Goal: Task Accomplishment & Management: Manage account settings

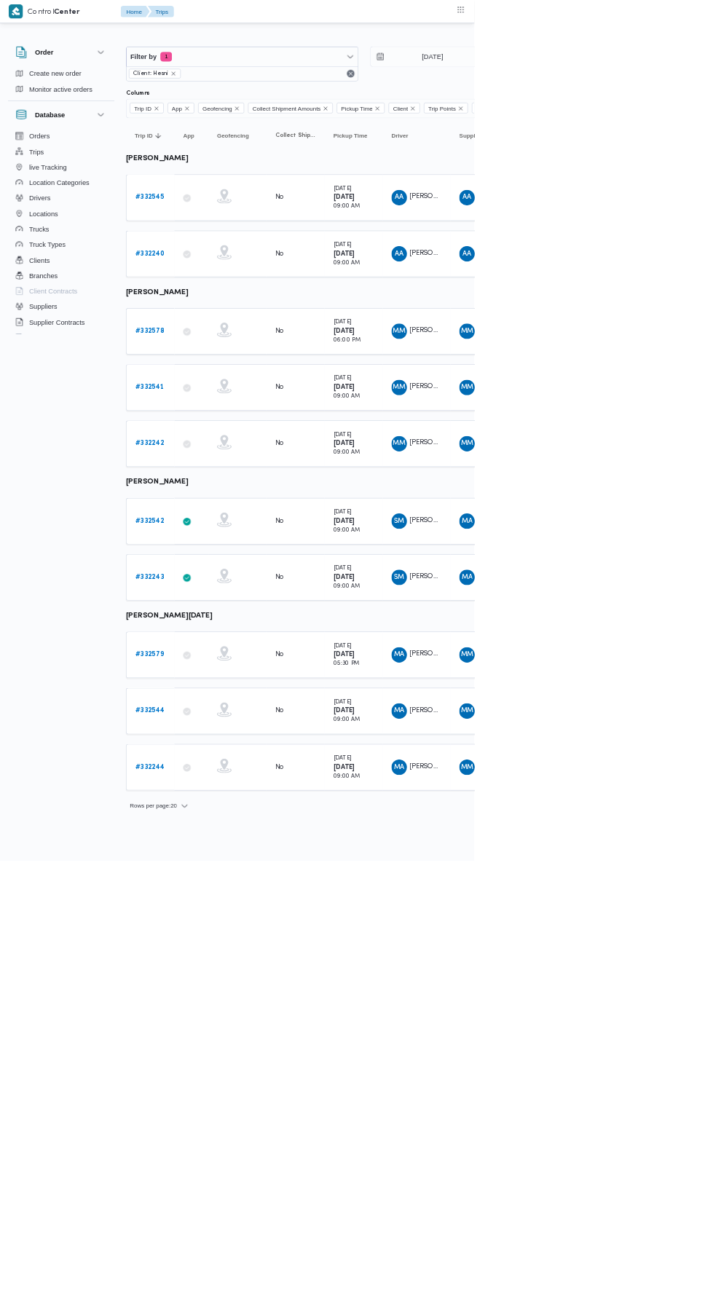
click at [240, 494] on b "# 332578" at bounding box center [225, 497] width 44 height 9
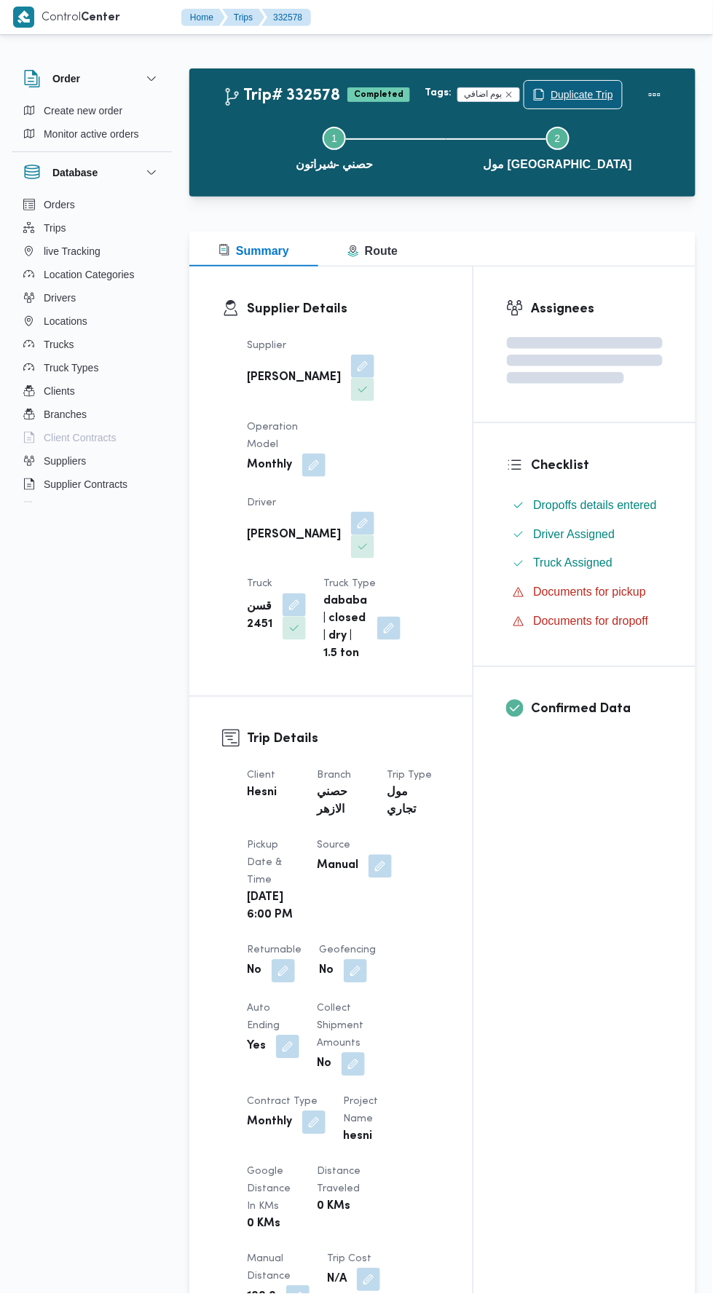
click at [566, 90] on span "Duplicate Trip" at bounding box center [582, 94] width 63 height 17
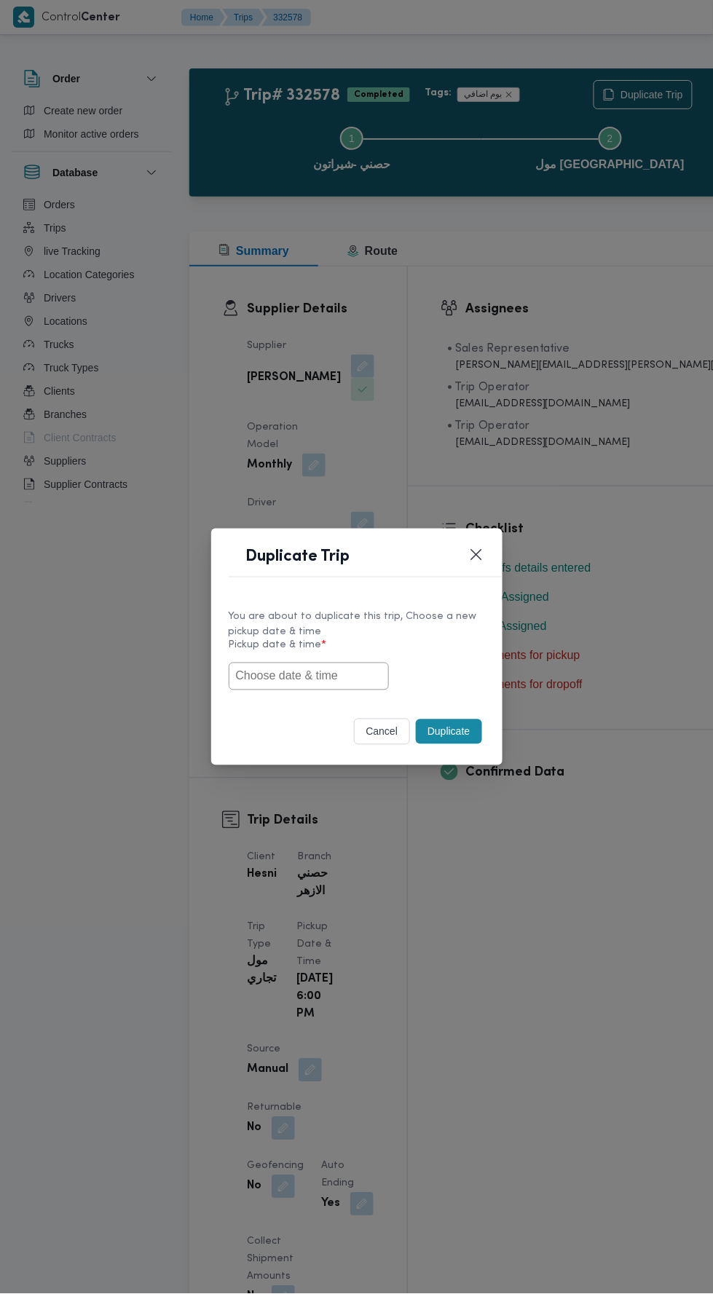
click at [375, 734] on button "cancel" at bounding box center [382, 732] width 57 height 26
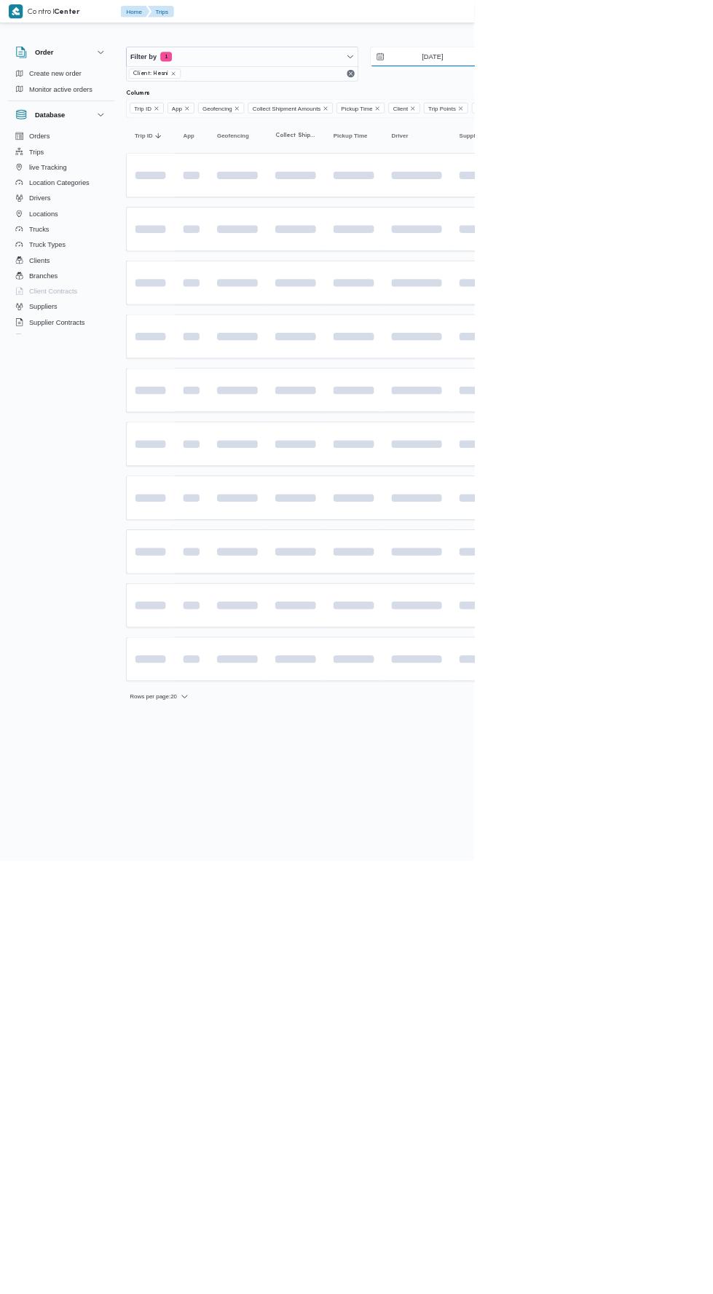
click at [652, 84] on input "[DATE]" at bounding box center [639, 85] width 165 height 29
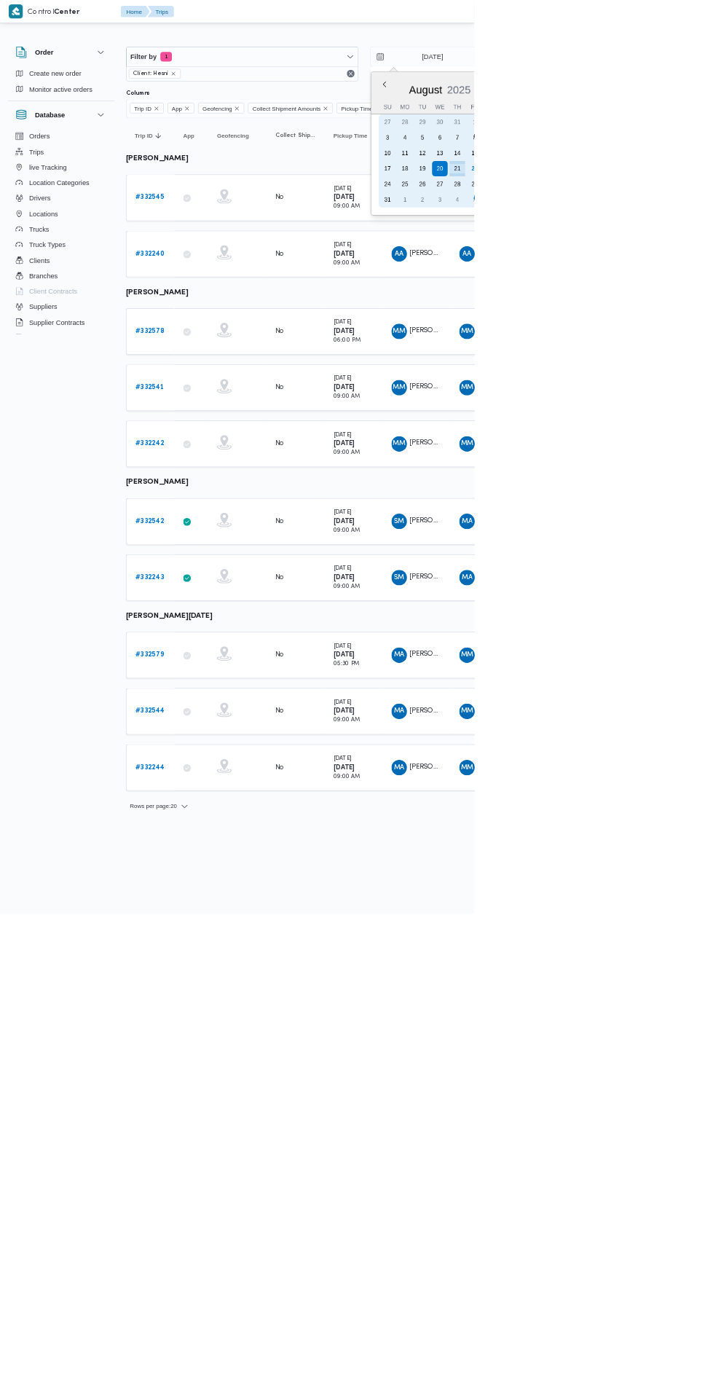
click at [712, 253] on div "22" at bounding box center [713, 253] width 23 height 23
type input "22/8/2025"
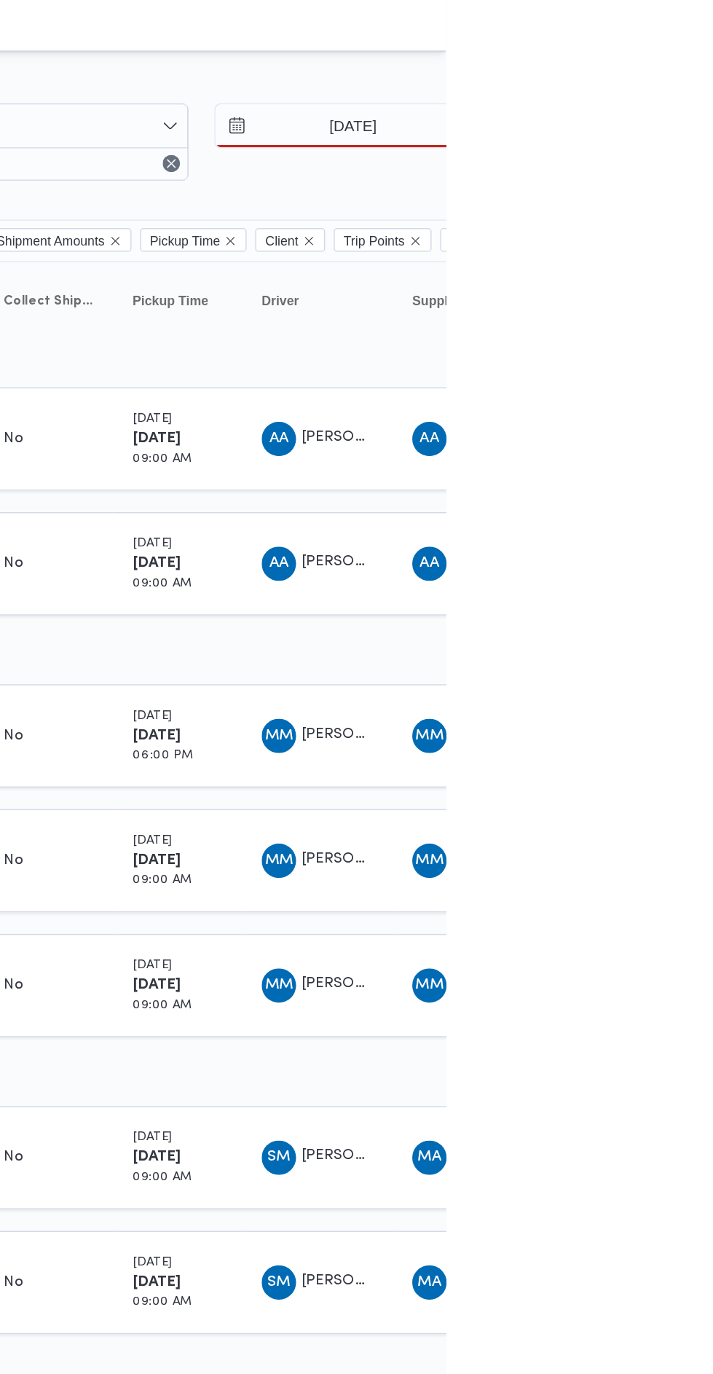
click at [712, 433] on table "Trip ID Click to sort in ascending order App Click to sort in ascending order G…" at bounding box center [626, 691] width 874 height 1026
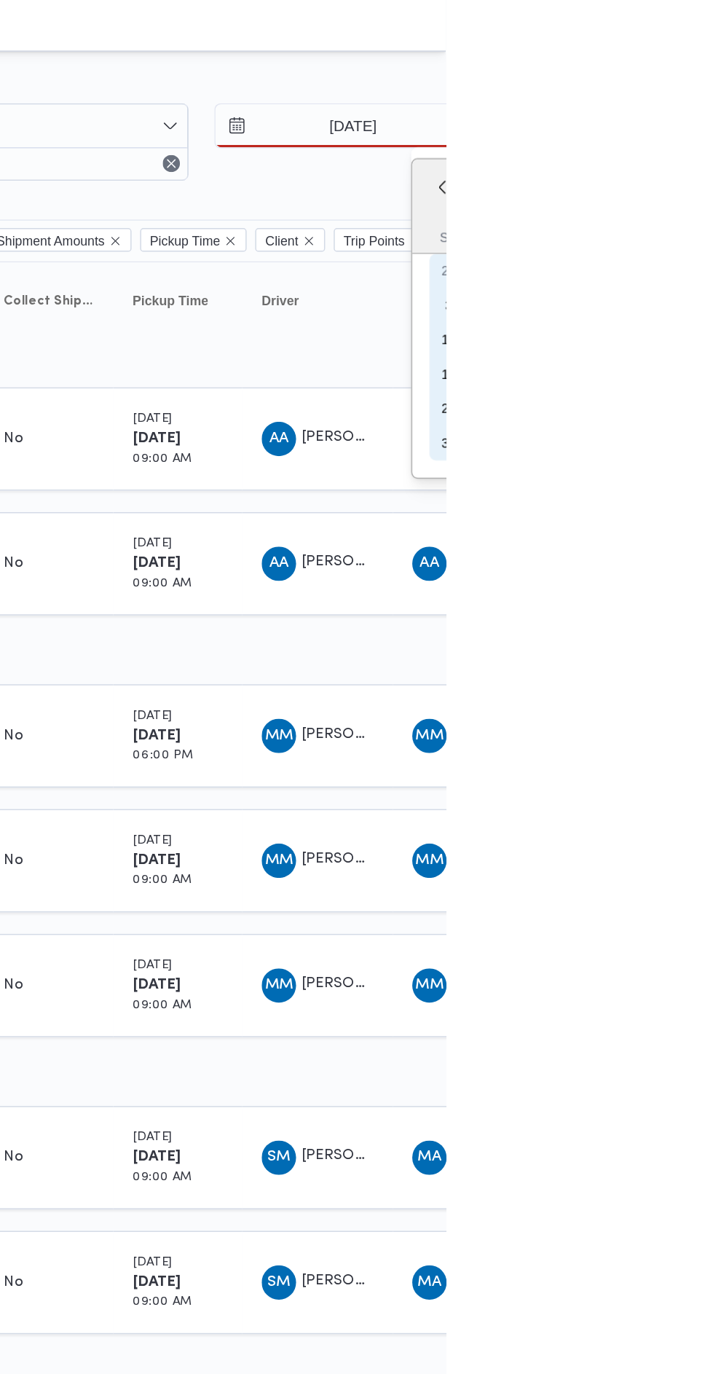
type input "22/8/2025"
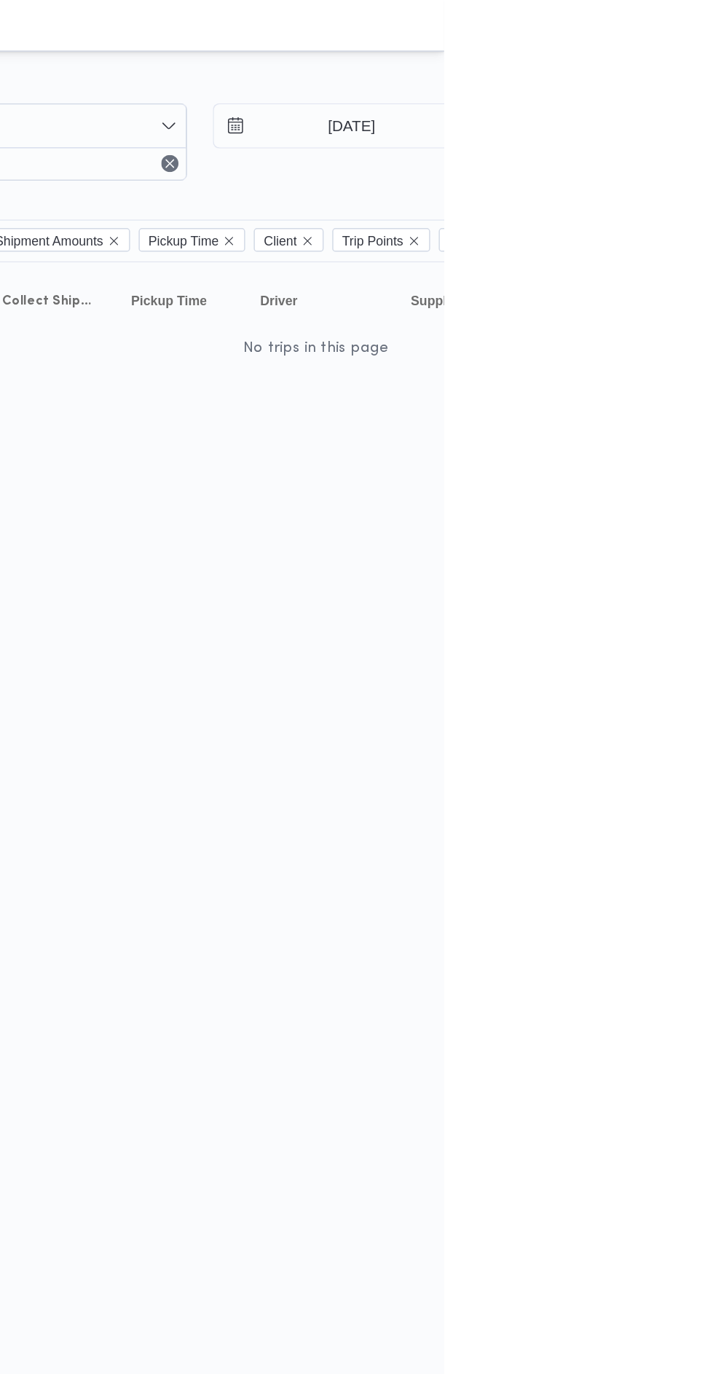
click at [712, 479] on html "Control Center Home Trips English عربي Dark mode Logout Order Create new order …" at bounding box center [356, 687] width 713 height 1374
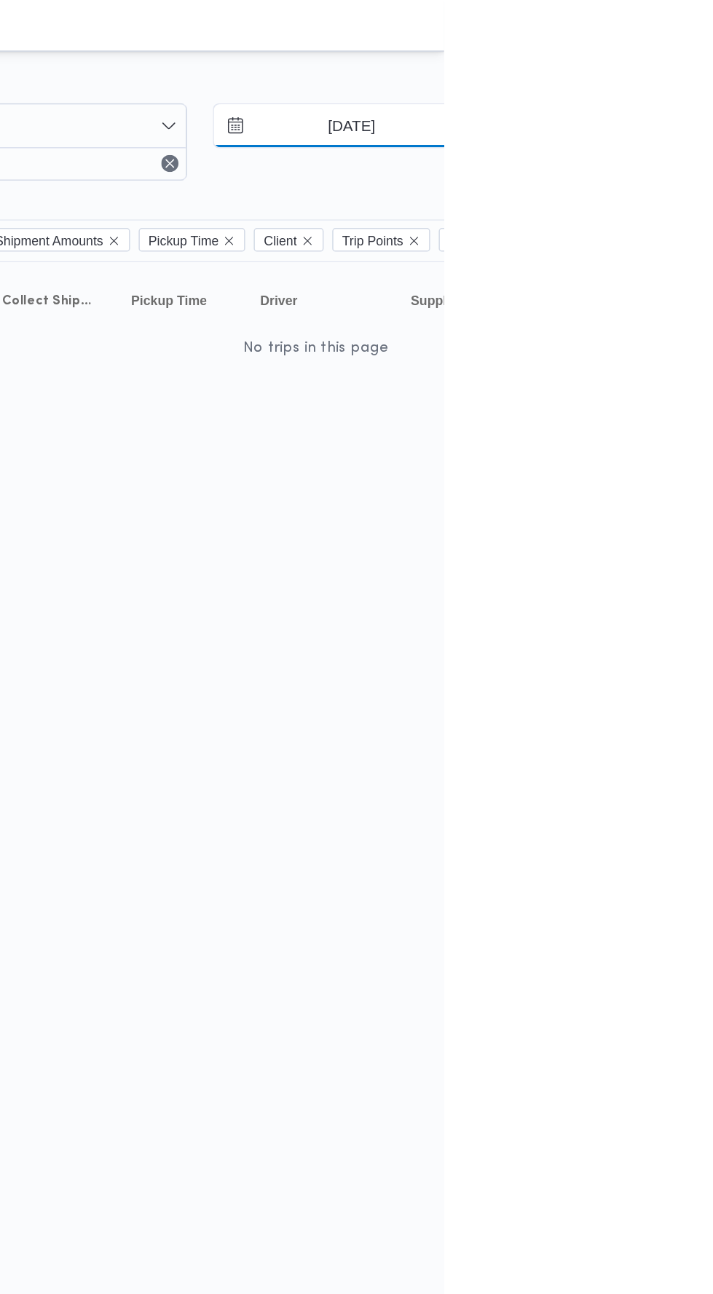
click at [664, 74] on input "22/8/2025" at bounding box center [639, 85] width 165 height 29
click at [656, 86] on input "22/8/2025" at bounding box center [639, 85] width 165 height 29
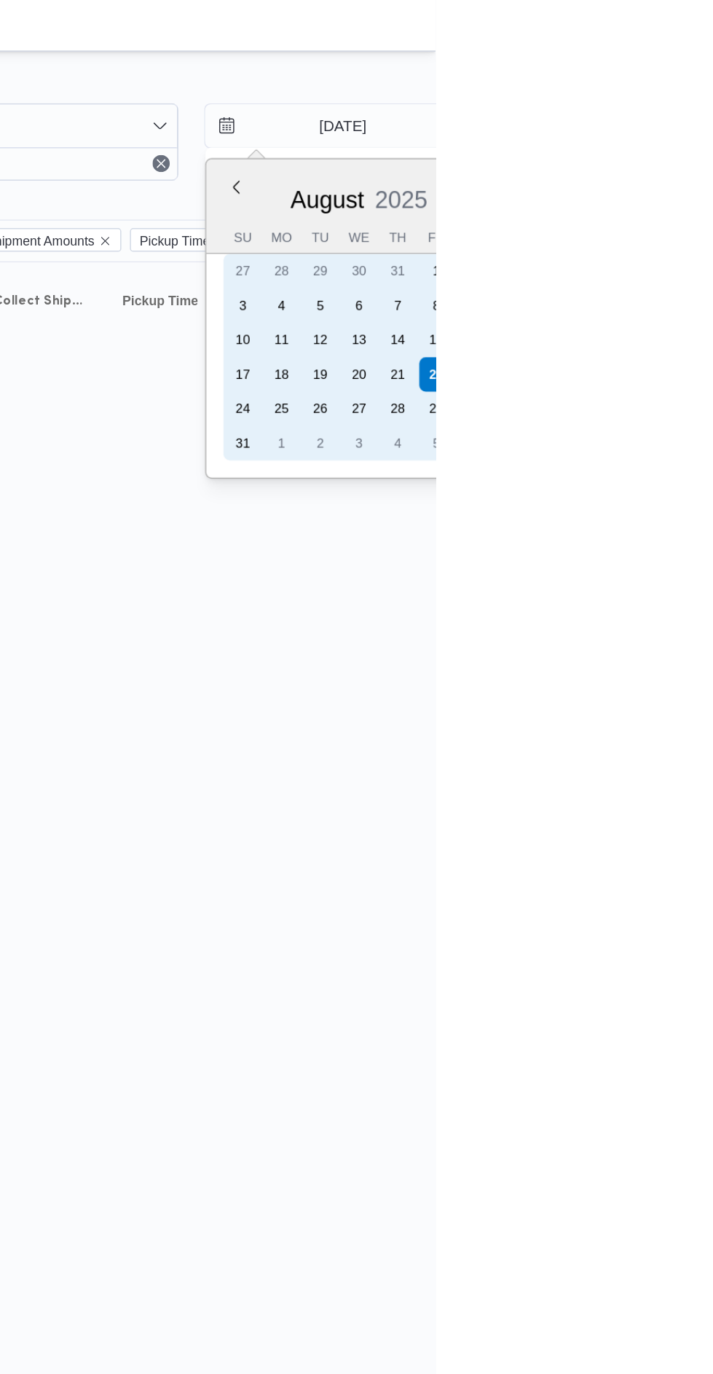
click at [685, 253] on div "21" at bounding box center [687, 253] width 23 height 23
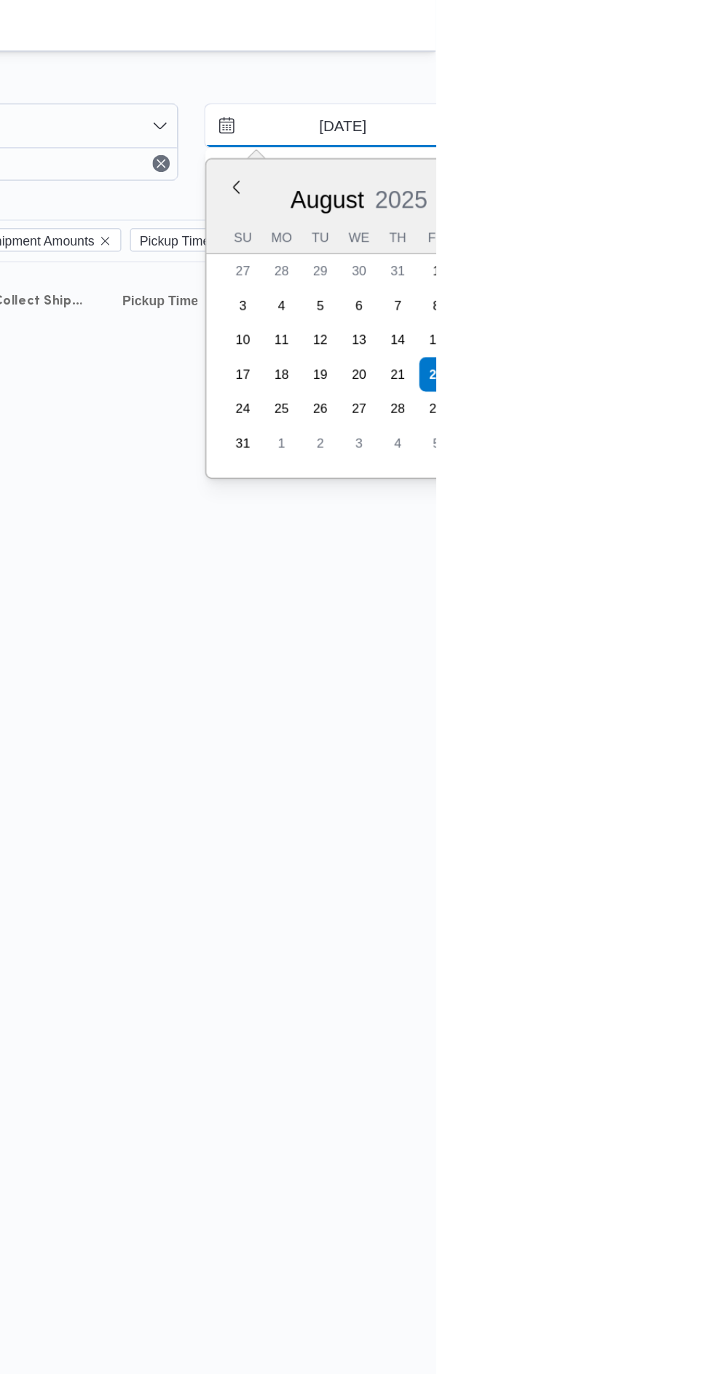
type input "[DATE]"
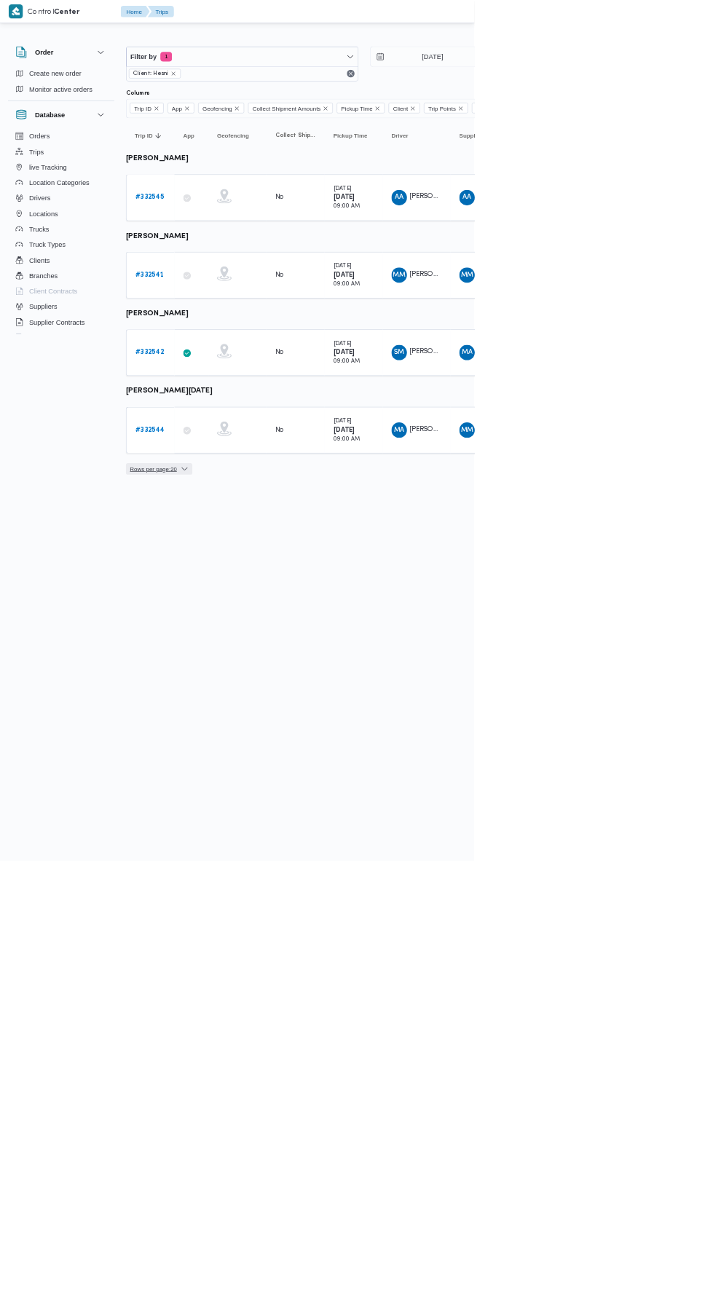
click at [253, 696] on span "Rows per page : 20" at bounding box center [230, 704] width 71 height 17
click at [693, 1185] on html "Control Center Home Trips English عربي Dark mode Logout Order Create new order …" at bounding box center [356, 647] width 713 height 1294
click at [237, 642] on b "# 332544" at bounding box center [225, 646] width 44 height 9
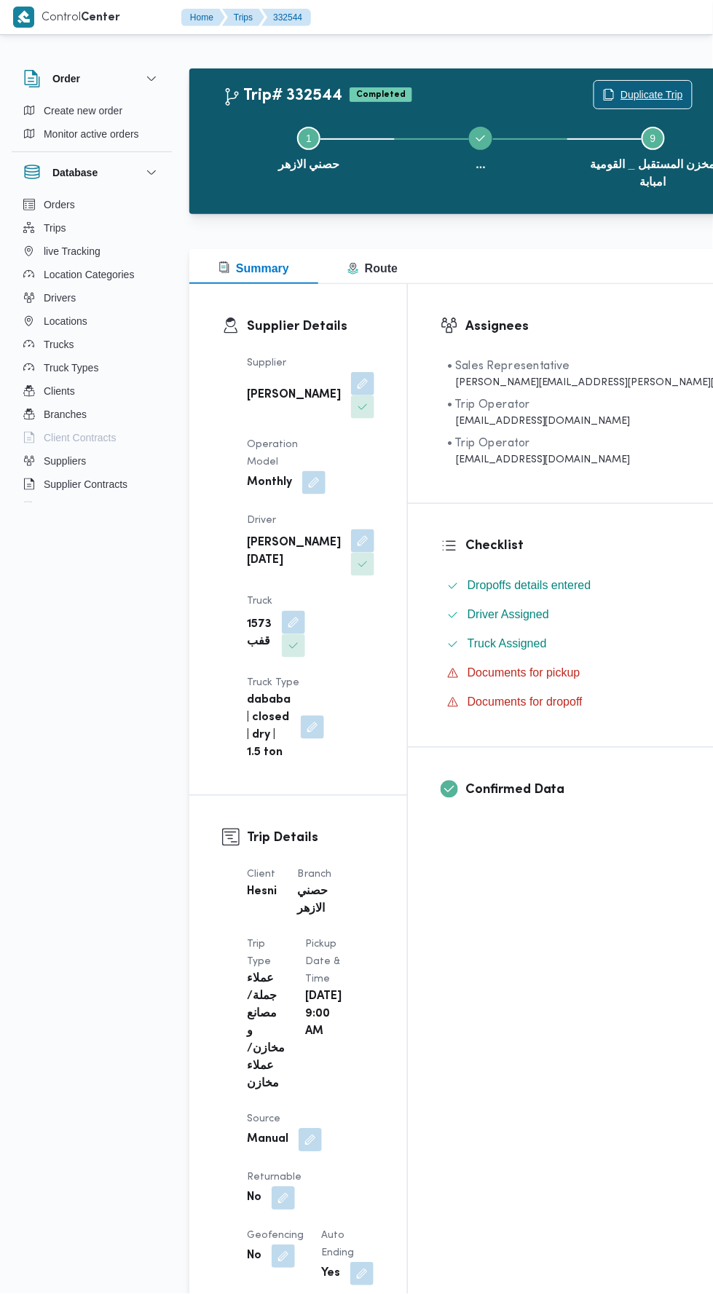
click at [621, 94] on span "Duplicate Trip" at bounding box center [652, 94] width 63 height 17
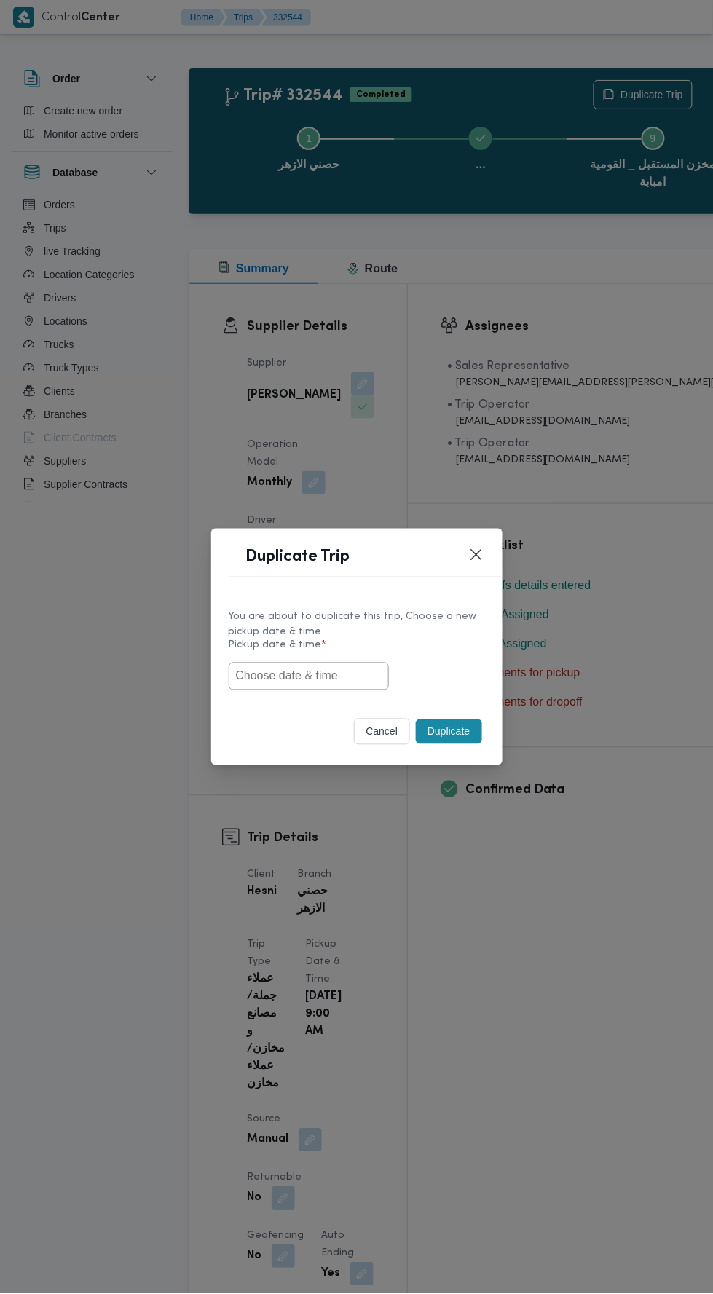
click at [366, 674] on input "text" at bounding box center [309, 677] width 160 height 28
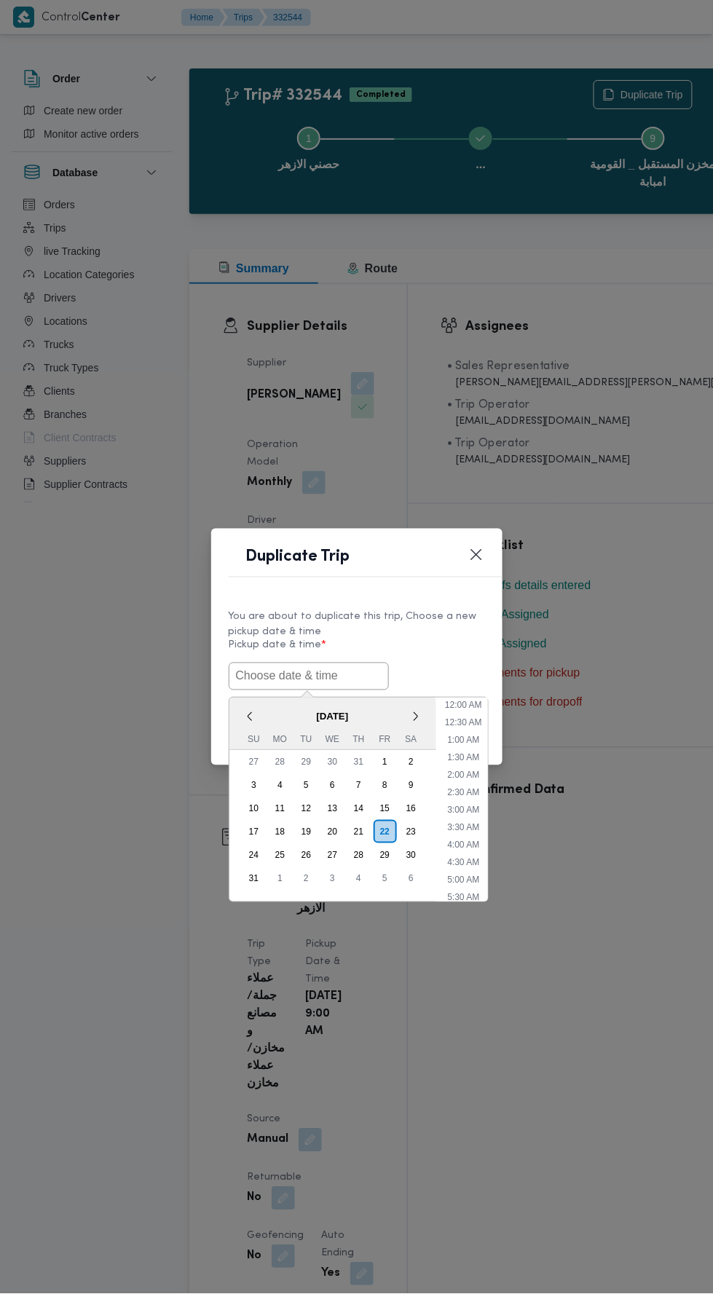
scroll to position [220, 0]
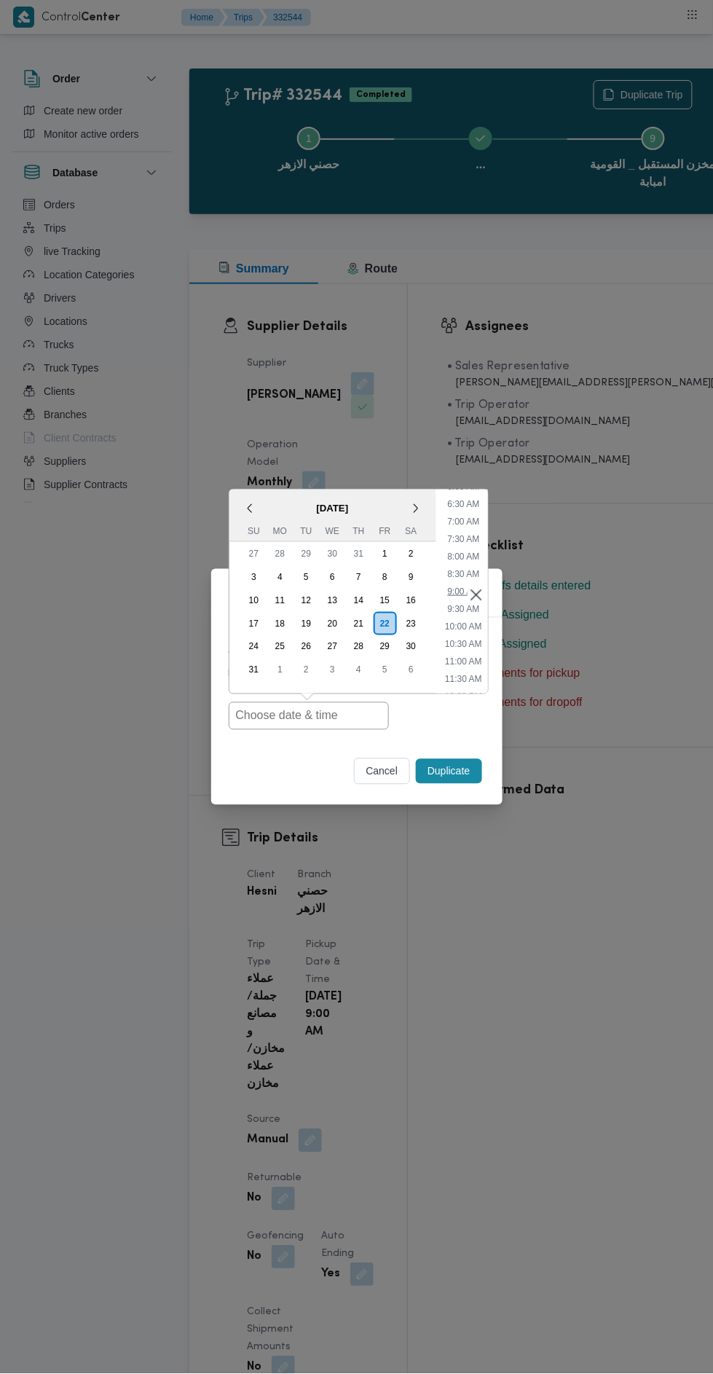
click at [460, 586] on li "9:00 AM" at bounding box center [463, 591] width 44 height 15
type input "[DATE] 9:00AM"
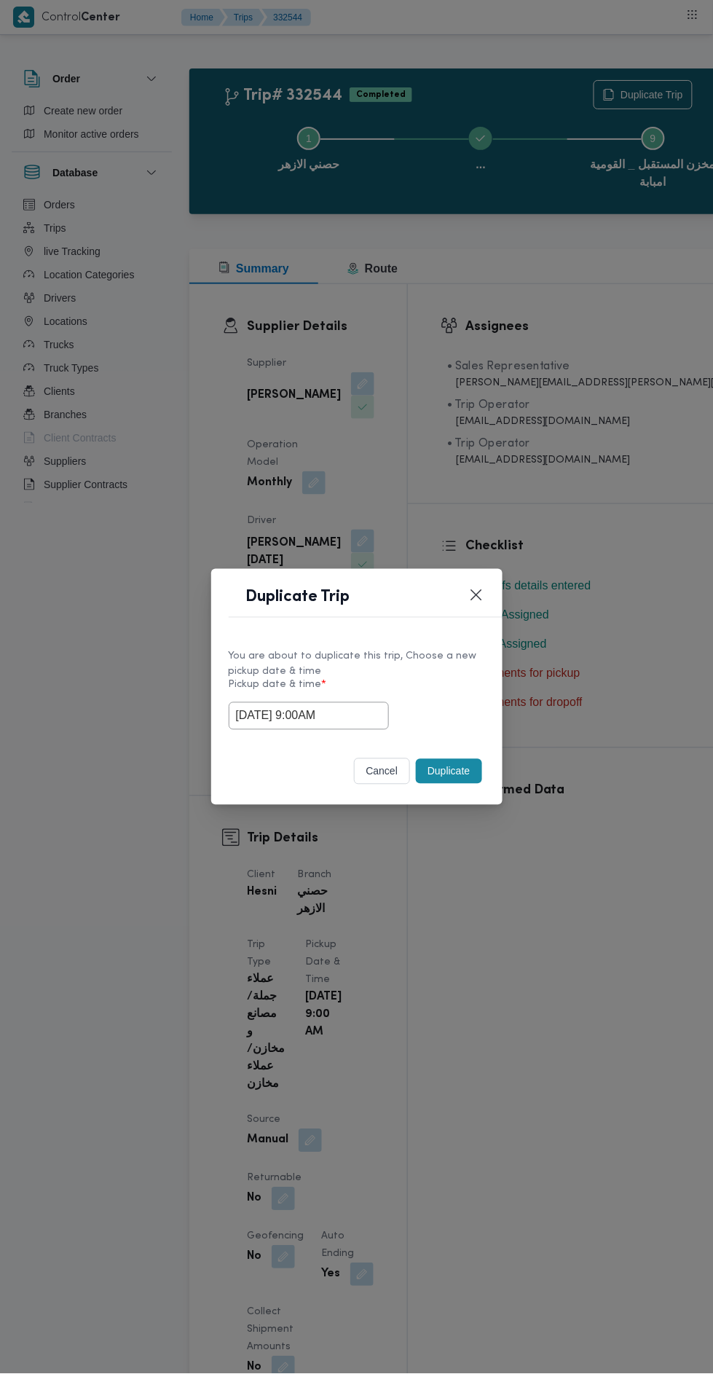
click at [464, 777] on button "Duplicate" at bounding box center [449, 771] width 66 height 25
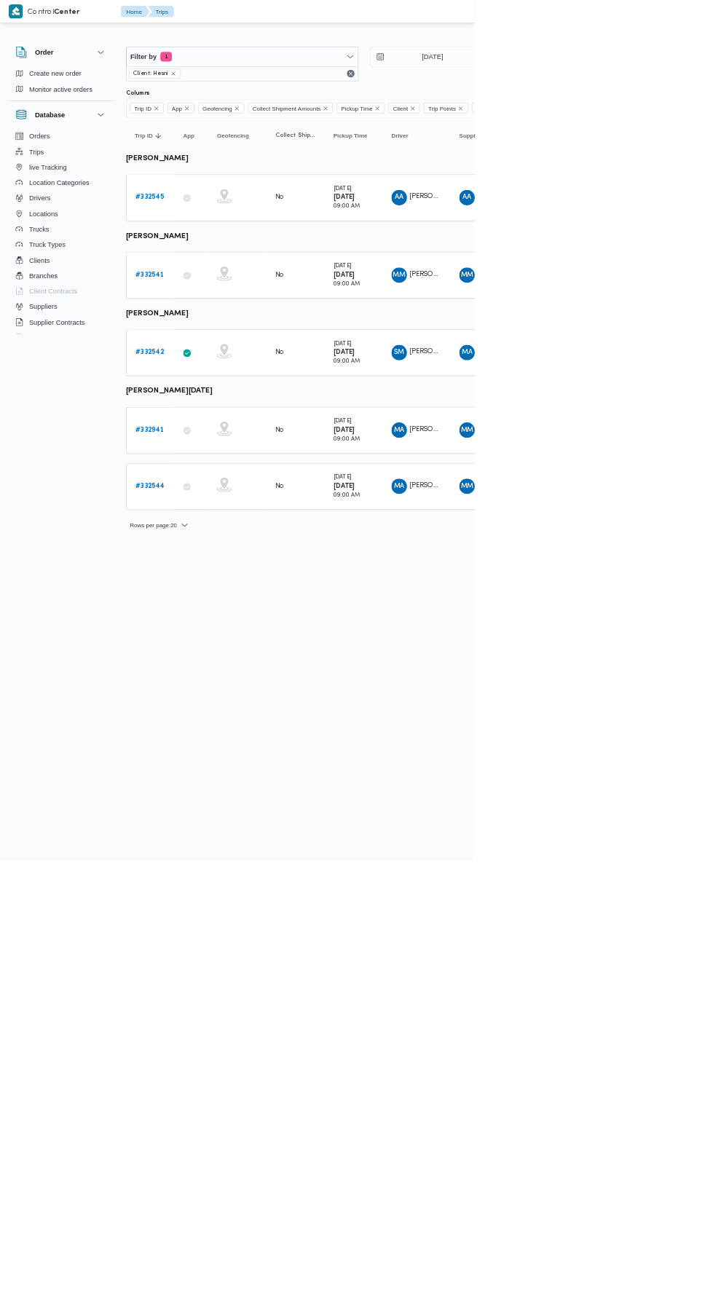
click at [224, 414] on b "# 332541" at bounding box center [224, 413] width 43 height 9
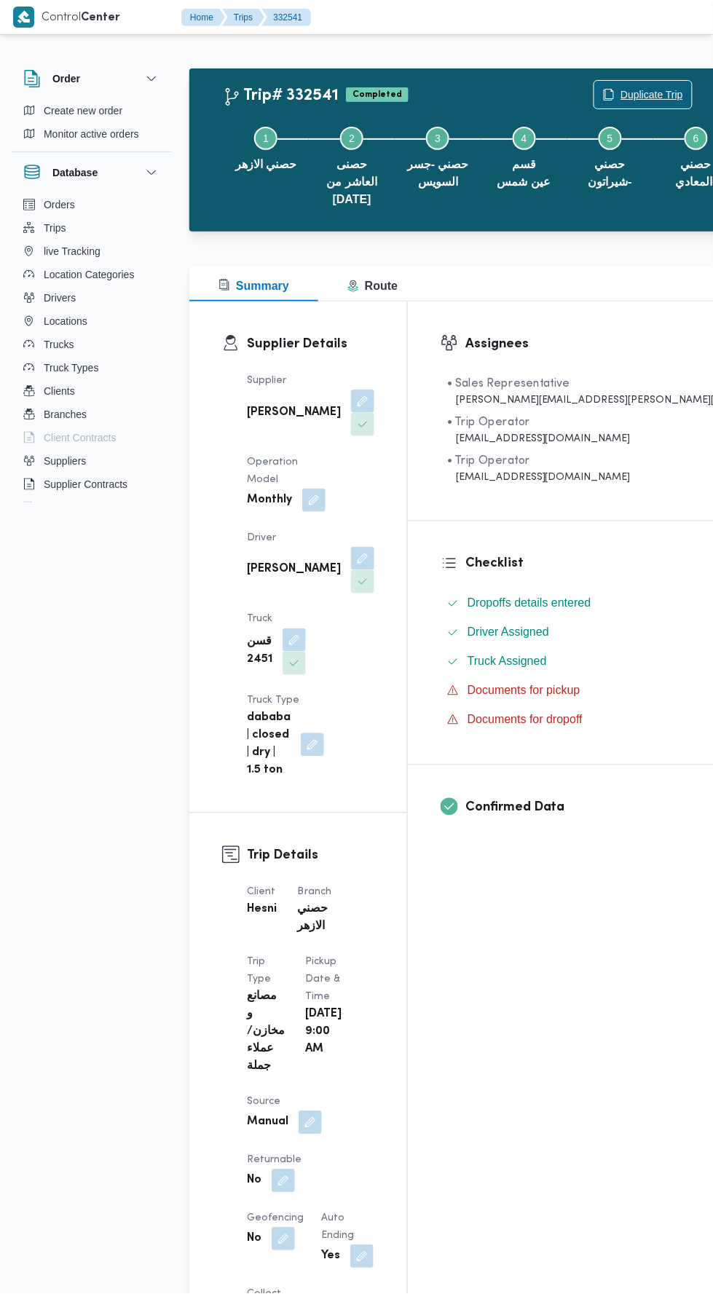
click at [621, 90] on span "Duplicate Trip" at bounding box center [652, 94] width 63 height 17
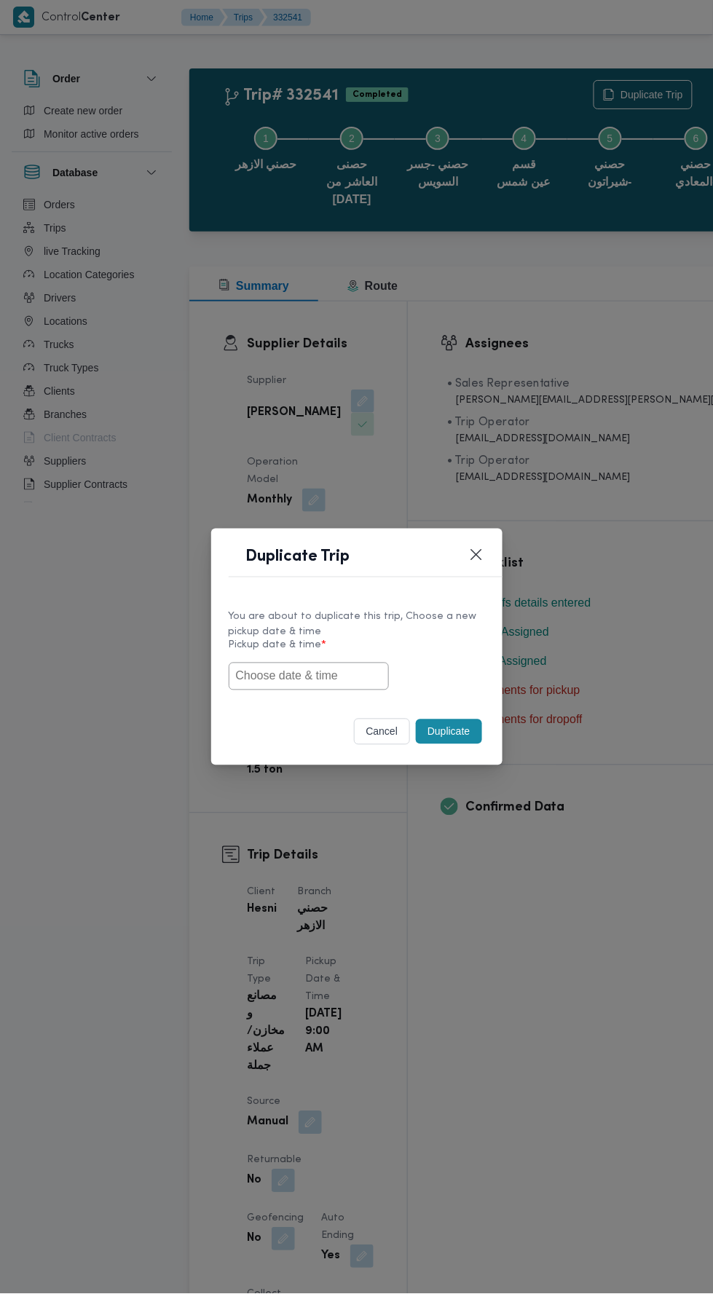
click at [369, 672] on input "text" at bounding box center [309, 677] width 160 height 28
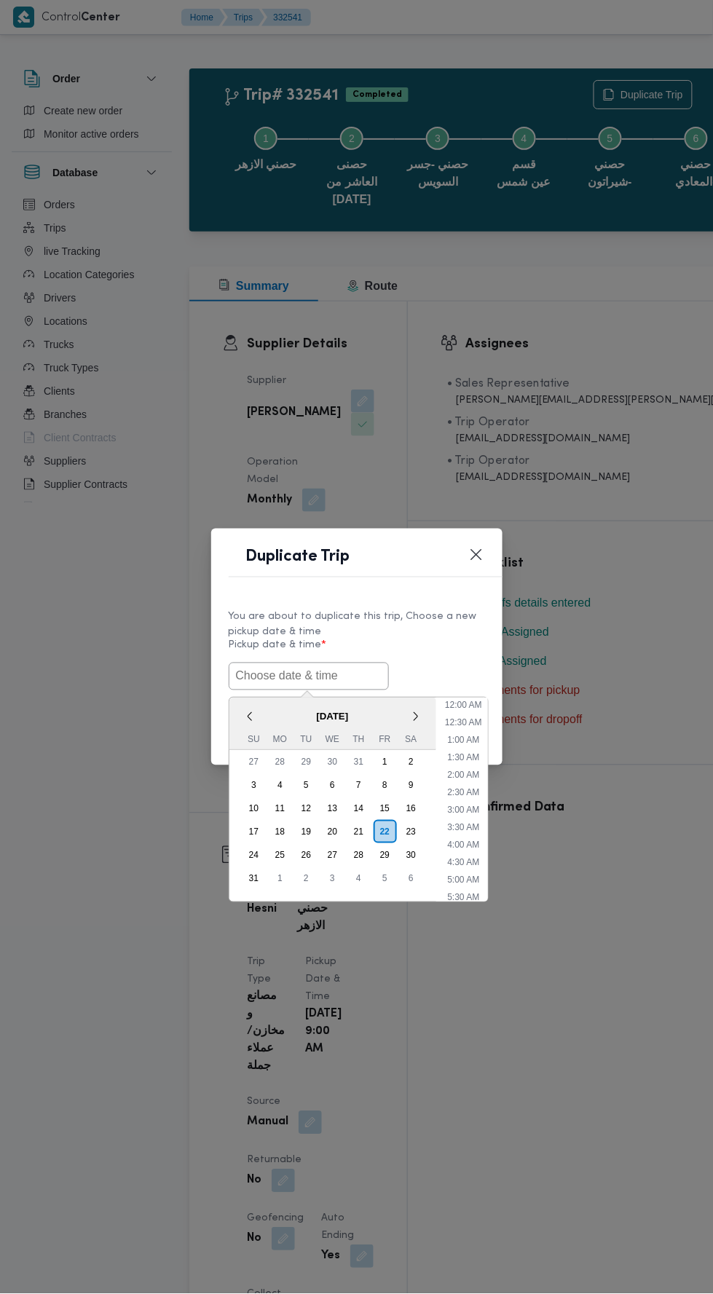
scroll to position [220, 0]
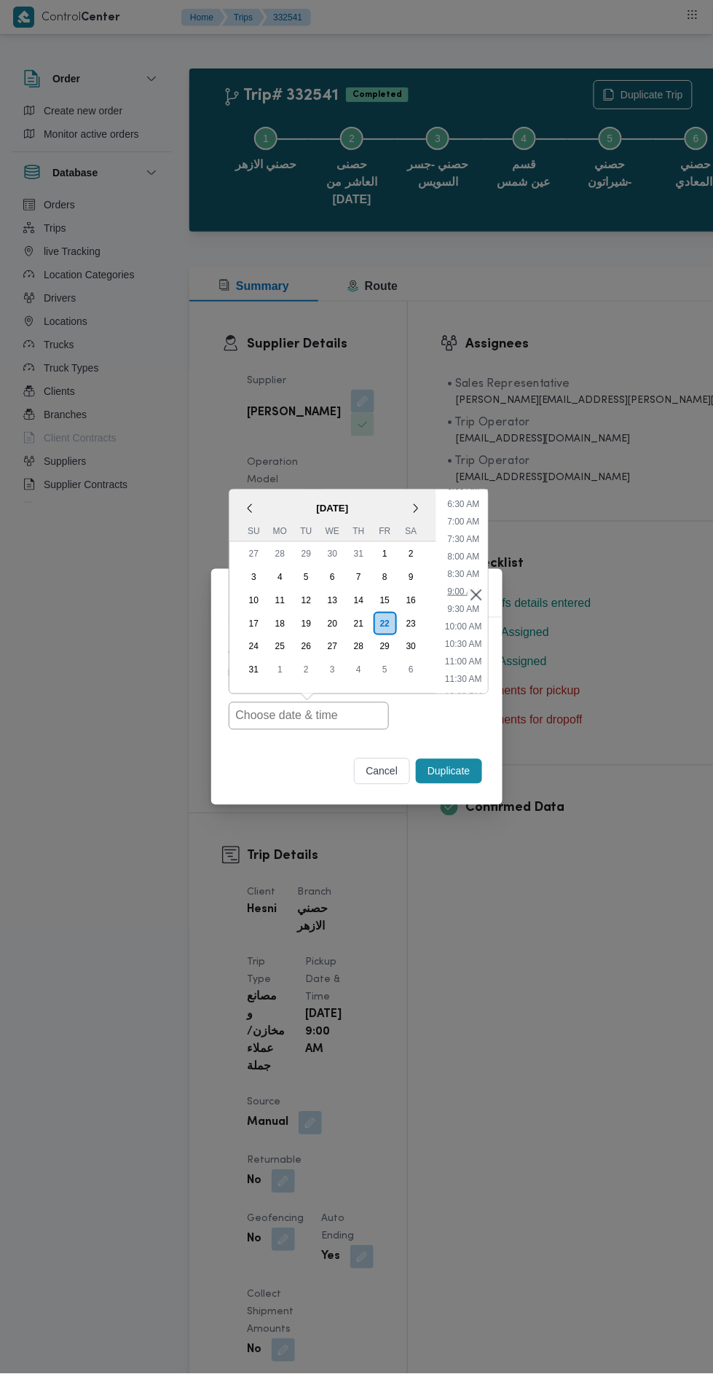
click at [451, 591] on li "9:00 AM" at bounding box center [463, 591] width 44 height 15
type input "[DATE] 9:00AM"
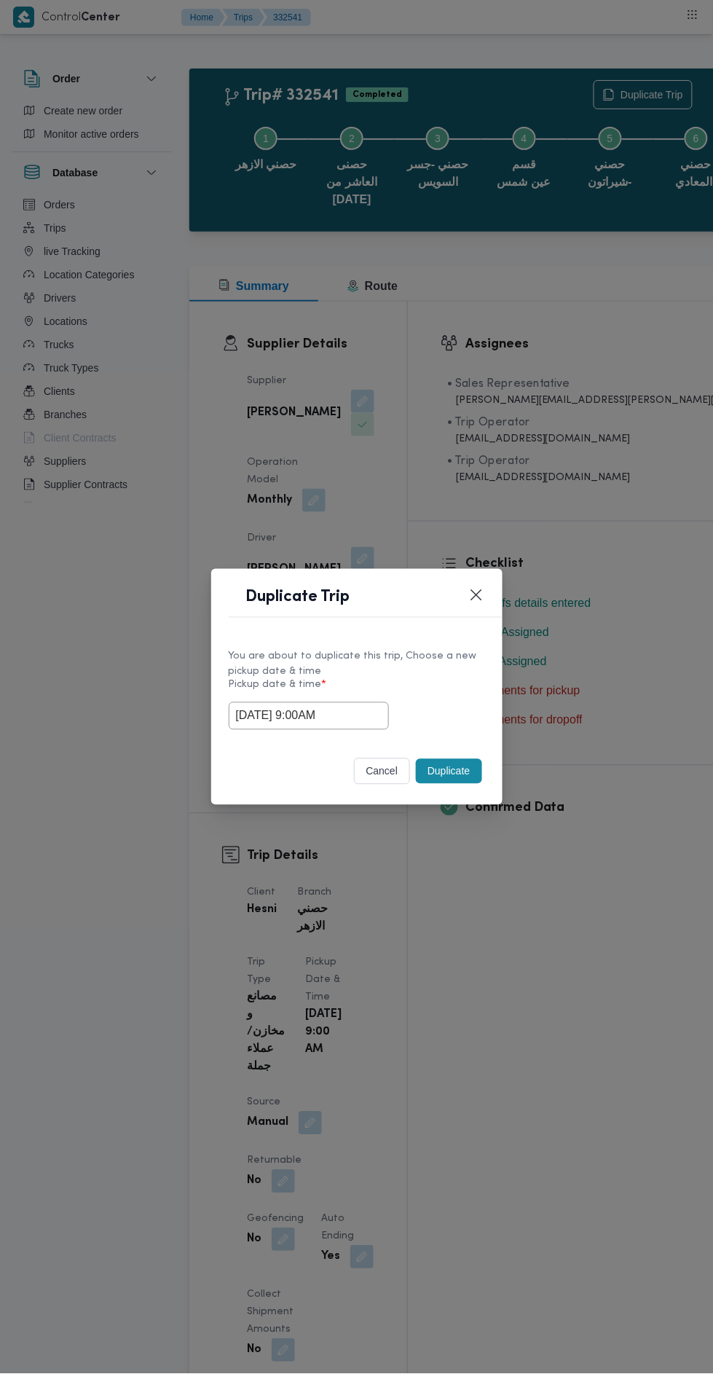
click at [468, 781] on button "Duplicate" at bounding box center [449, 771] width 66 height 25
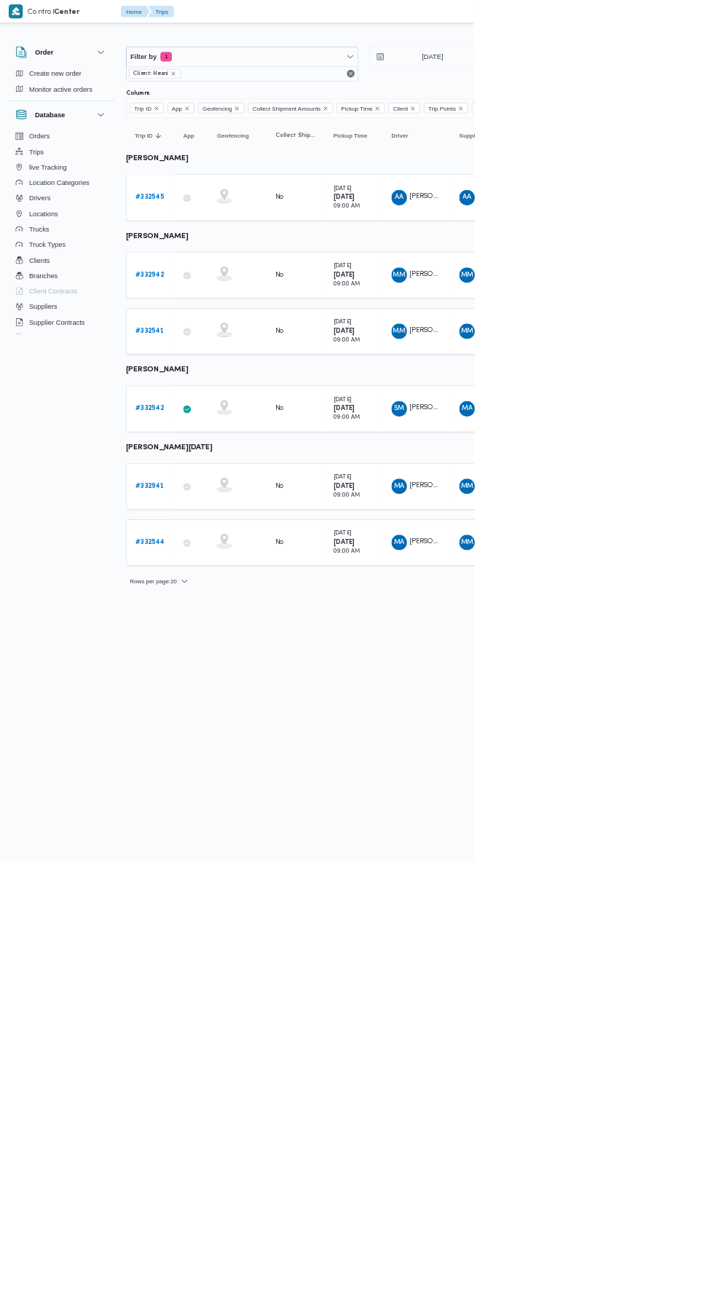
click at [228, 726] on b "# 332941" at bounding box center [224, 730] width 43 height 9
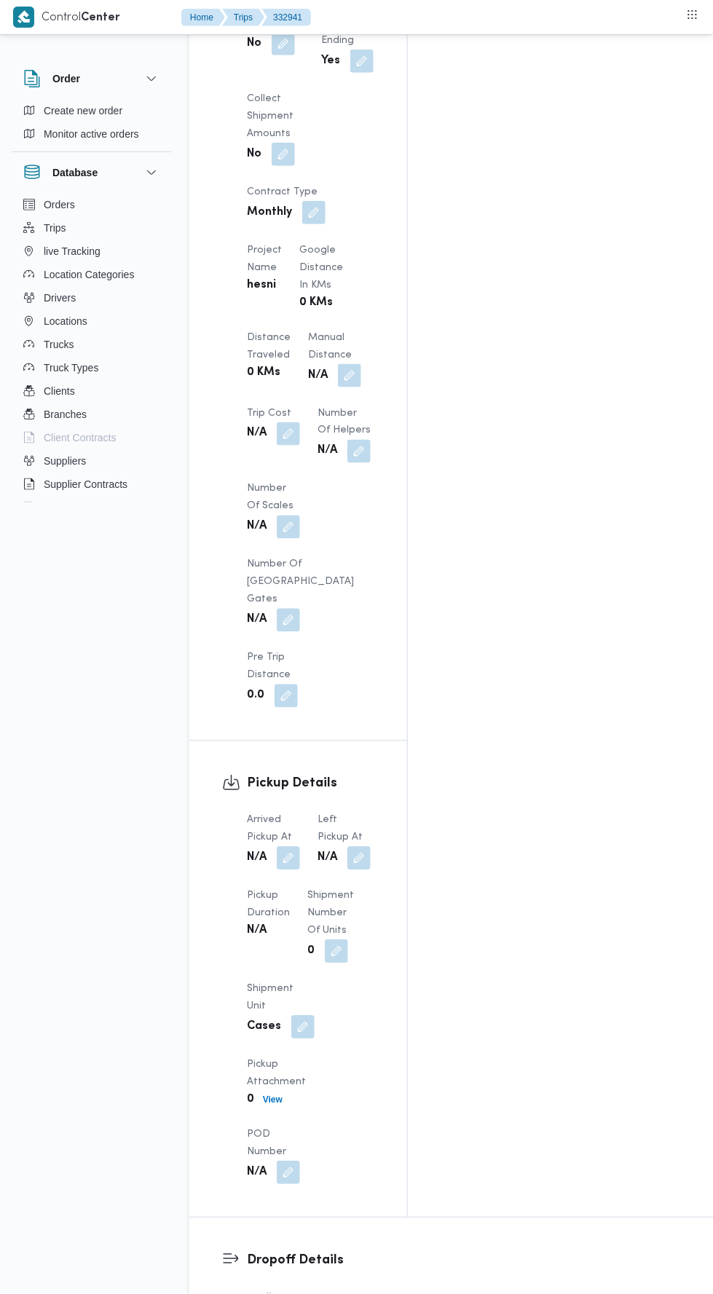
scroll to position [1235, 0]
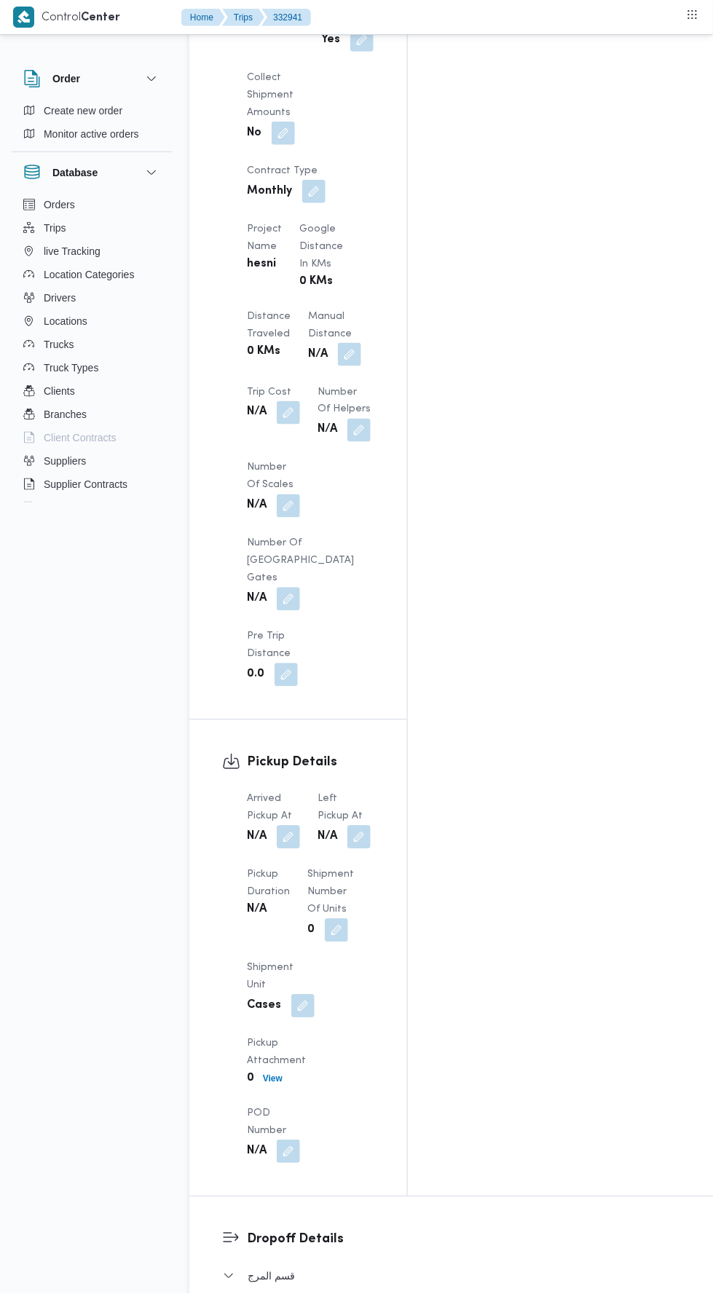
click at [289, 826] on button "button" at bounding box center [288, 837] width 23 height 23
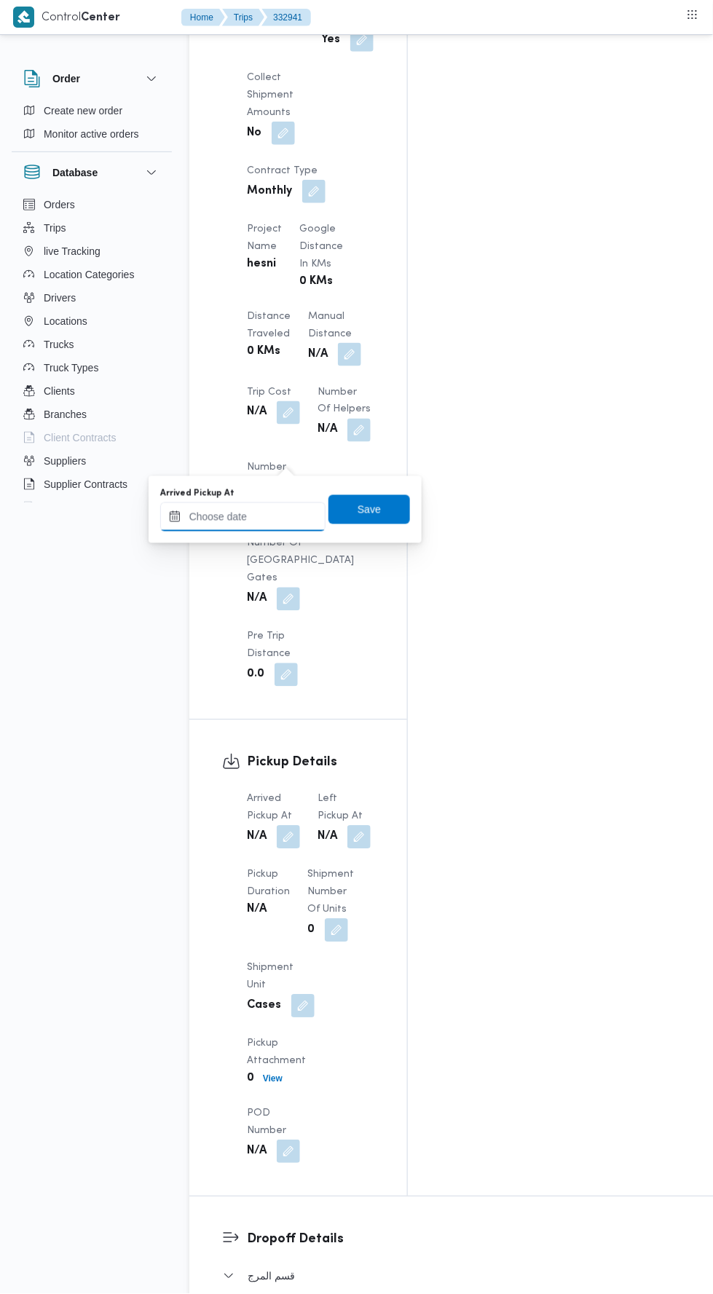
click at [239, 516] on input "Arrived Pickup At" at bounding box center [242, 517] width 165 height 29
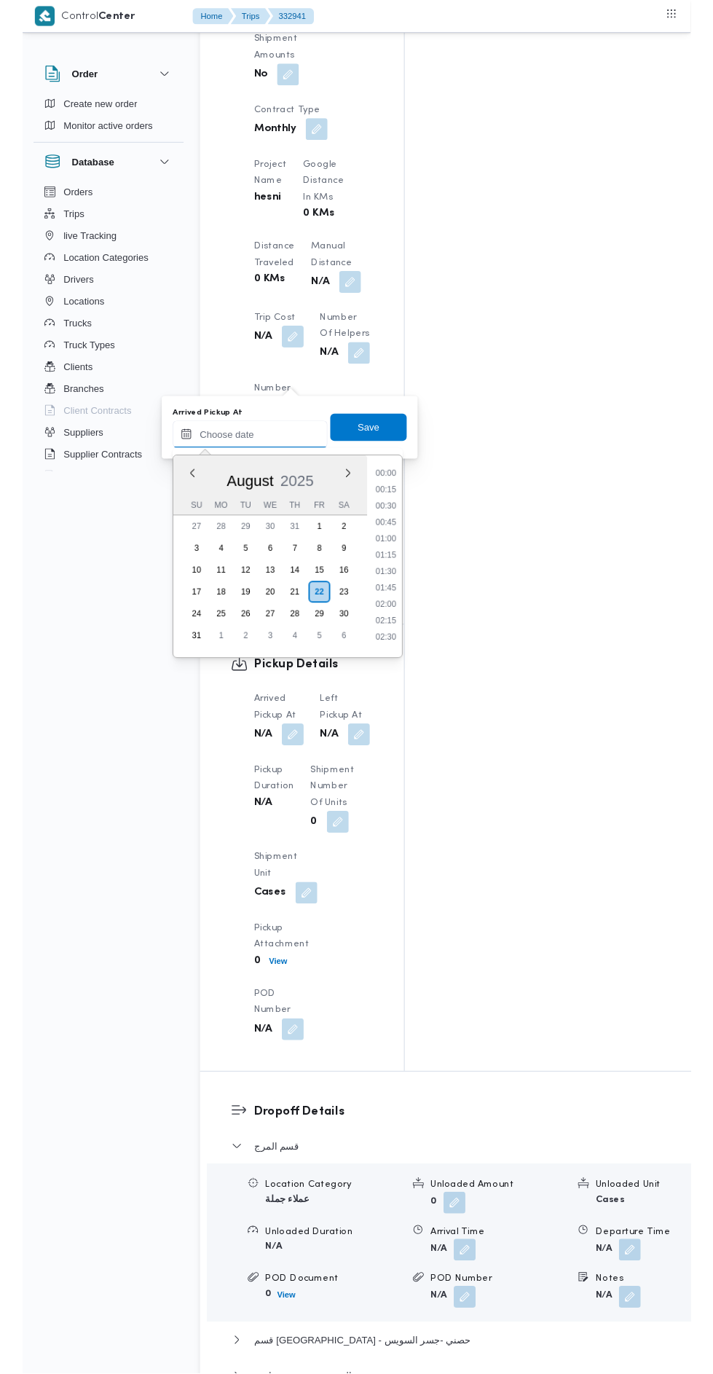
scroll to position [564, 0]
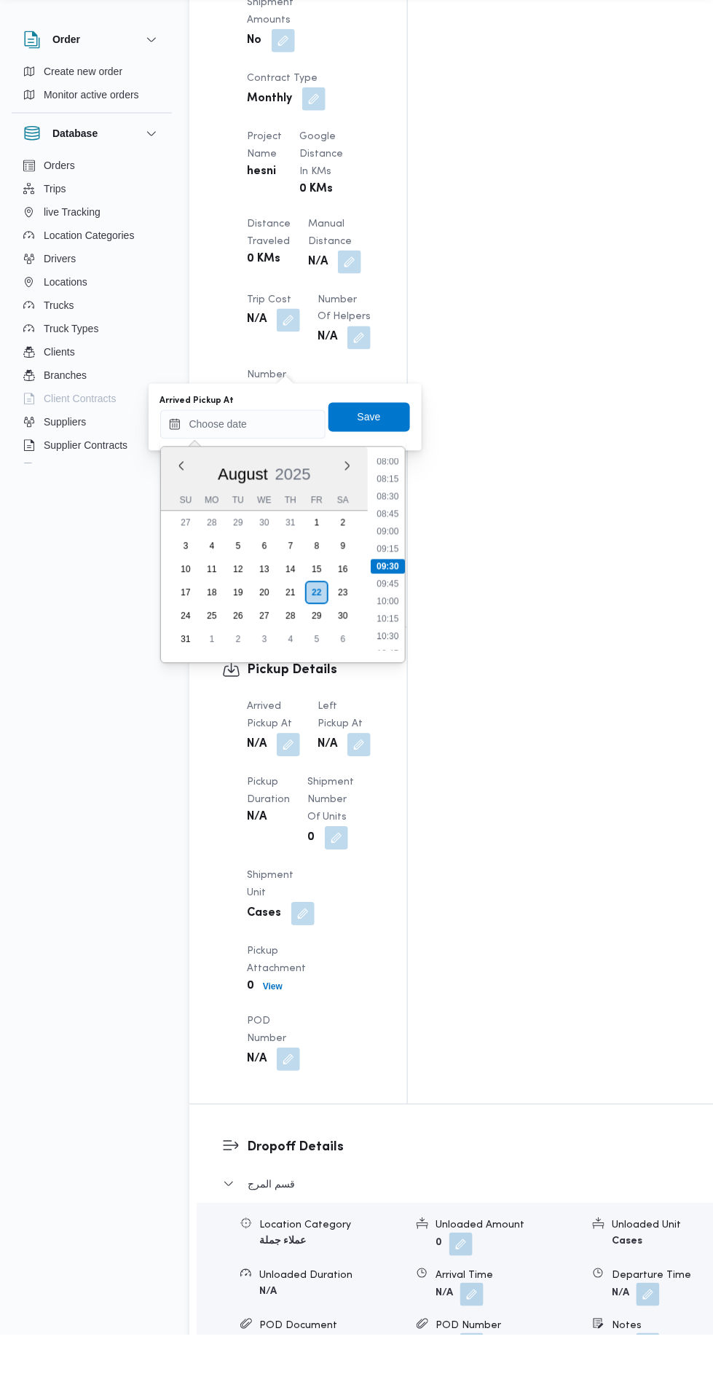
click at [387, 601] on li "09:30" at bounding box center [388, 605] width 34 height 15
type input "22/08/2025 09:30"
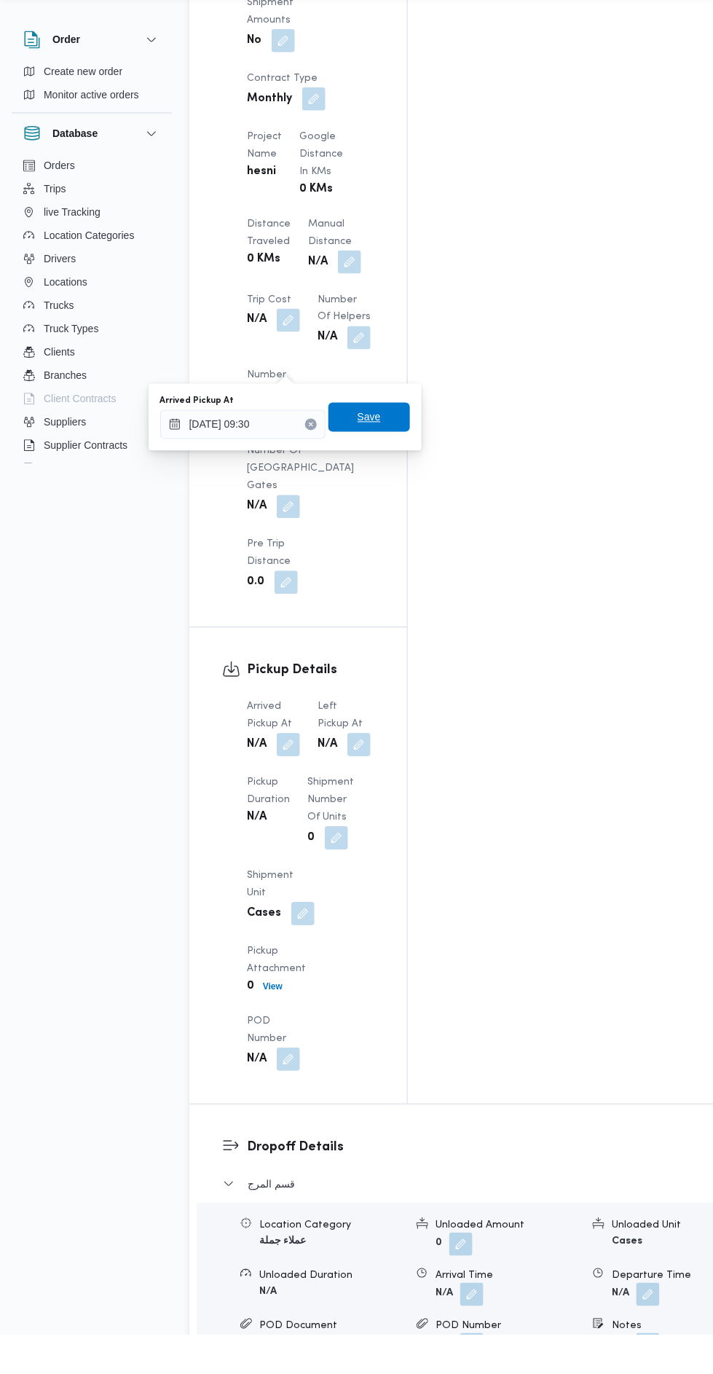
click at [368, 446] on span "Save" at bounding box center [370, 455] width 82 height 29
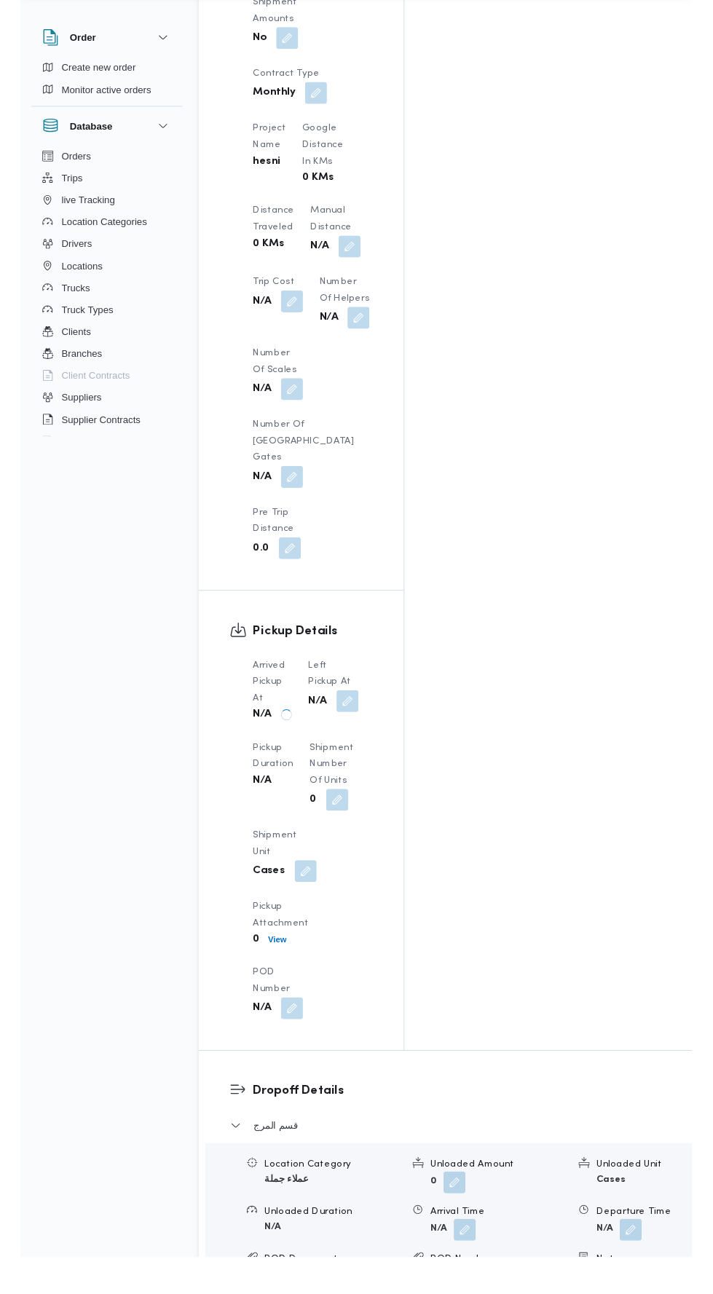
scroll to position [1289, 0]
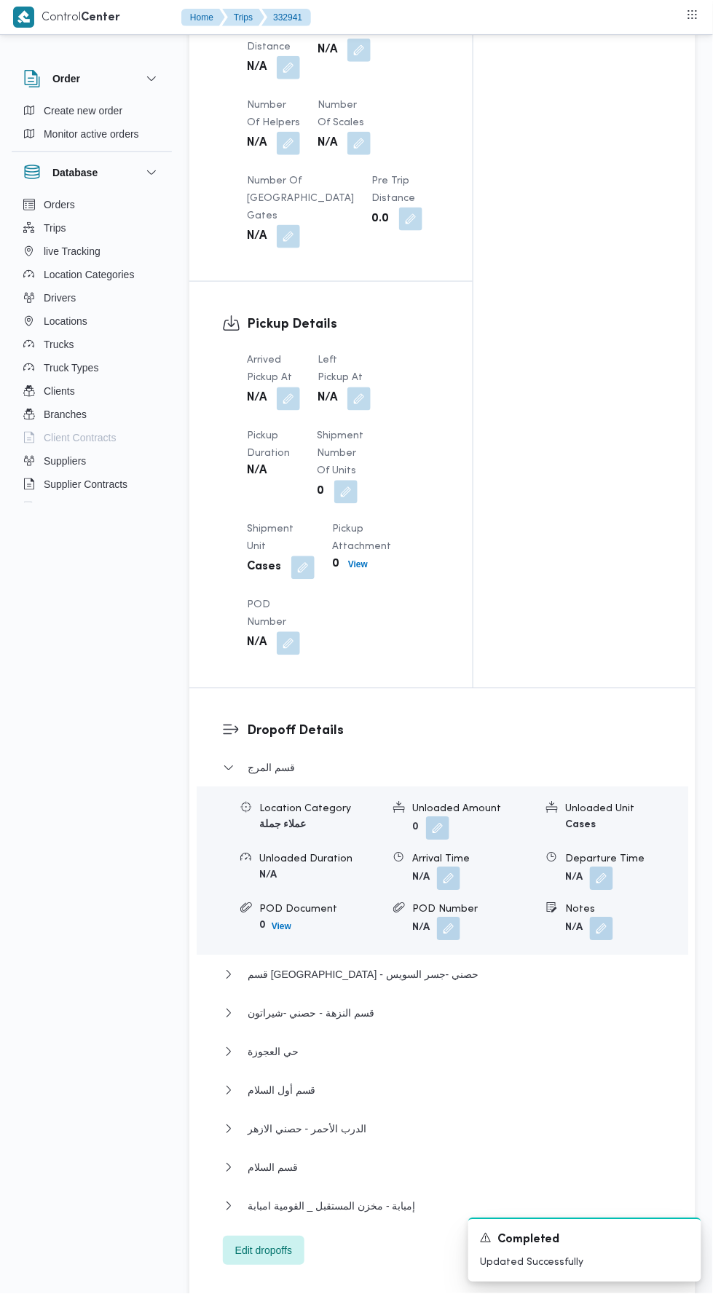
click at [352, 396] on button "button" at bounding box center [358, 399] width 23 height 23
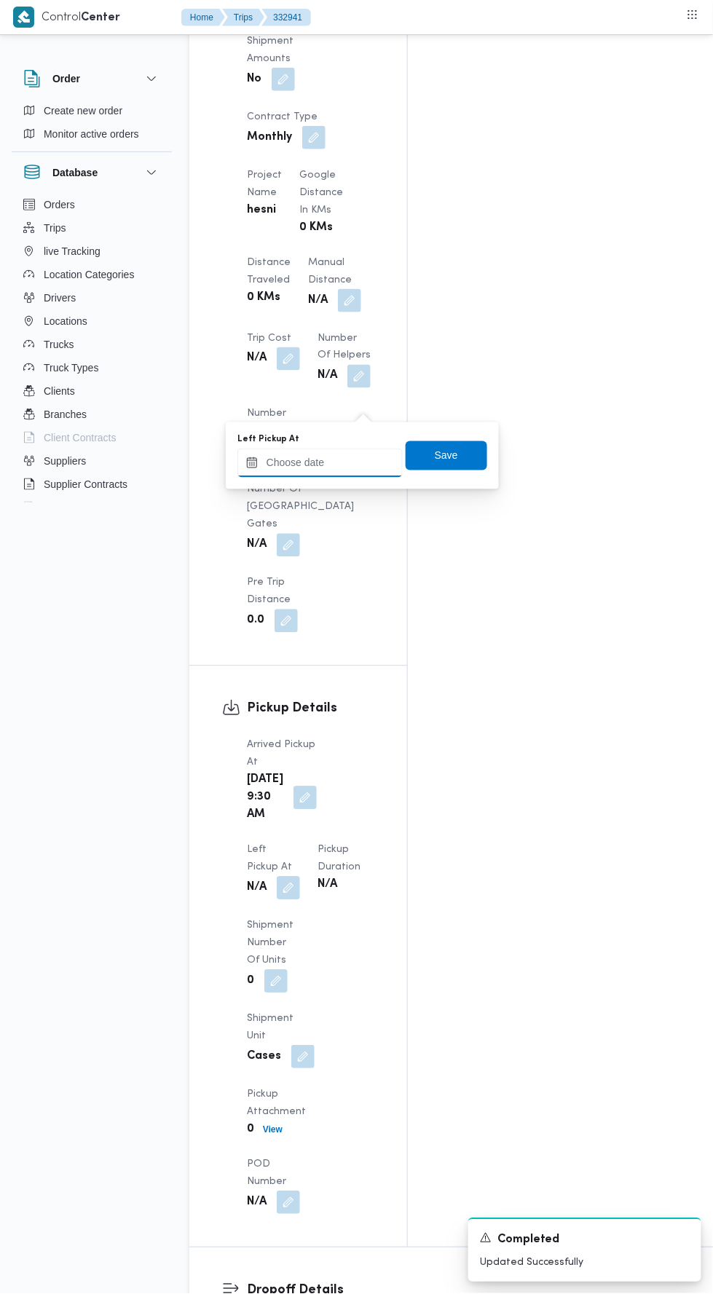
click at [327, 464] on input "Left Pickup At" at bounding box center [319, 463] width 165 height 29
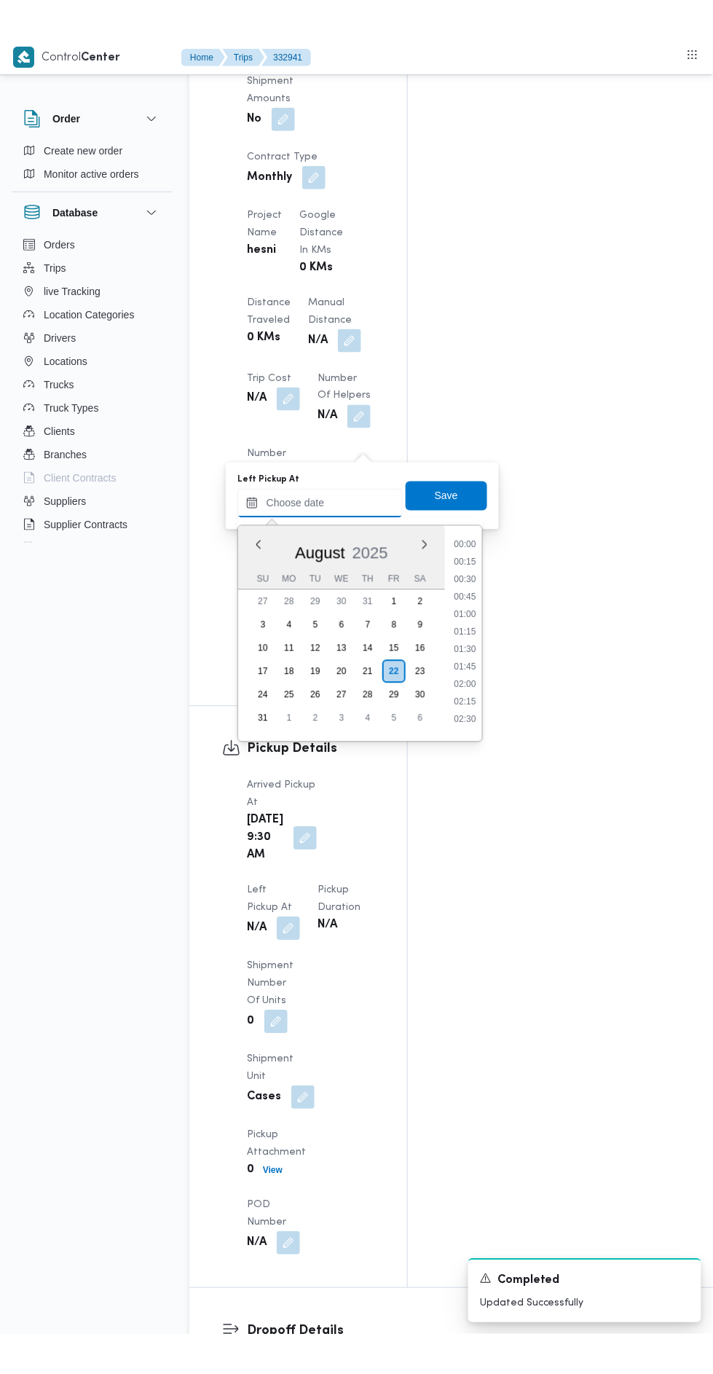
scroll to position [564, 0]
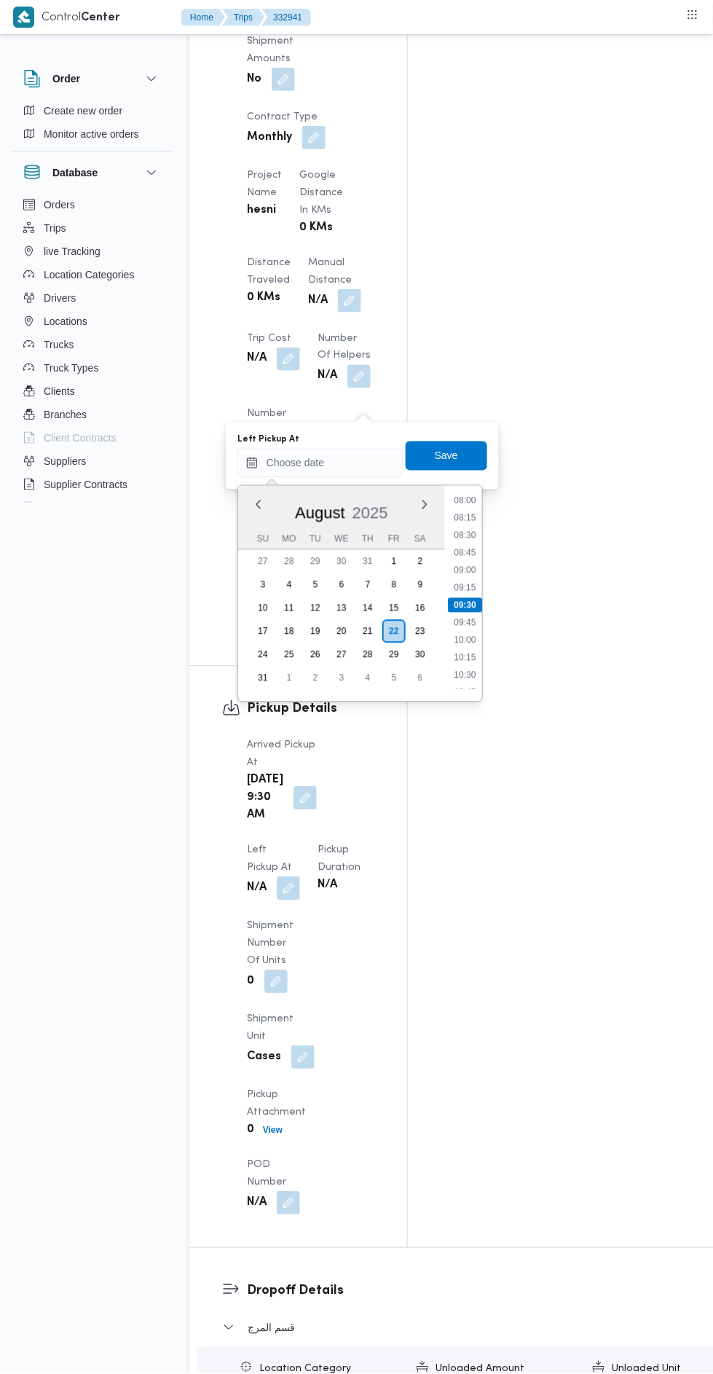
click at [457, 661] on li "10:15" at bounding box center [465, 657] width 34 height 15
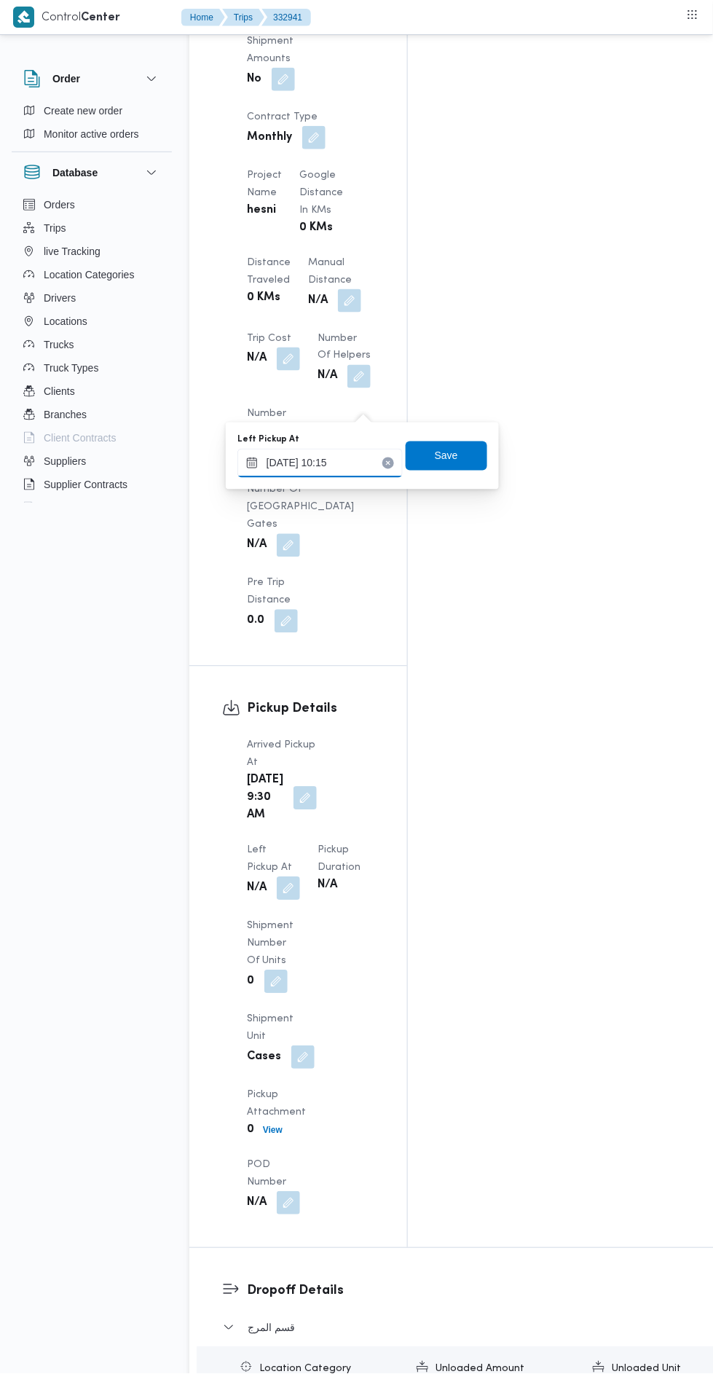
click at [312, 463] on input "22/08/2025 10:15" at bounding box center [319, 463] width 165 height 29
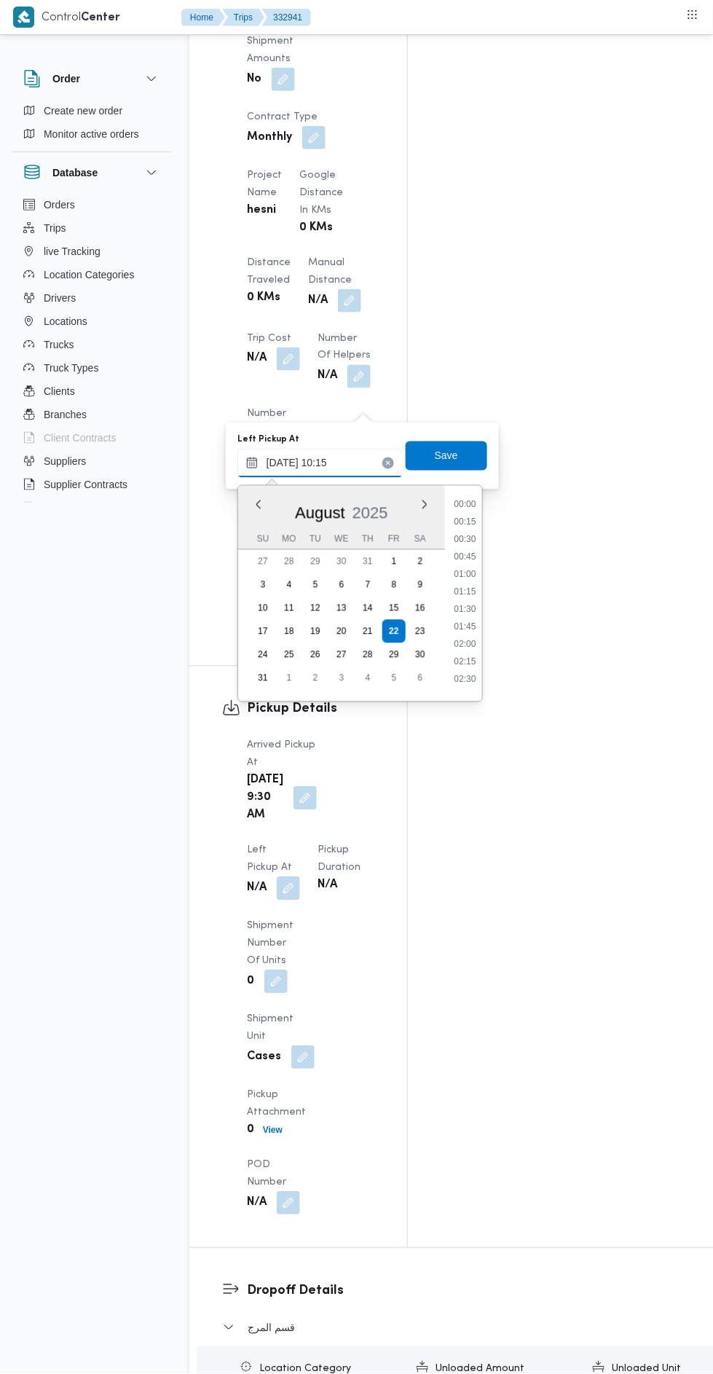
scroll to position [616, 0]
click at [467, 653] on li "11:00" at bounding box center [465, 657] width 34 height 15
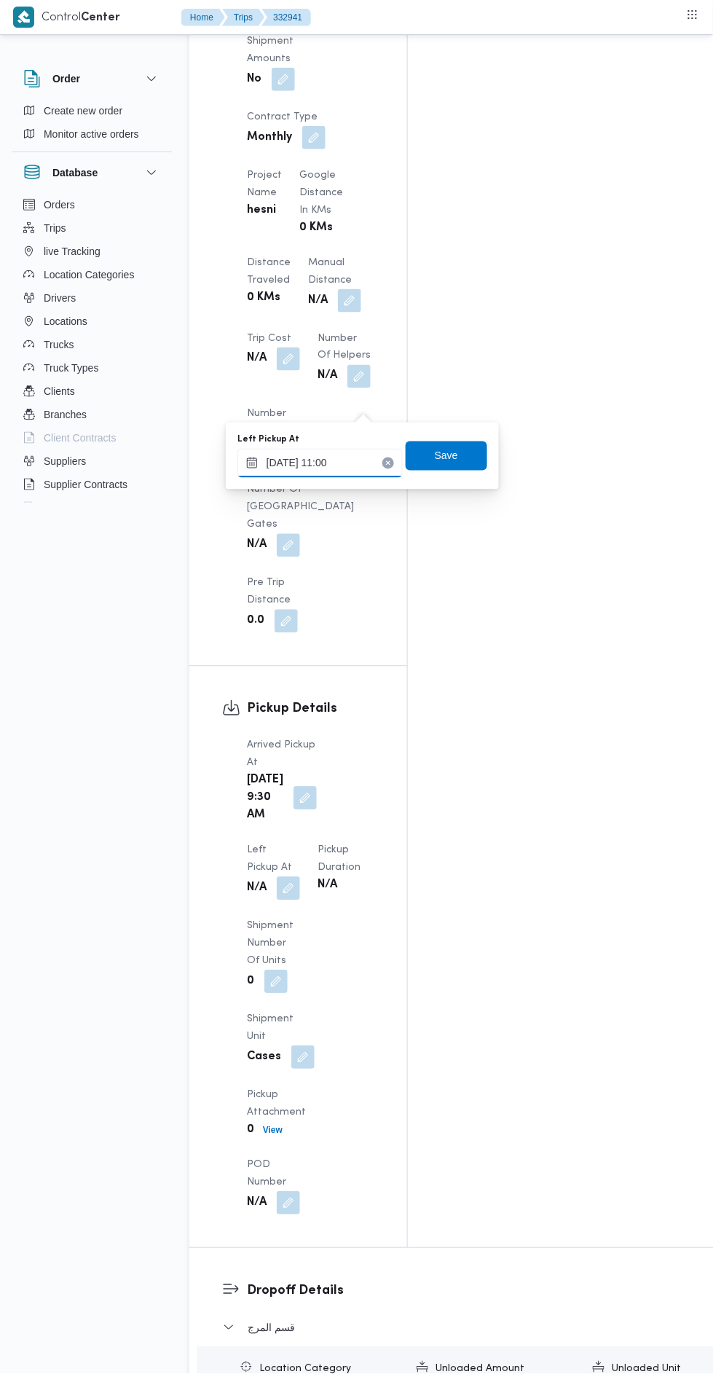
click at [339, 465] on input "22/08/2025 11:00" at bounding box center [319, 463] width 165 height 29
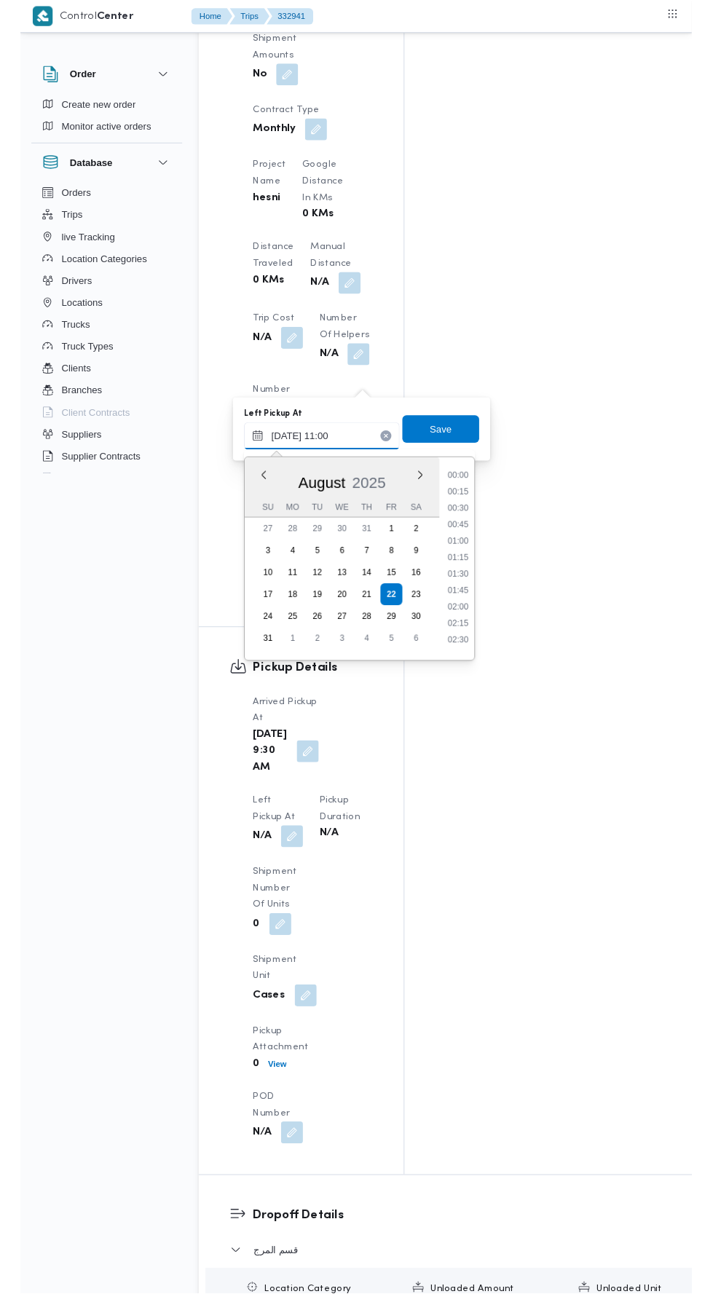
scroll to position [669, 0]
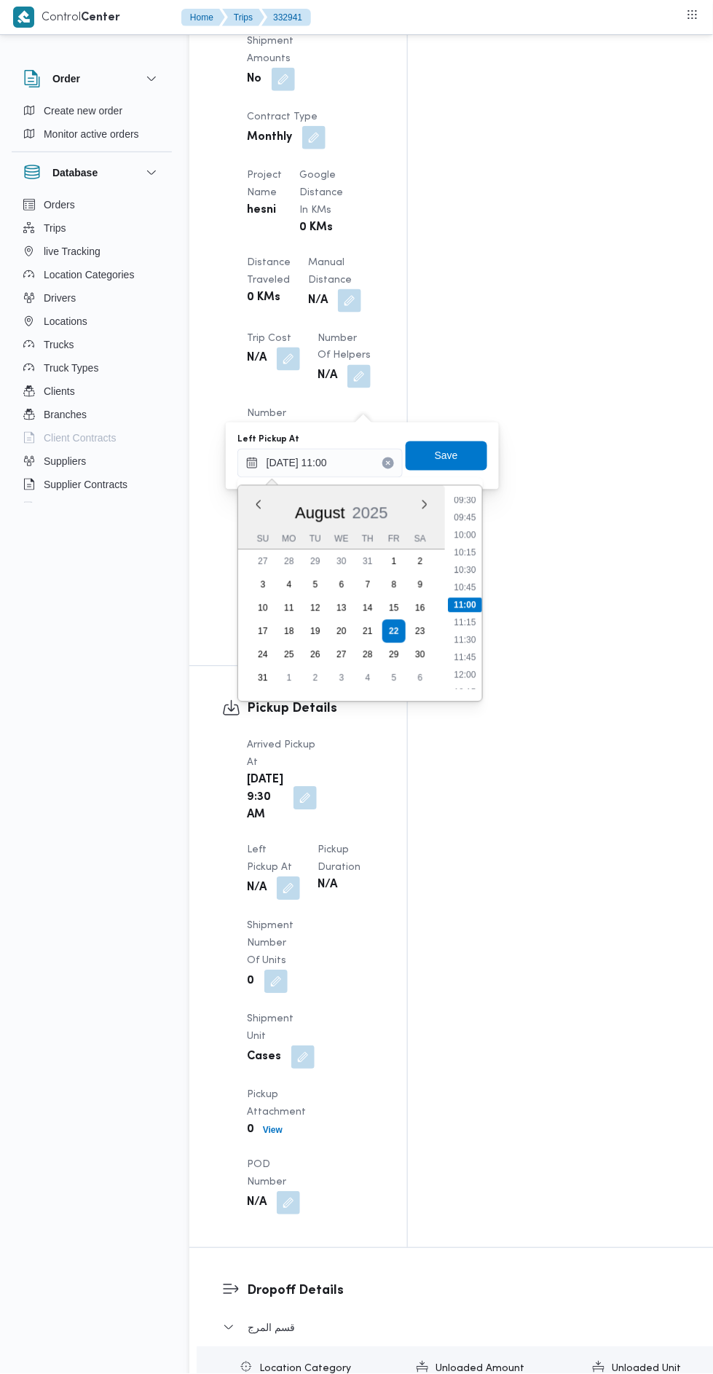
click at [464, 582] on li "10:45" at bounding box center [465, 588] width 34 height 15
type input "22/08/2025 10:45"
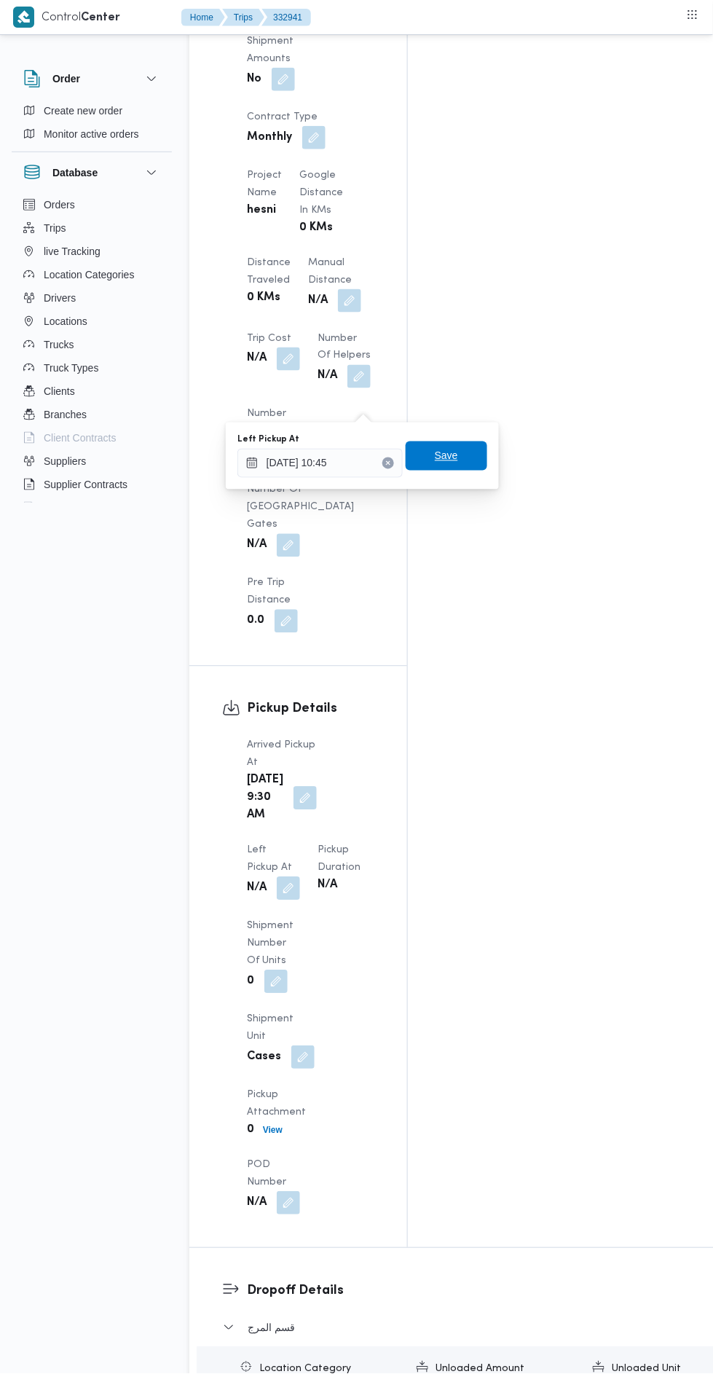
click at [470, 447] on span "Save" at bounding box center [447, 455] width 82 height 29
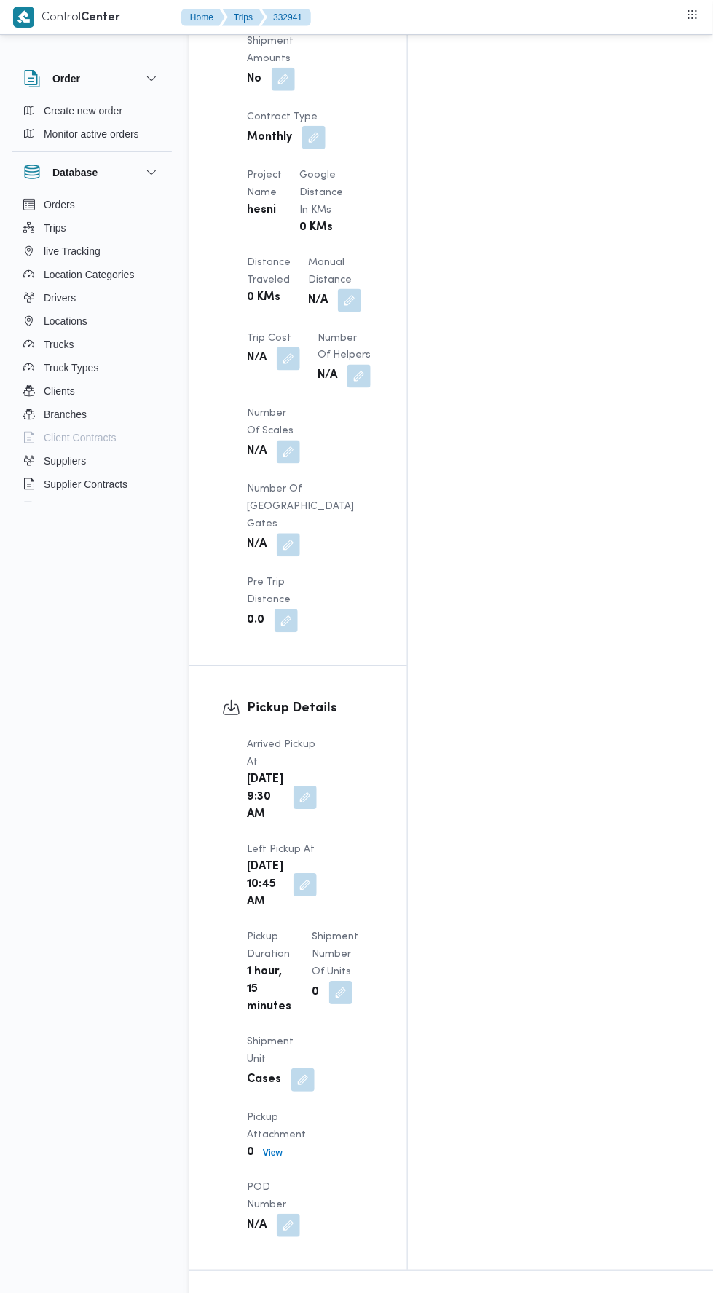
click at [294, 787] on button "button" at bounding box center [305, 798] width 23 height 23
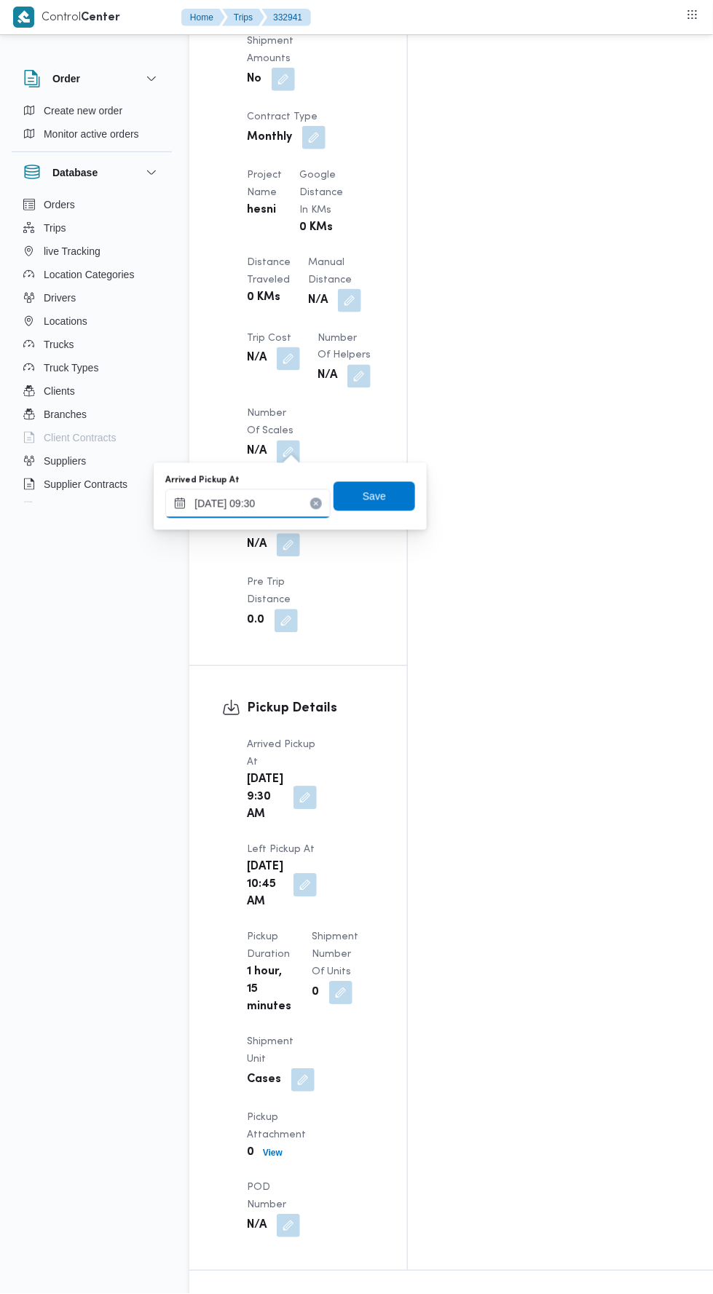
click at [280, 498] on input "22/08/2025 09:30" at bounding box center [247, 504] width 165 height 29
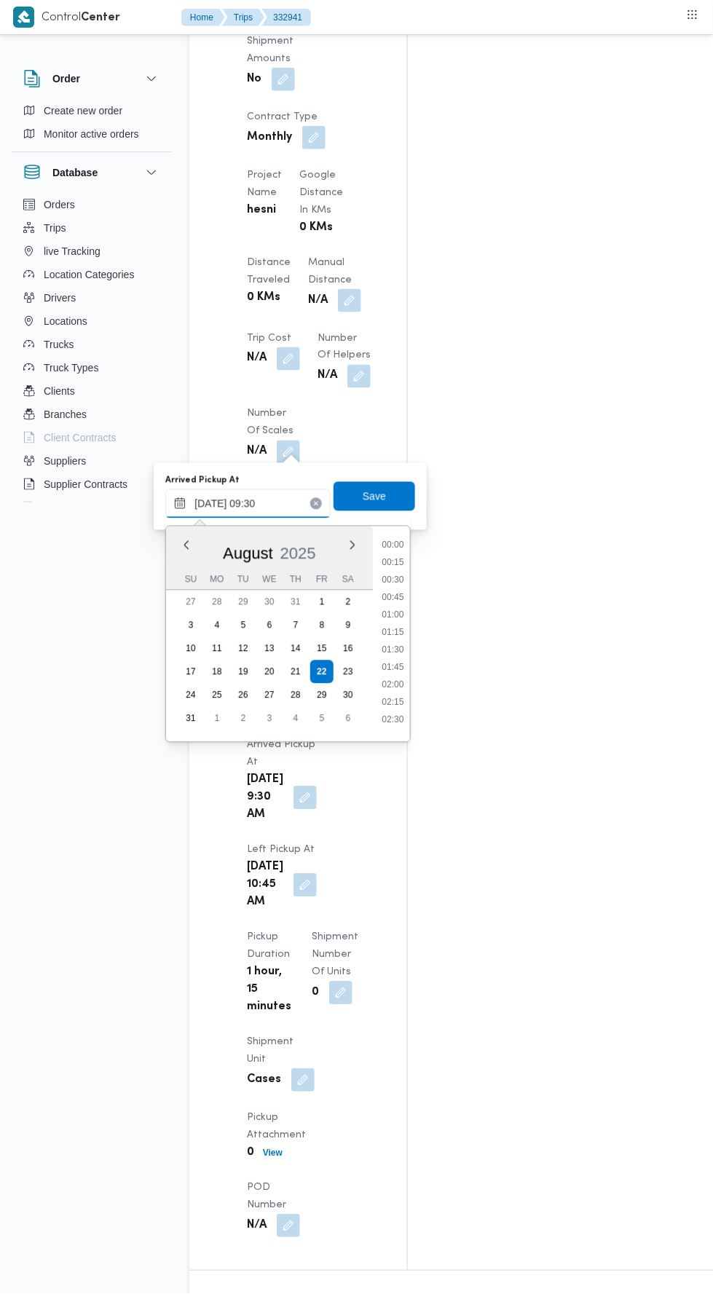
scroll to position [564, 0]
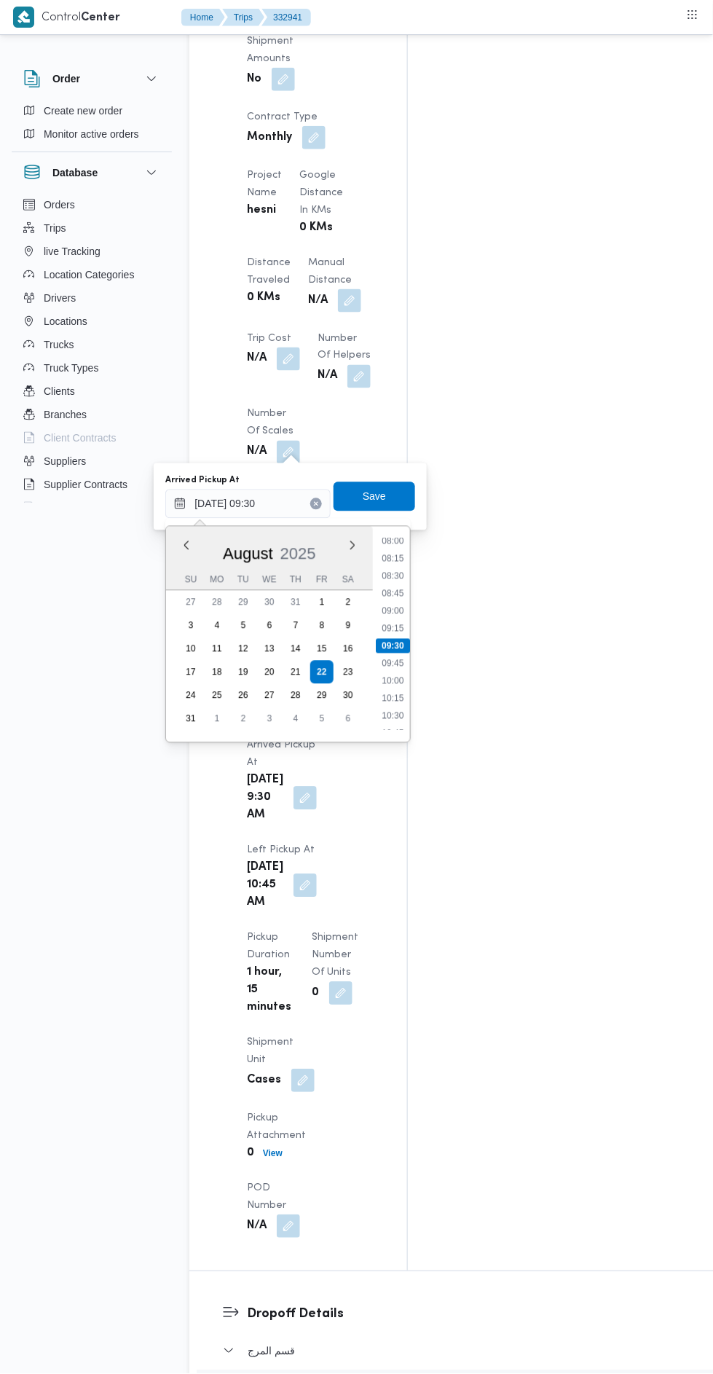
click at [391, 627] on li "09:15" at bounding box center [394, 628] width 34 height 15
type input "22/08/2025 09:30"
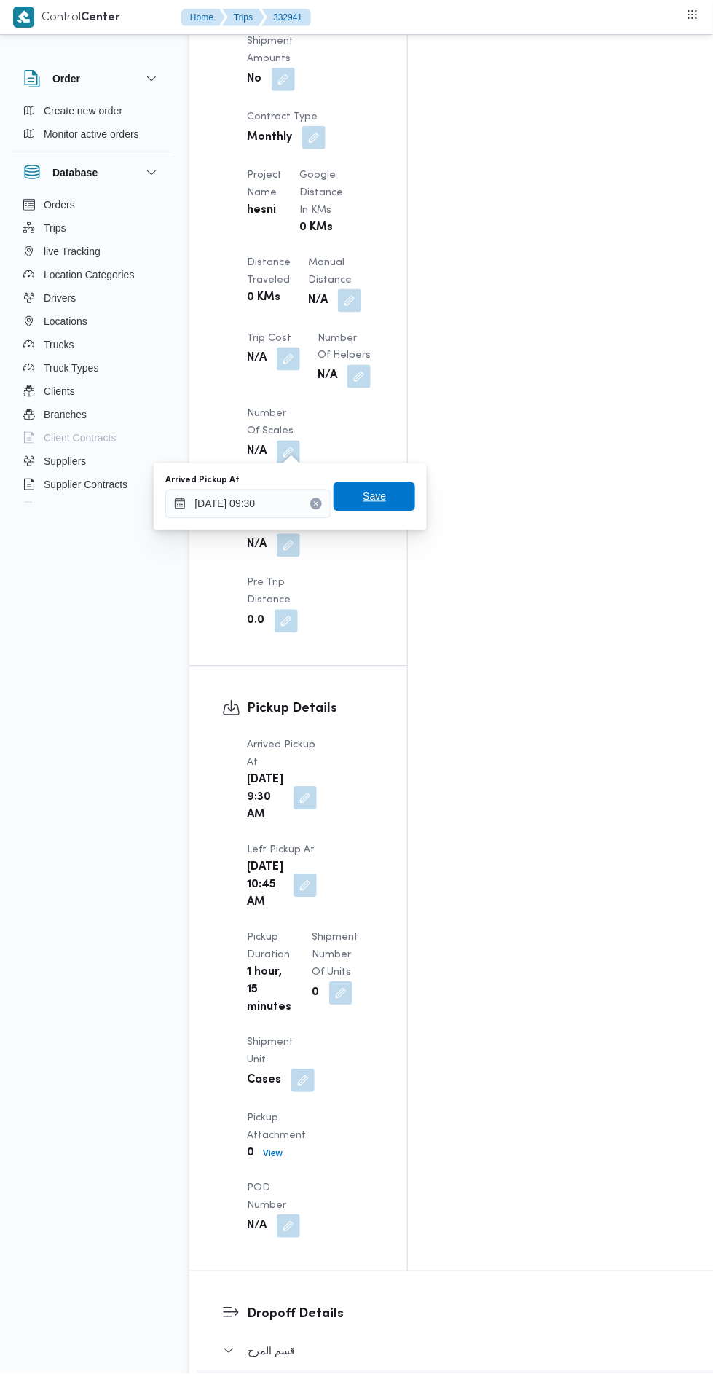
click at [379, 493] on span "Save" at bounding box center [374, 496] width 23 height 17
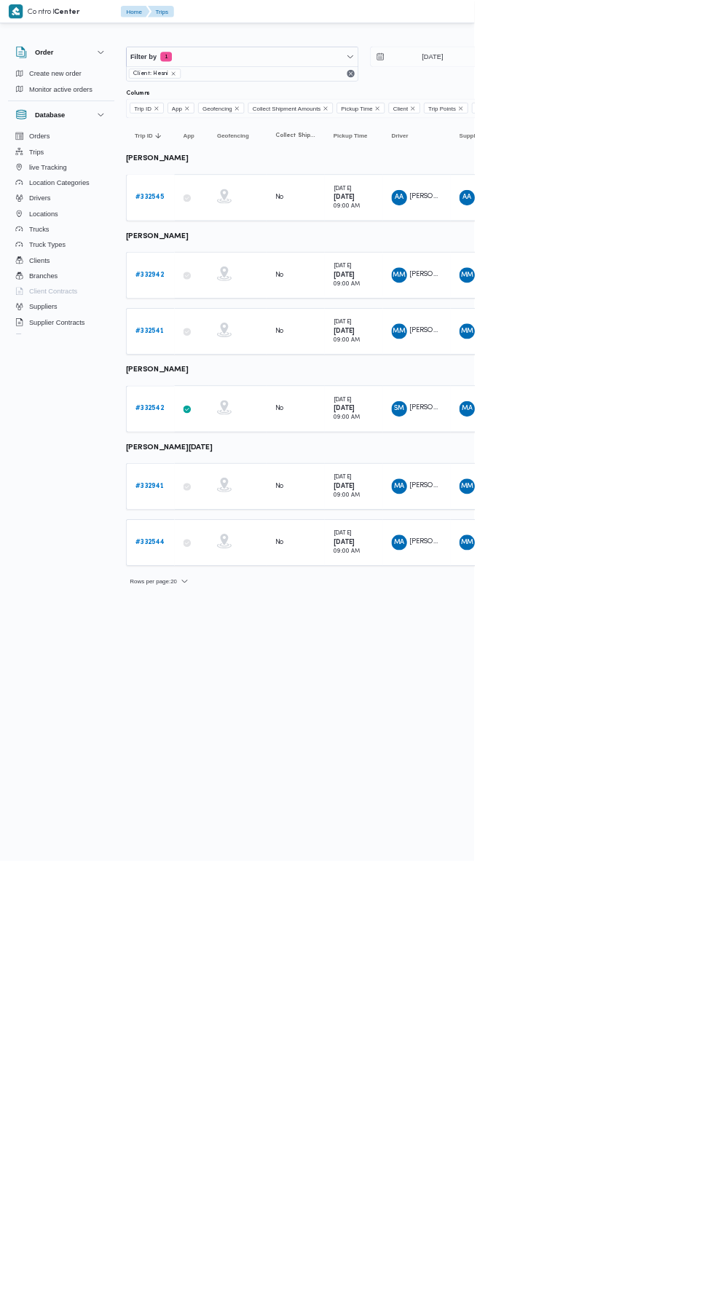
click at [235, 410] on b "# 332942" at bounding box center [224, 413] width 43 height 9
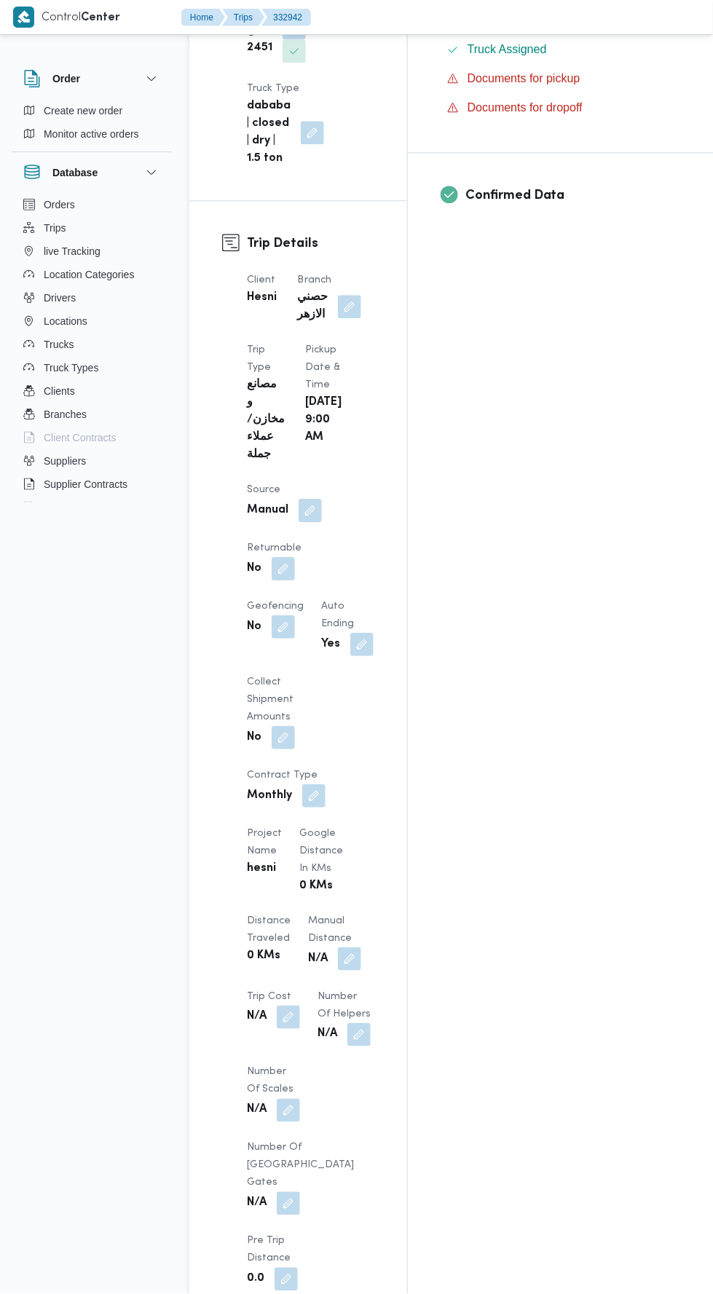
scroll to position [1362, 0]
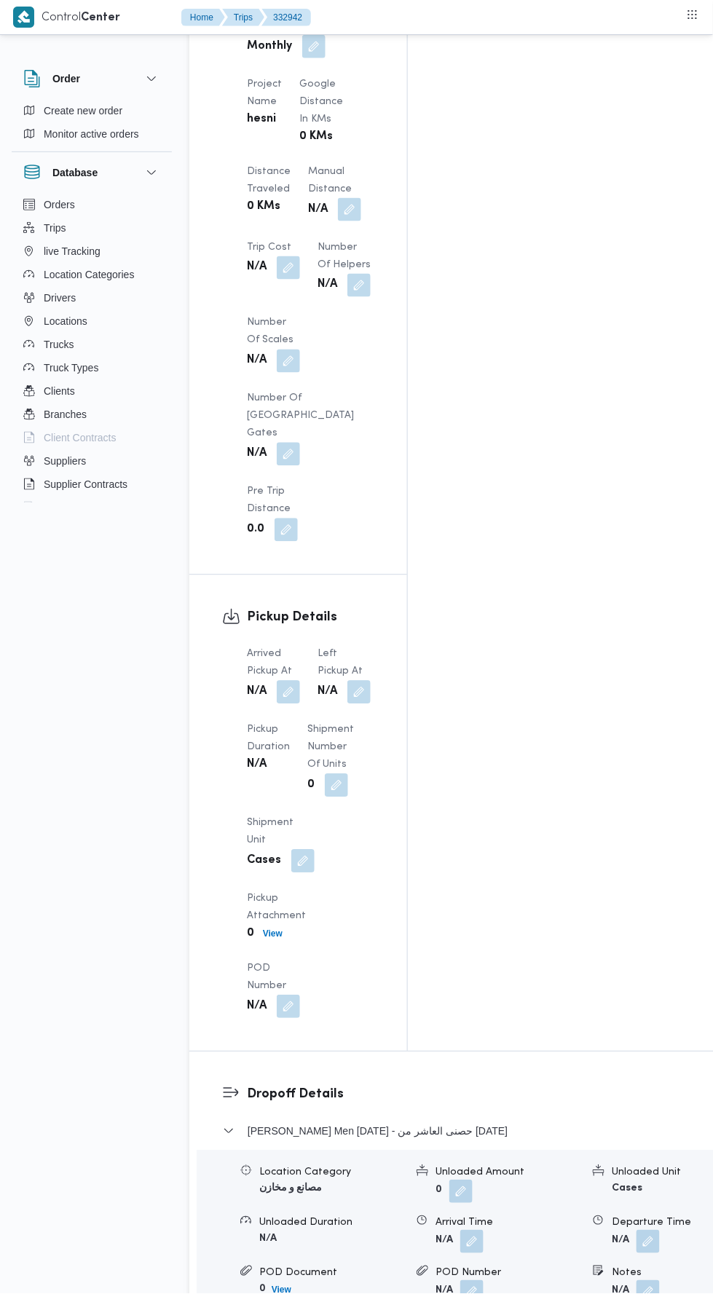
click at [289, 681] on button "button" at bounding box center [288, 692] width 23 height 23
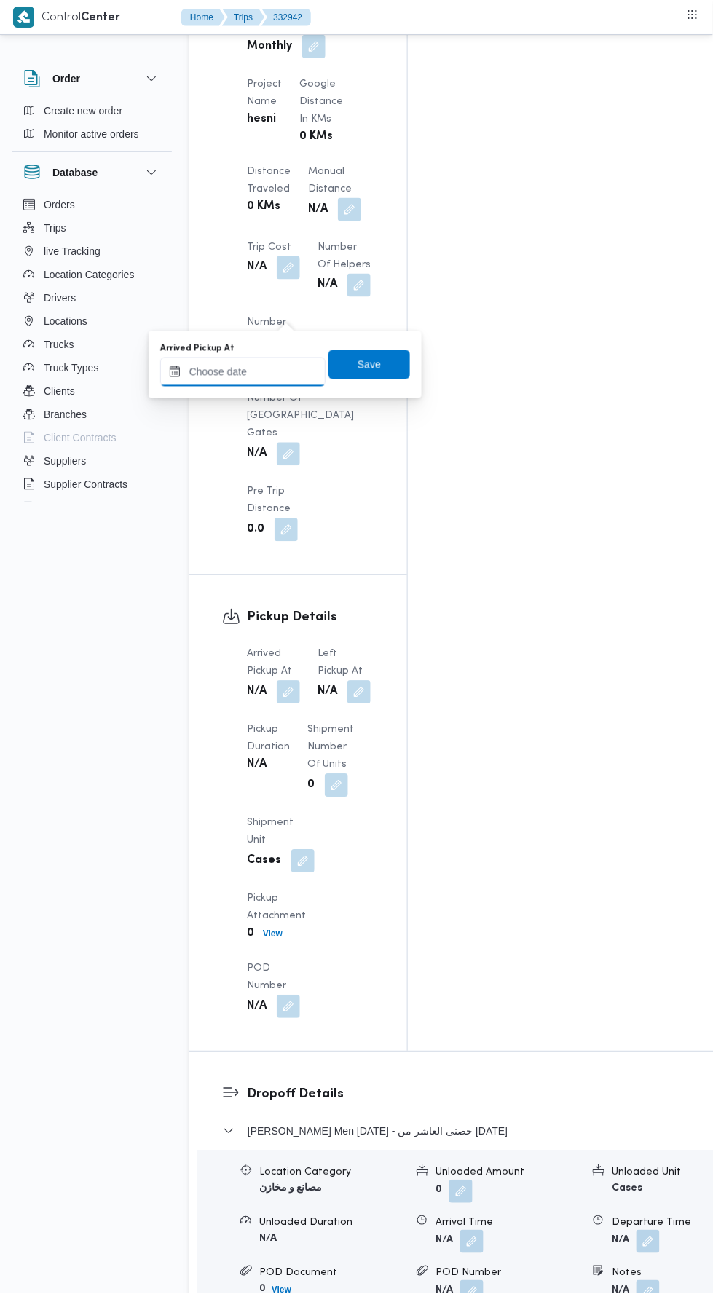
click at [256, 371] on input "Arrived Pickup At" at bounding box center [242, 372] width 165 height 29
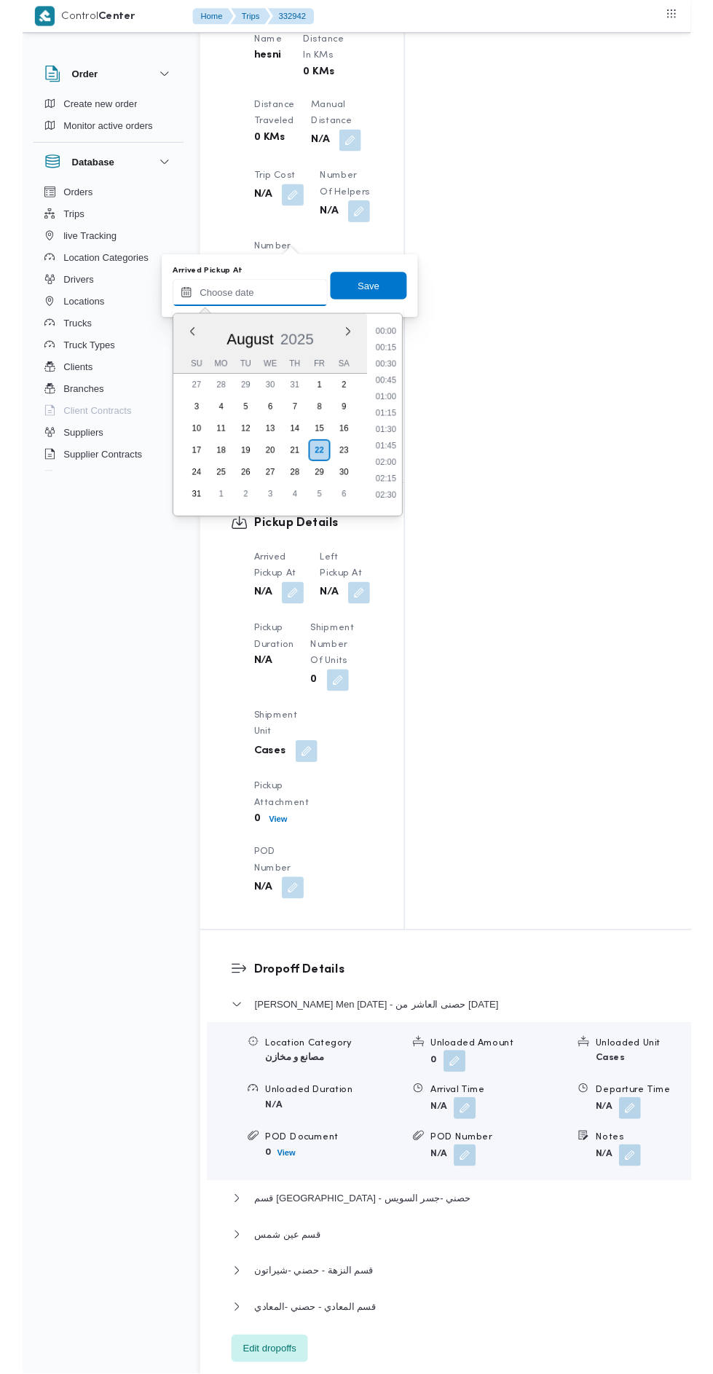
scroll to position [564, 0]
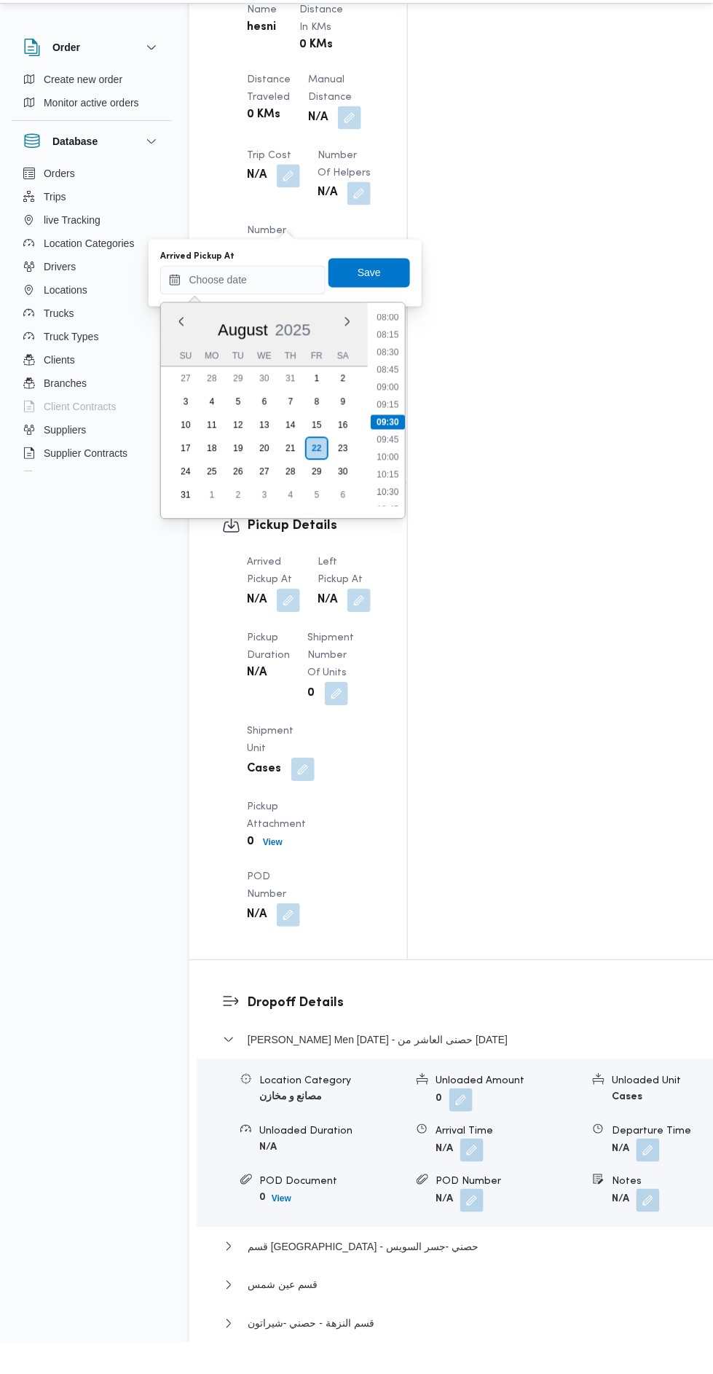
click at [377, 452] on li "09:30" at bounding box center [388, 454] width 34 height 15
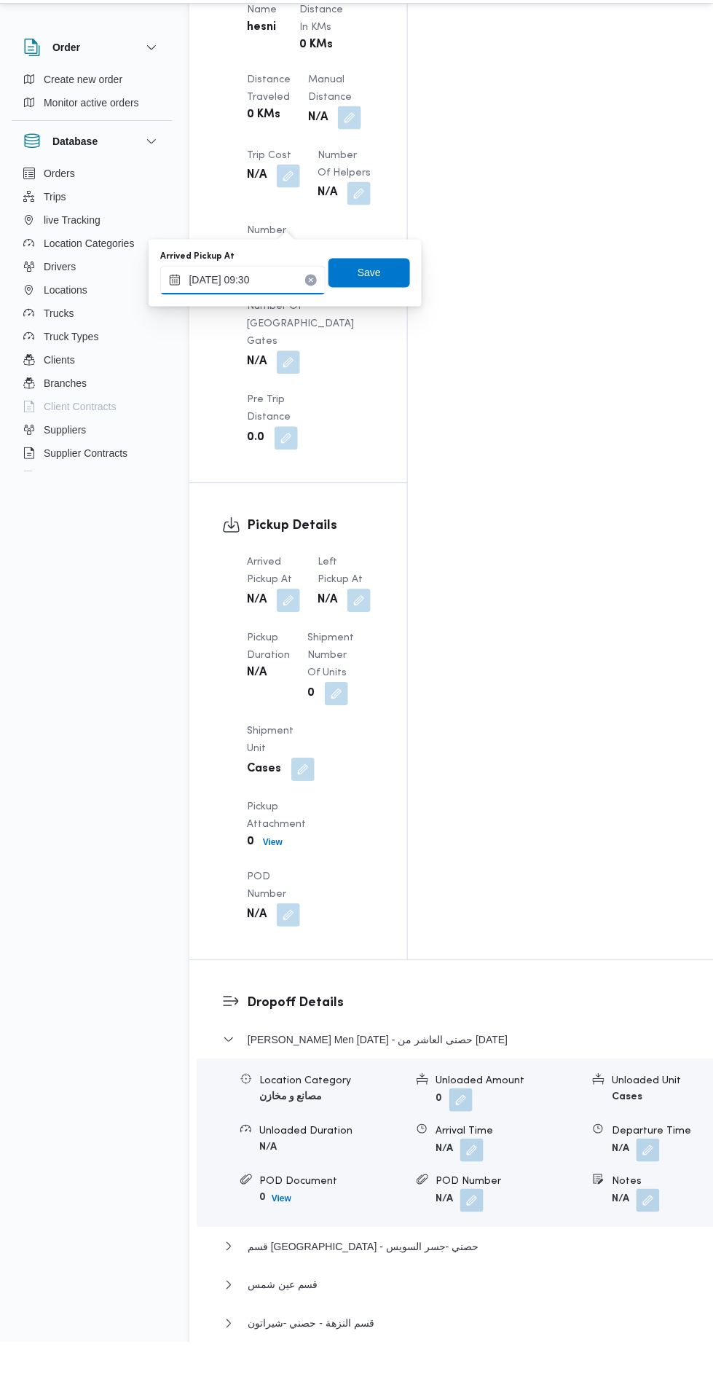
click at [243, 307] on input "22/08/2025 09:30" at bounding box center [242, 311] width 165 height 29
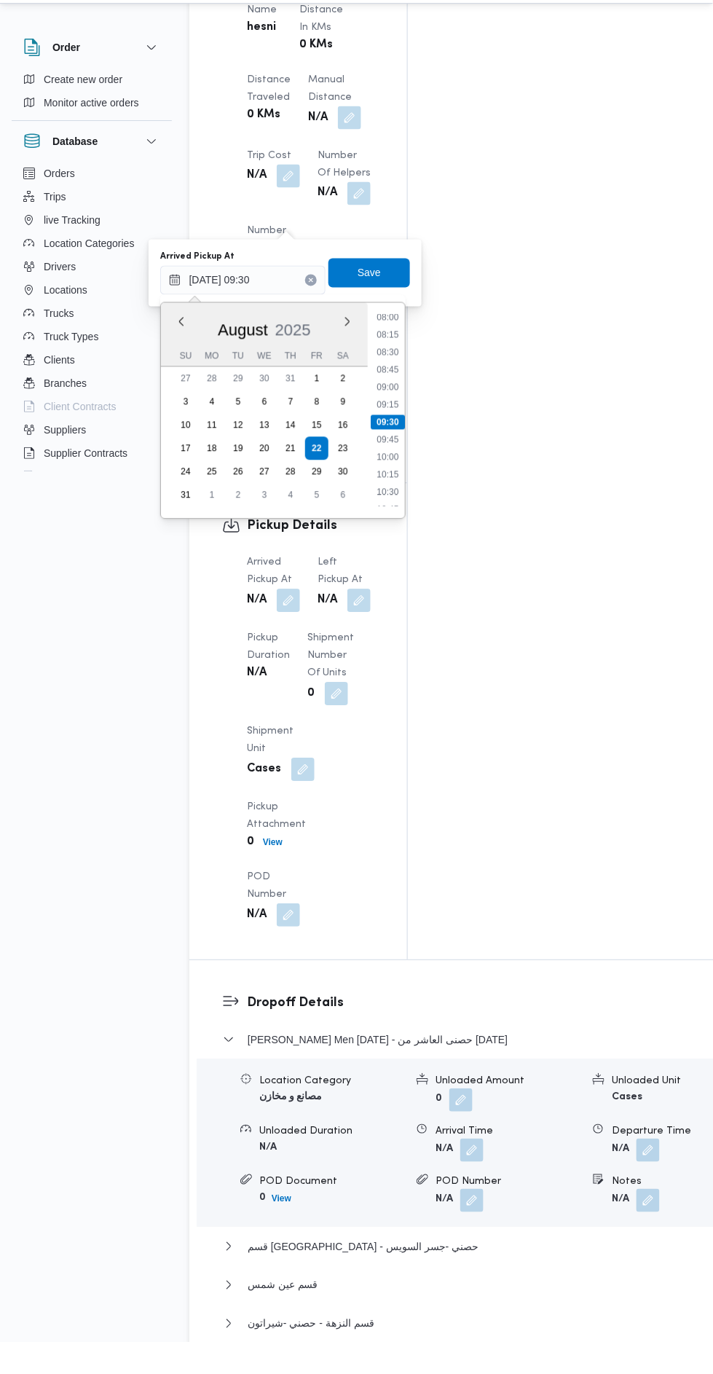
click at [388, 452] on li "09:30" at bounding box center [388, 454] width 34 height 15
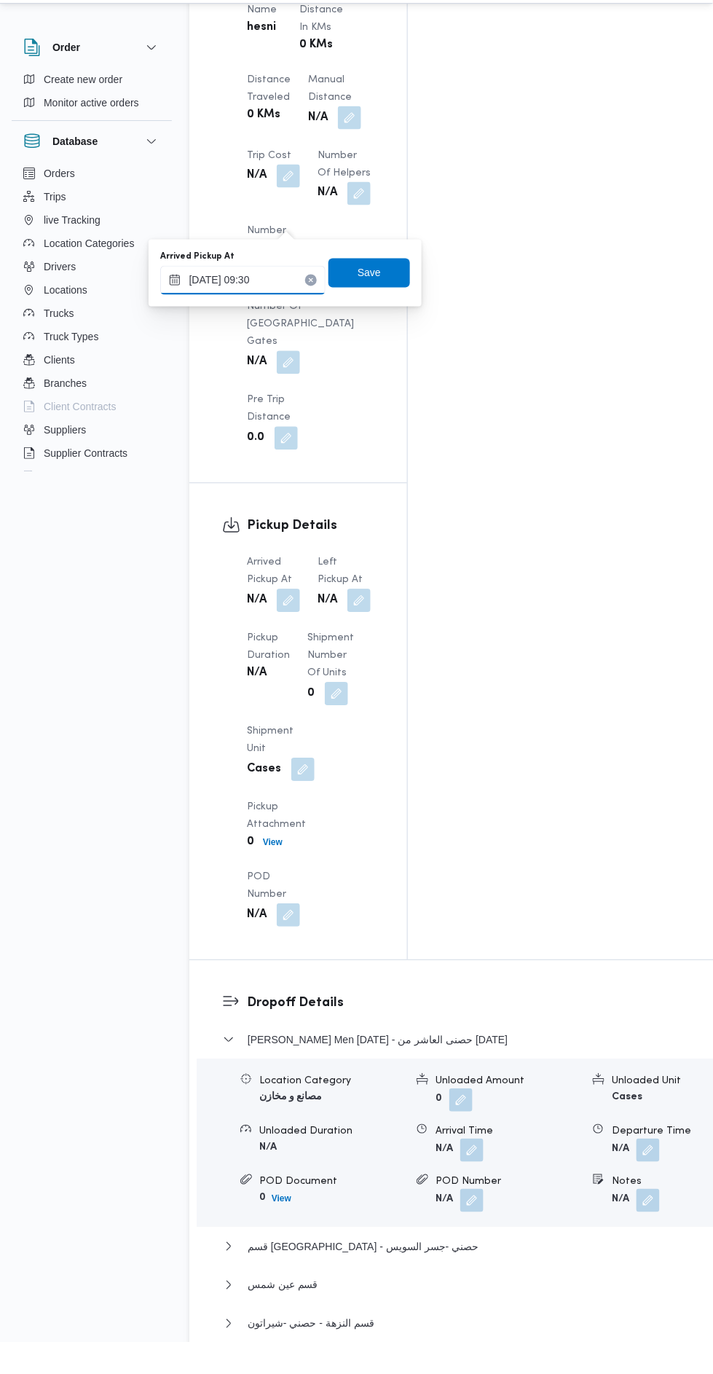
click at [241, 300] on input "22/08/2025 09:30" at bounding box center [242, 311] width 165 height 29
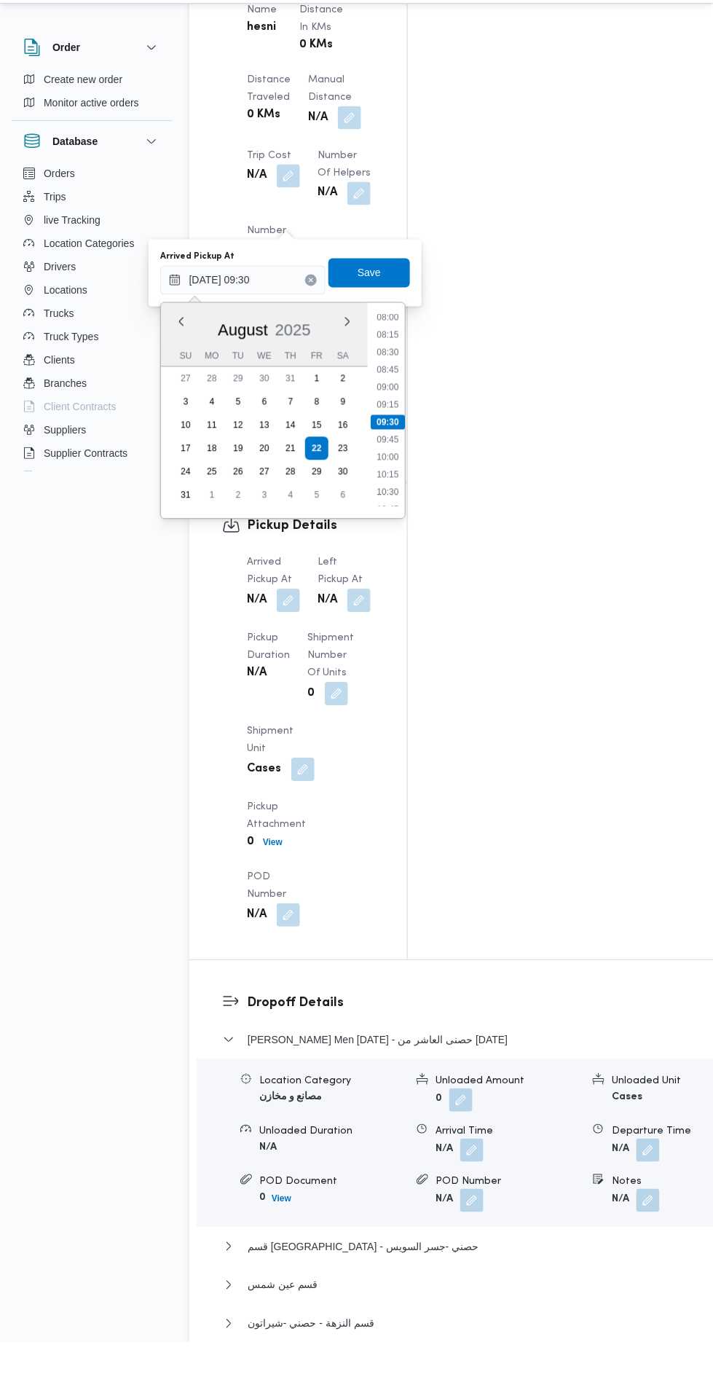
click at [385, 489] on li "10:00" at bounding box center [388, 488] width 34 height 15
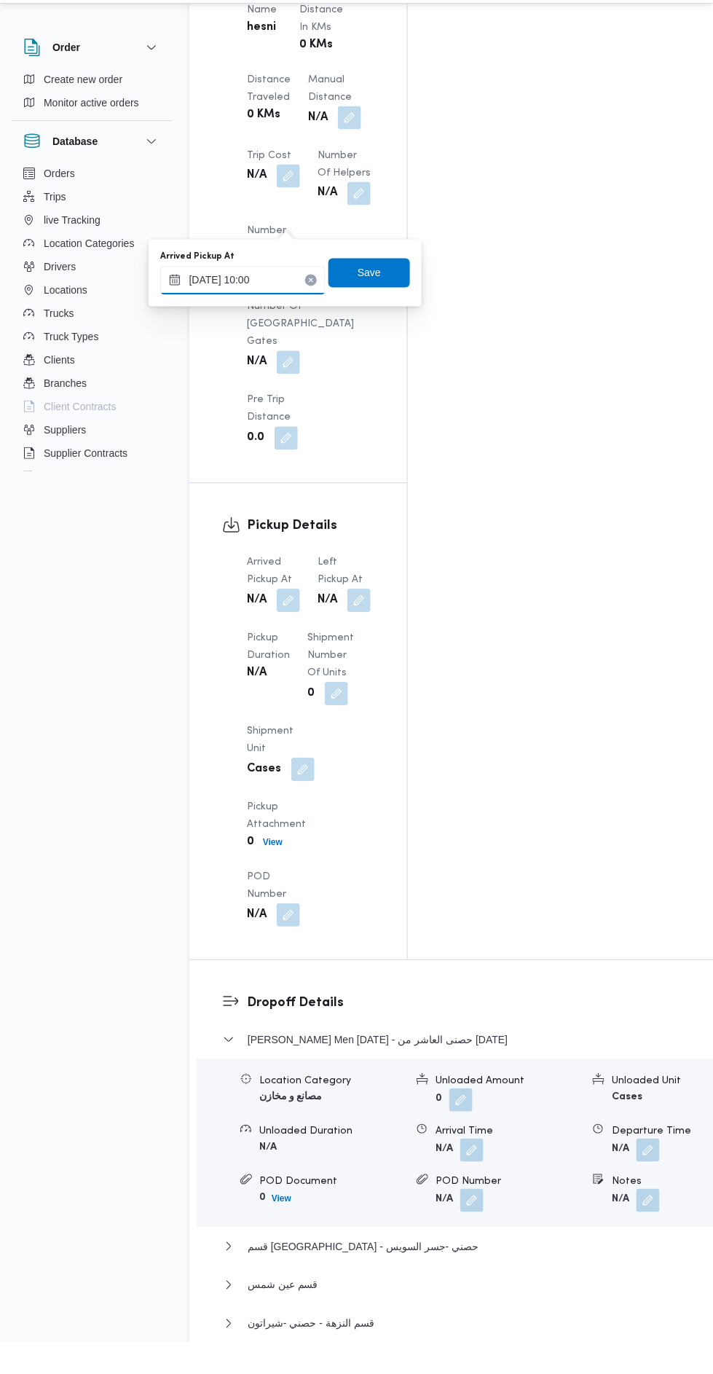
click at [253, 310] on input "[DATE] 10:00" at bounding box center [242, 311] width 165 height 29
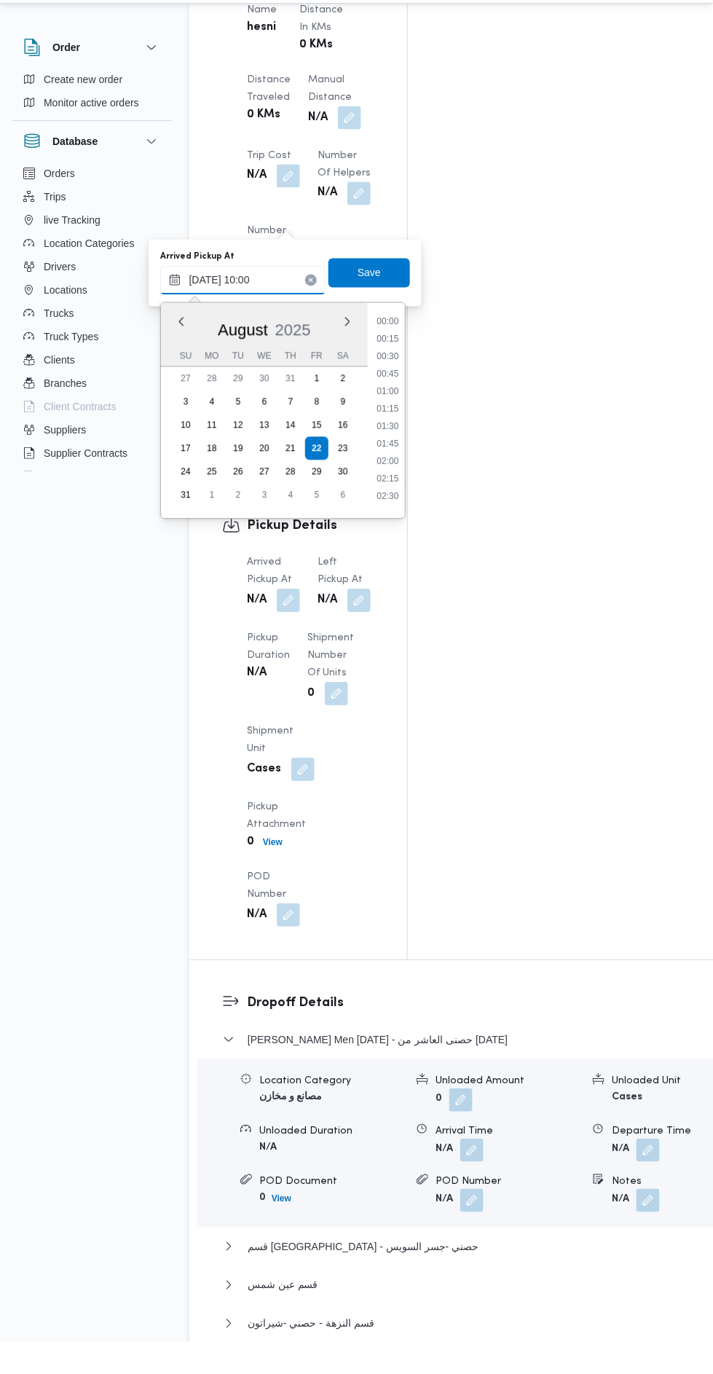
scroll to position [599, 0]
click at [382, 438] on li "09:45" at bounding box center [388, 436] width 34 height 15
type input "22/08/2025 09:45"
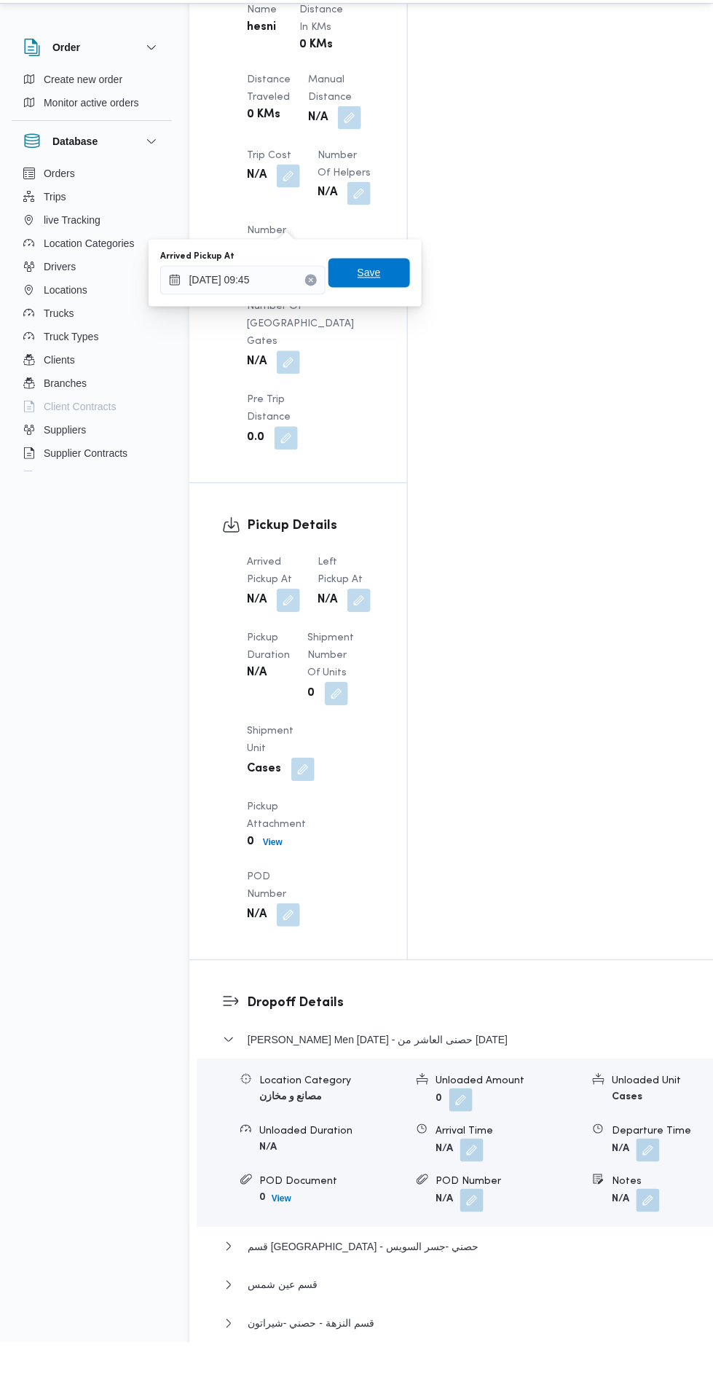
click at [371, 304] on span "Save" at bounding box center [369, 304] width 23 height 17
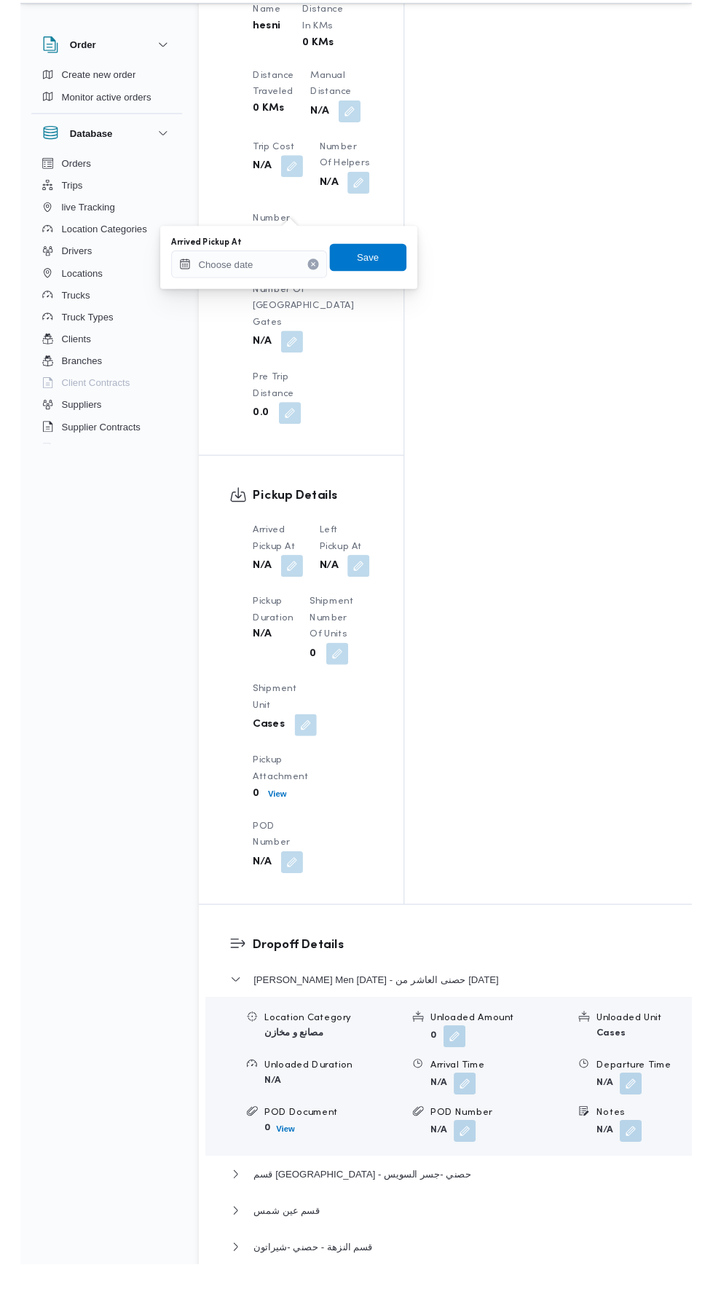
scroll to position [1423, 0]
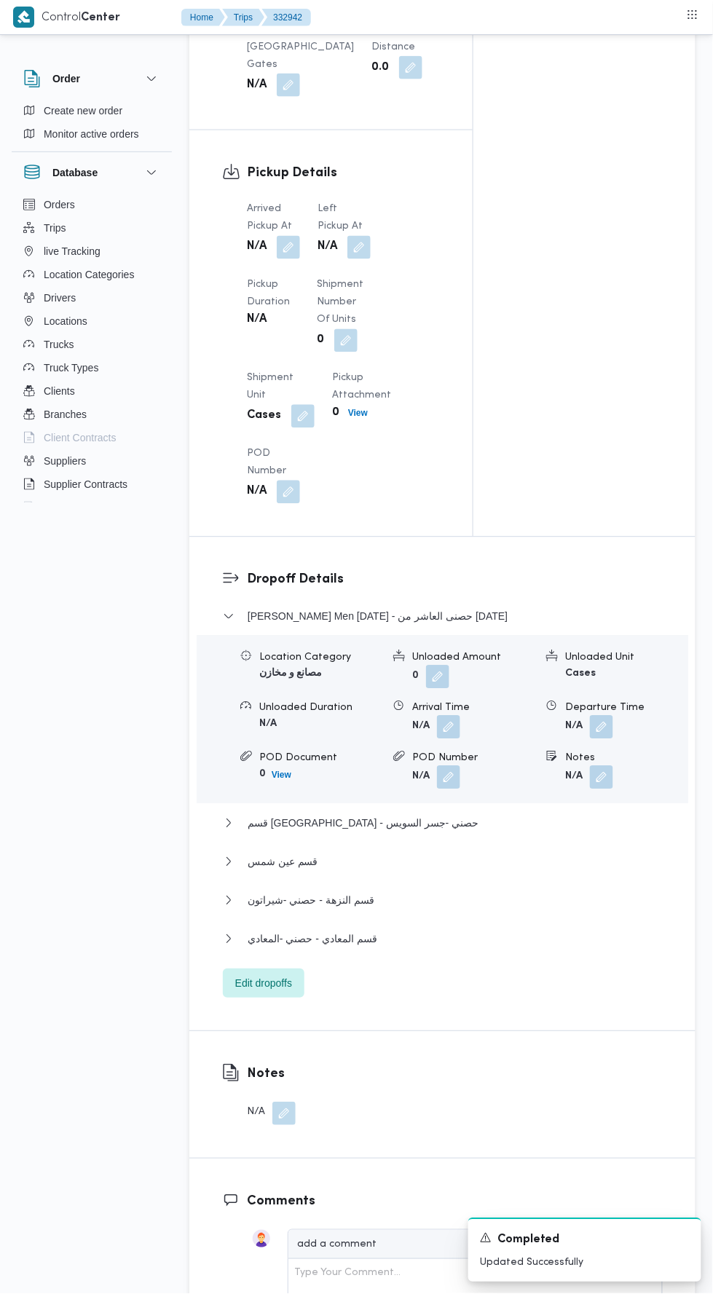
click at [355, 252] on span at bounding box center [355, 247] width 31 height 23
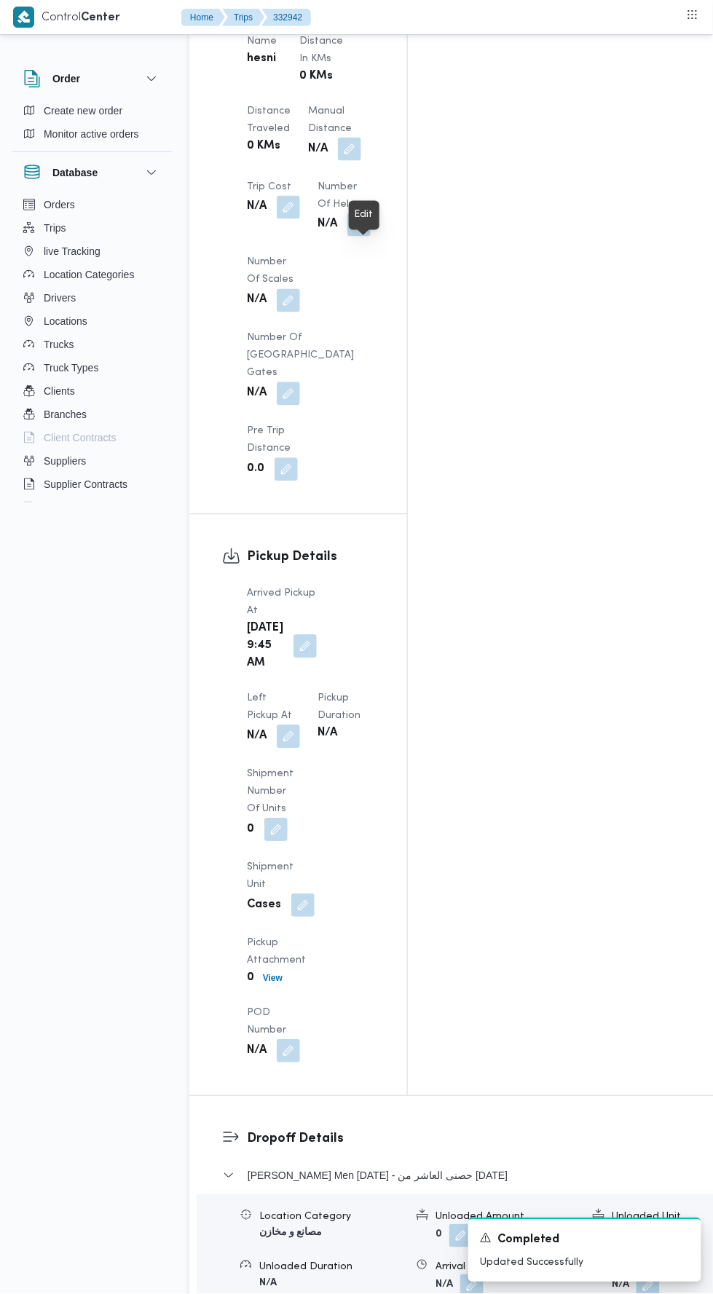
click at [306, 635] on button "button" at bounding box center [305, 646] width 23 height 23
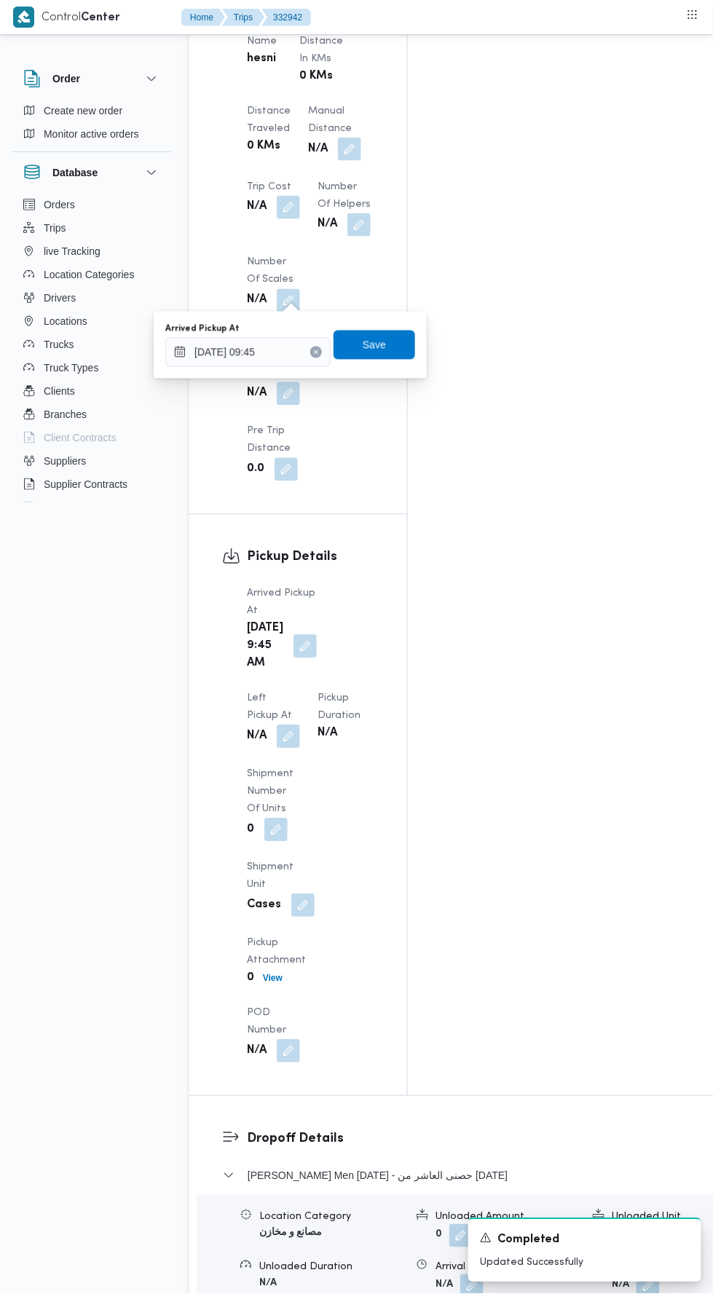
click at [300, 726] on button "button" at bounding box center [288, 737] width 23 height 23
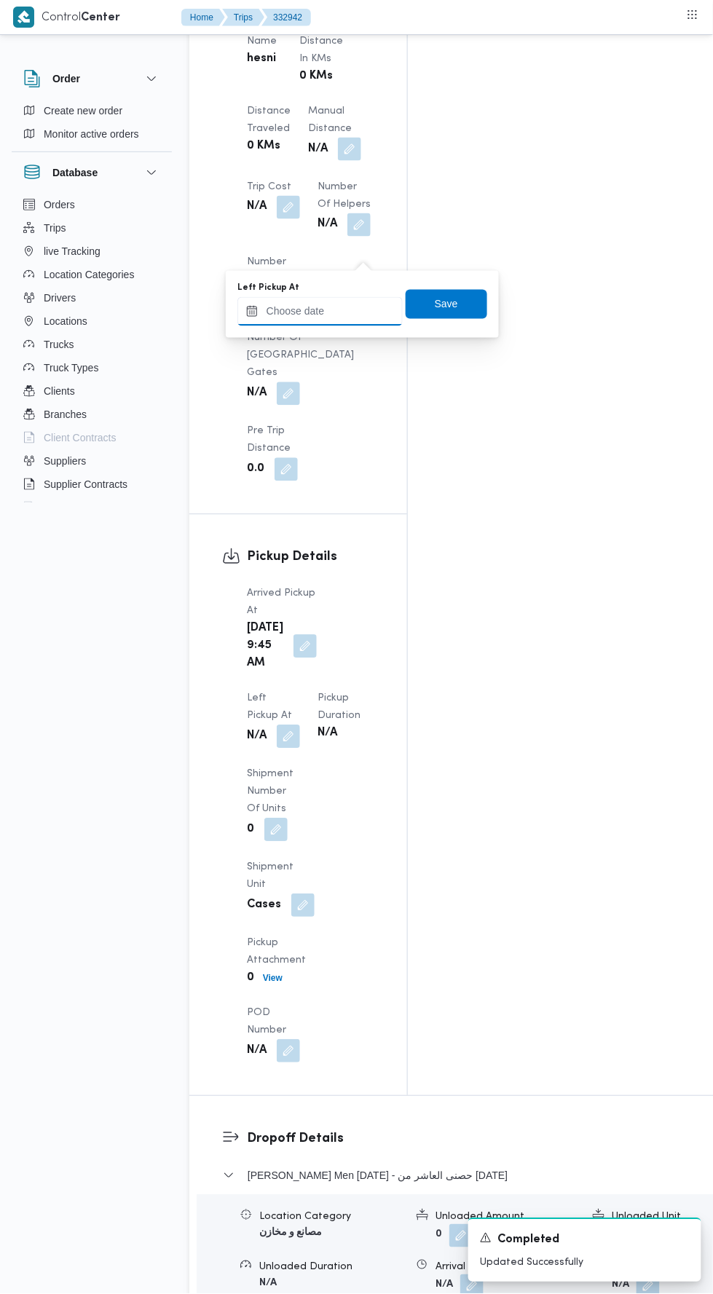
click at [322, 311] on input "Left Pickup At" at bounding box center [319, 311] width 165 height 29
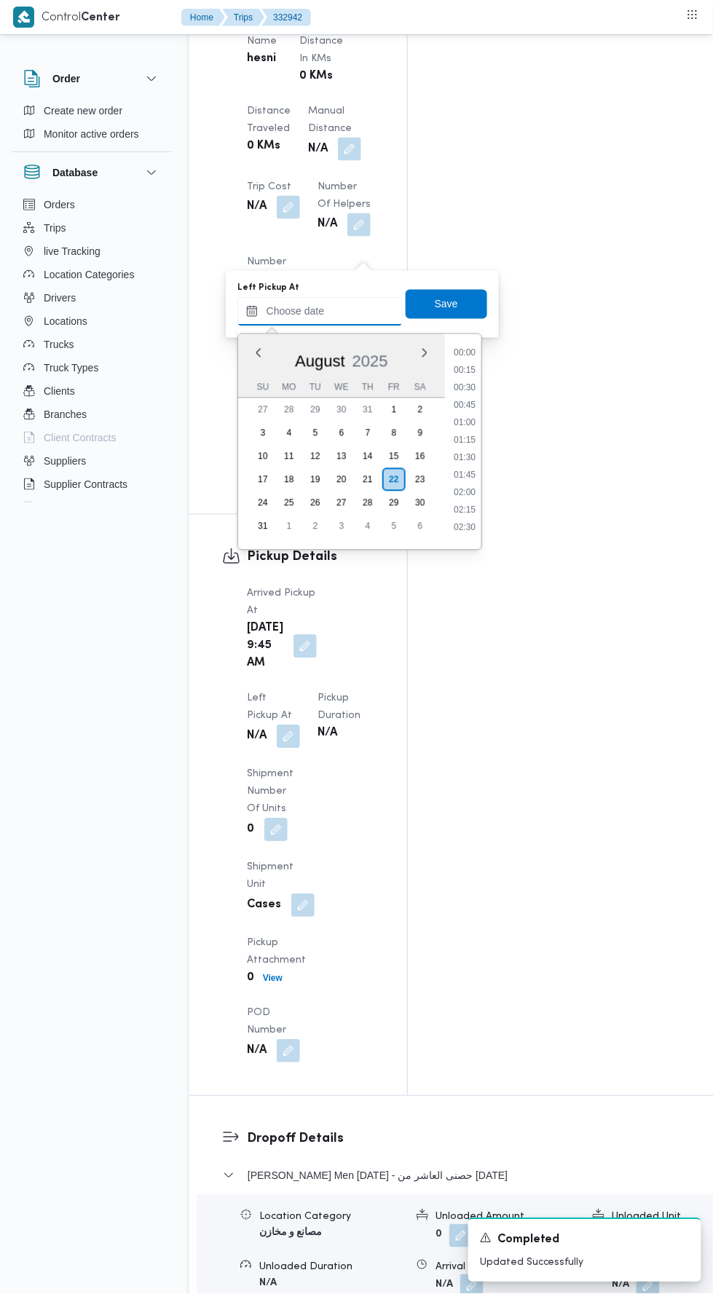
scroll to position [564, 0]
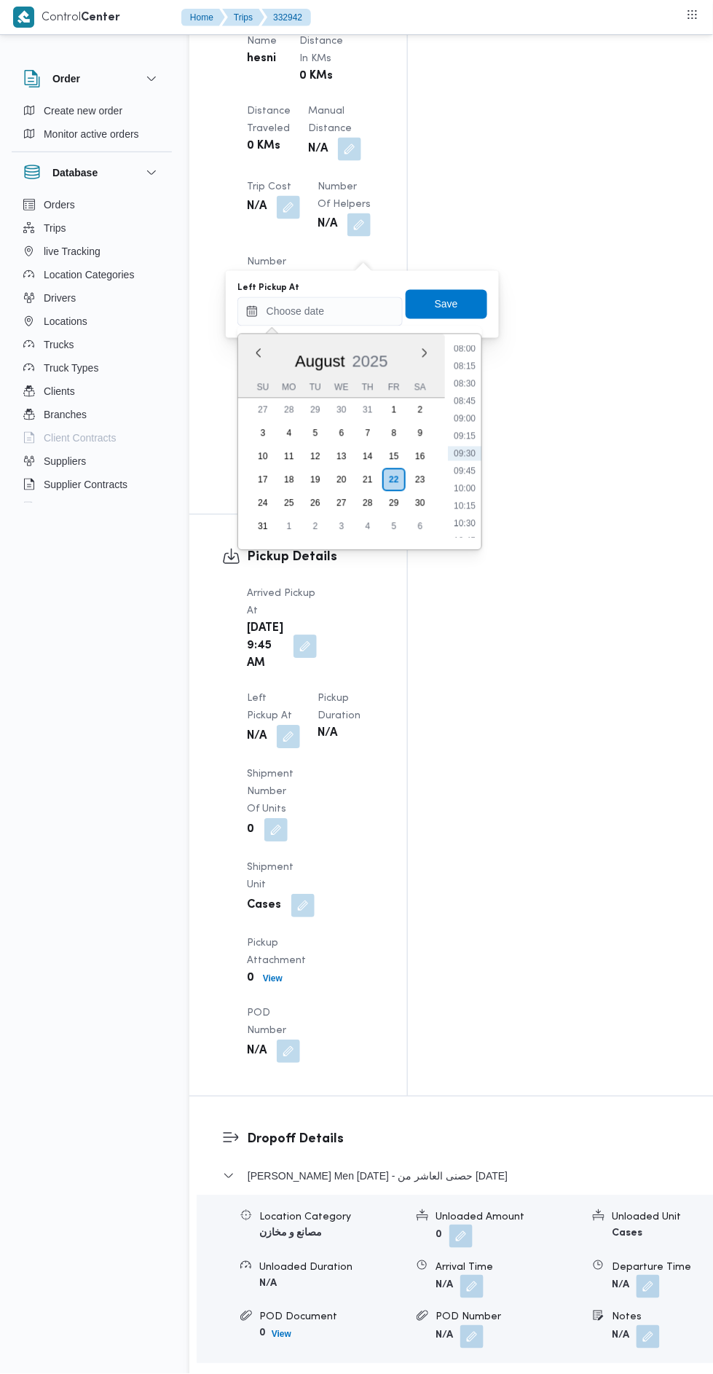
click at [458, 539] on div "Time 00:00 00:15 00:30 00:45 01:00 01:15 01:30 01:45 02:00 02:15 02:30 02:45 03…" at bounding box center [463, 442] width 36 height 216
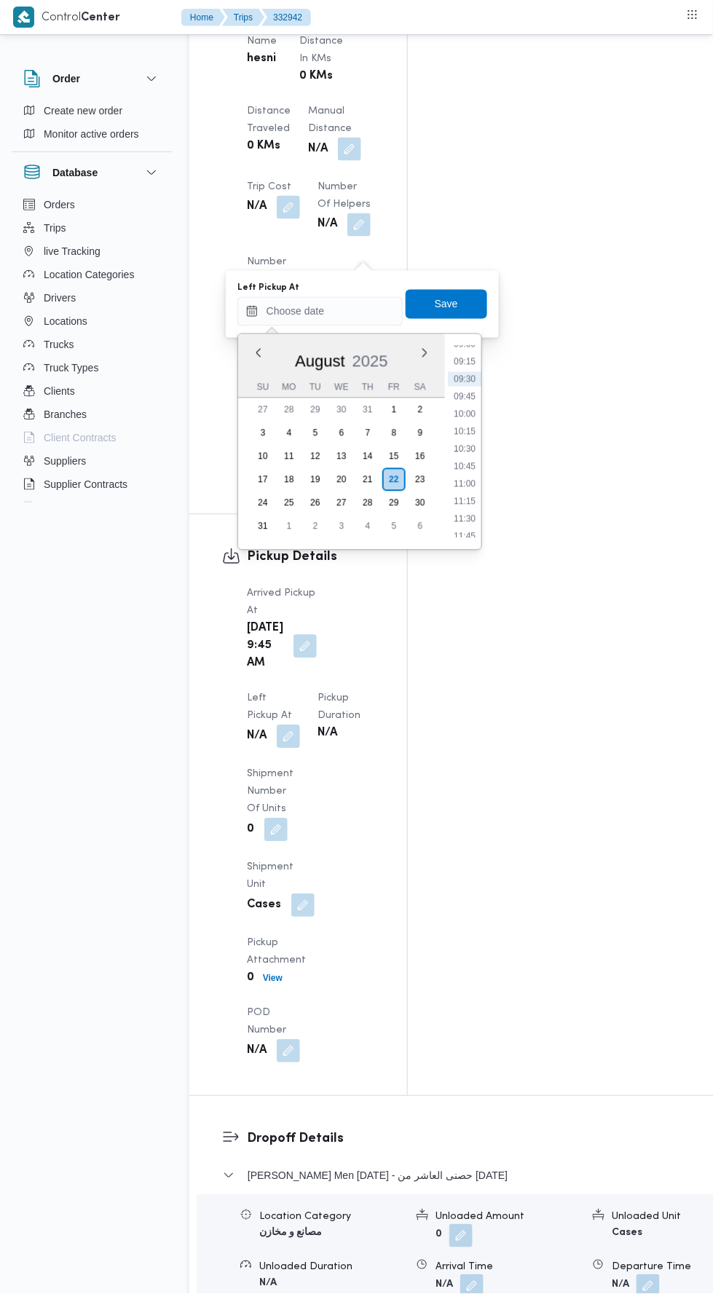
scroll to position [649, 0]
click at [465, 472] on li "11:00" at bounding box center [465, 473] width 34 height 15
type input "22/08/2025 11:00"
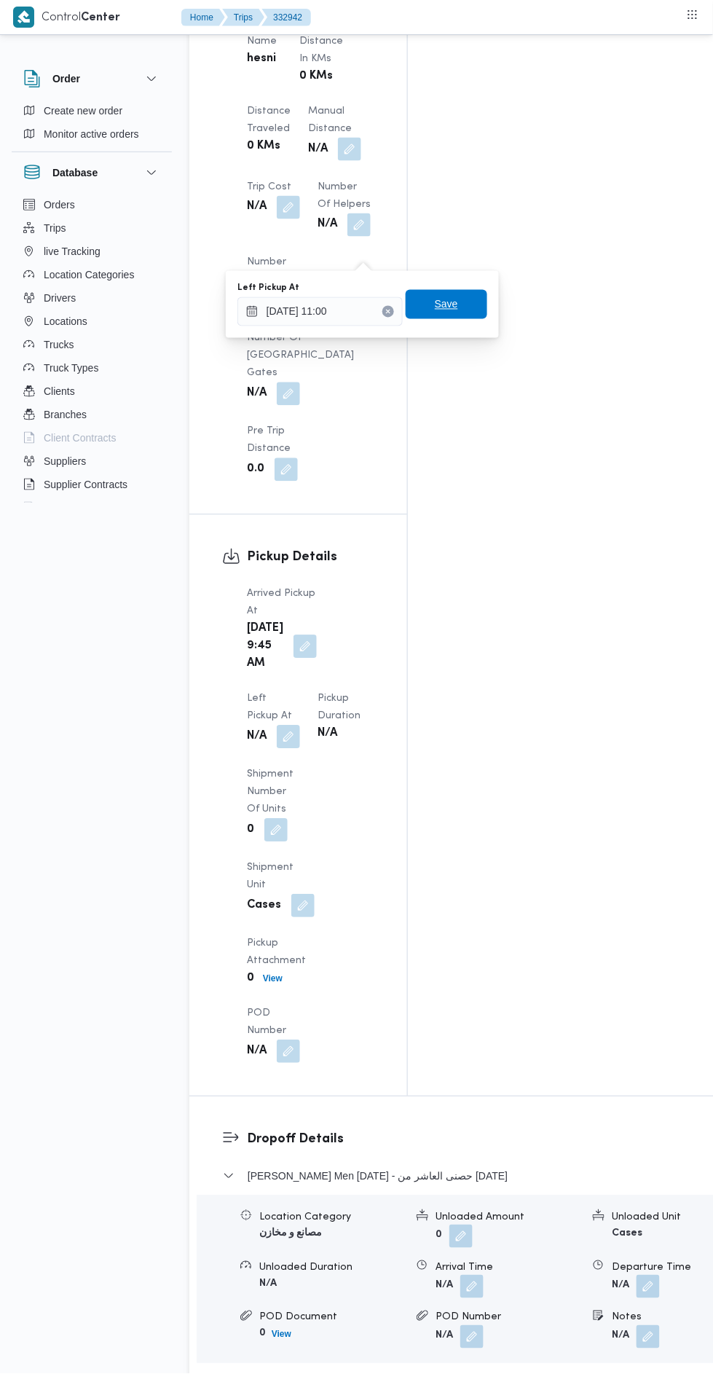
click at [459, 290] on span "Save" at bounding box center [447, 304] width 82 height 29
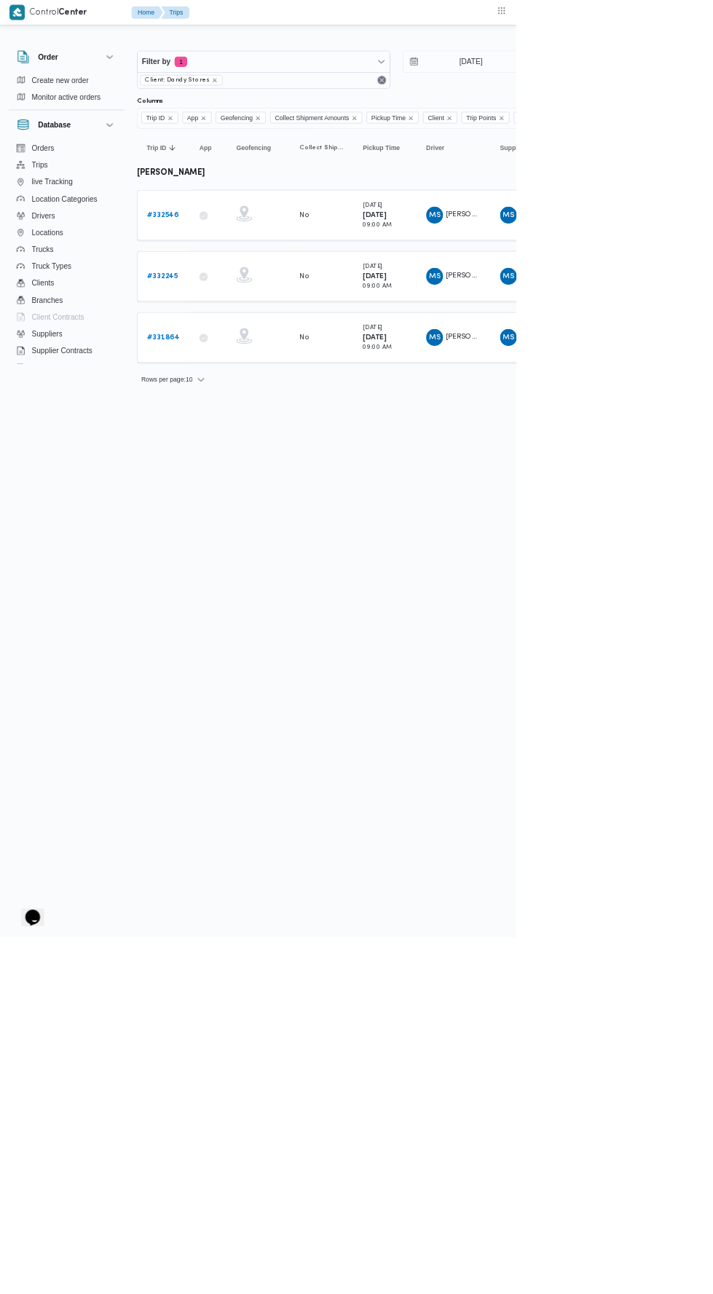
click at [227, 293] on b "# 332546" at bounding box center [225, 296] width 44 height 9
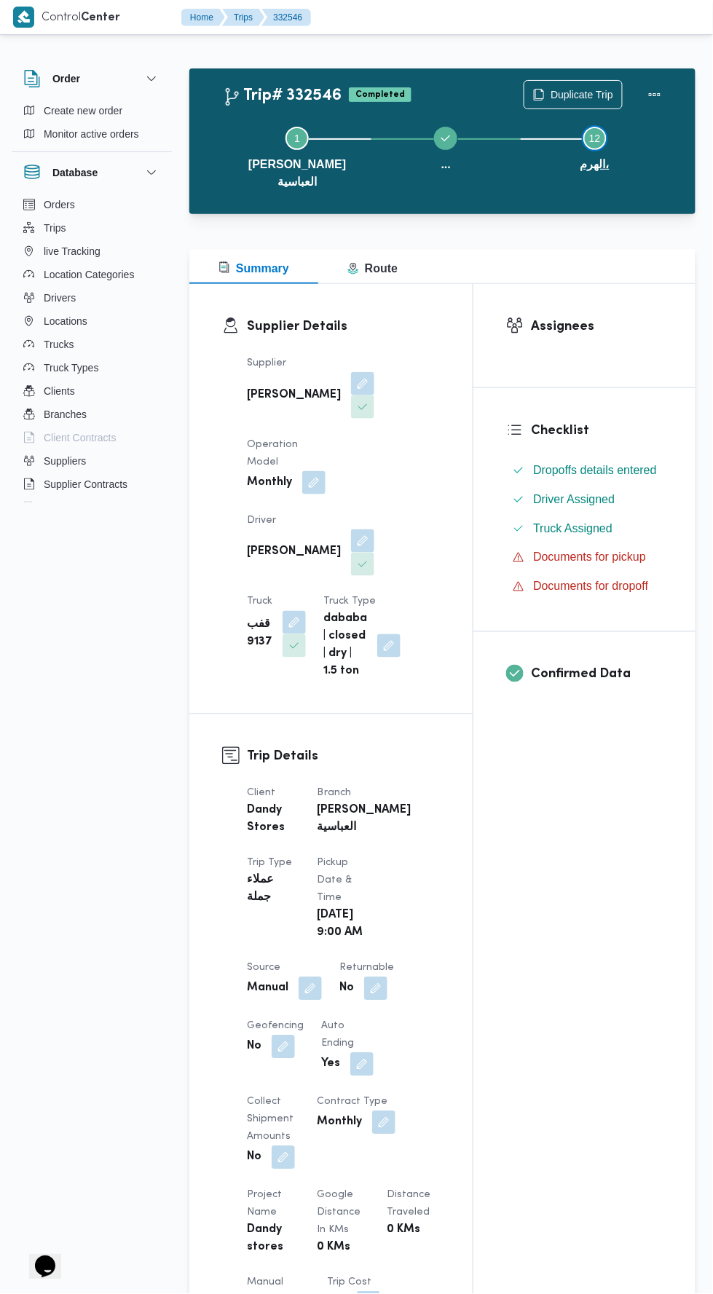
click at [580, 114] on button "Step 12 is incomplete 12 الهرم،" at bounding box center [595, 155] width 149 height 93
click at [586, 96] on span "Duplicate Trip" at bounding box center [582, 94] width 63 height 17
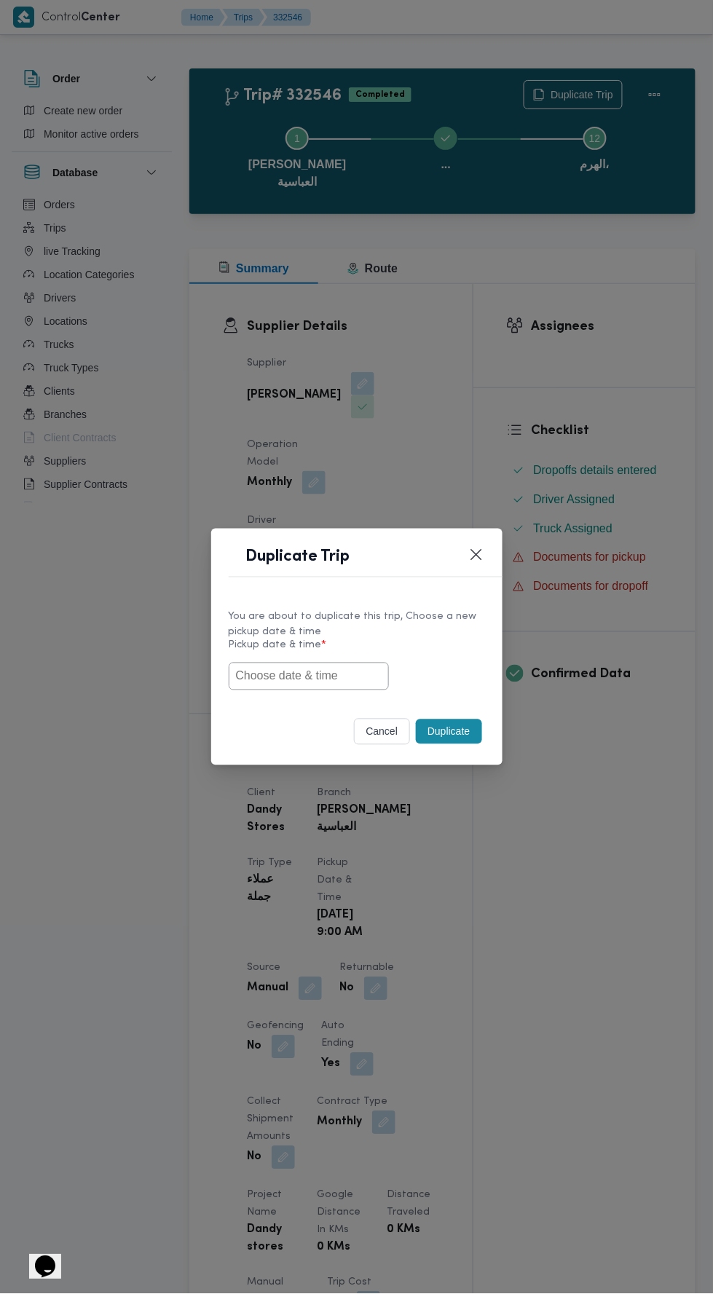
click at [307, 664] on input "text" at bounding box center [309, 677] width 160 height 28
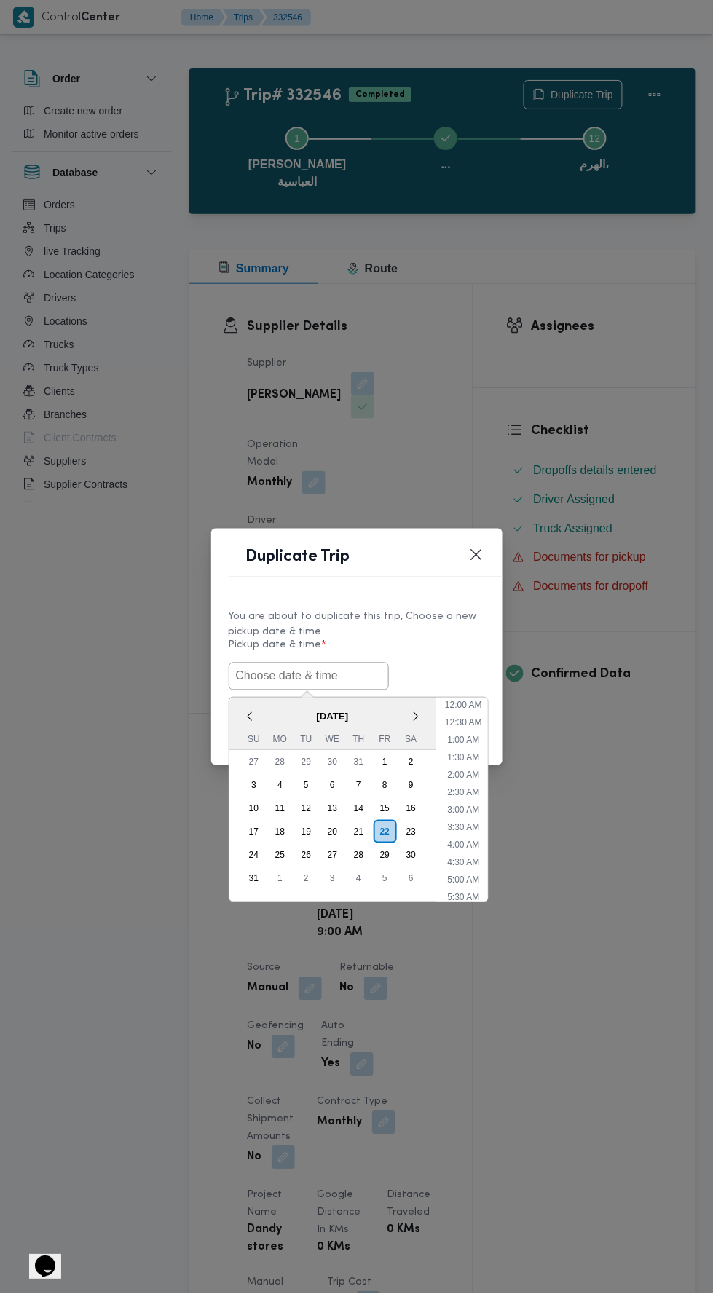
scroll to position [220, 0]
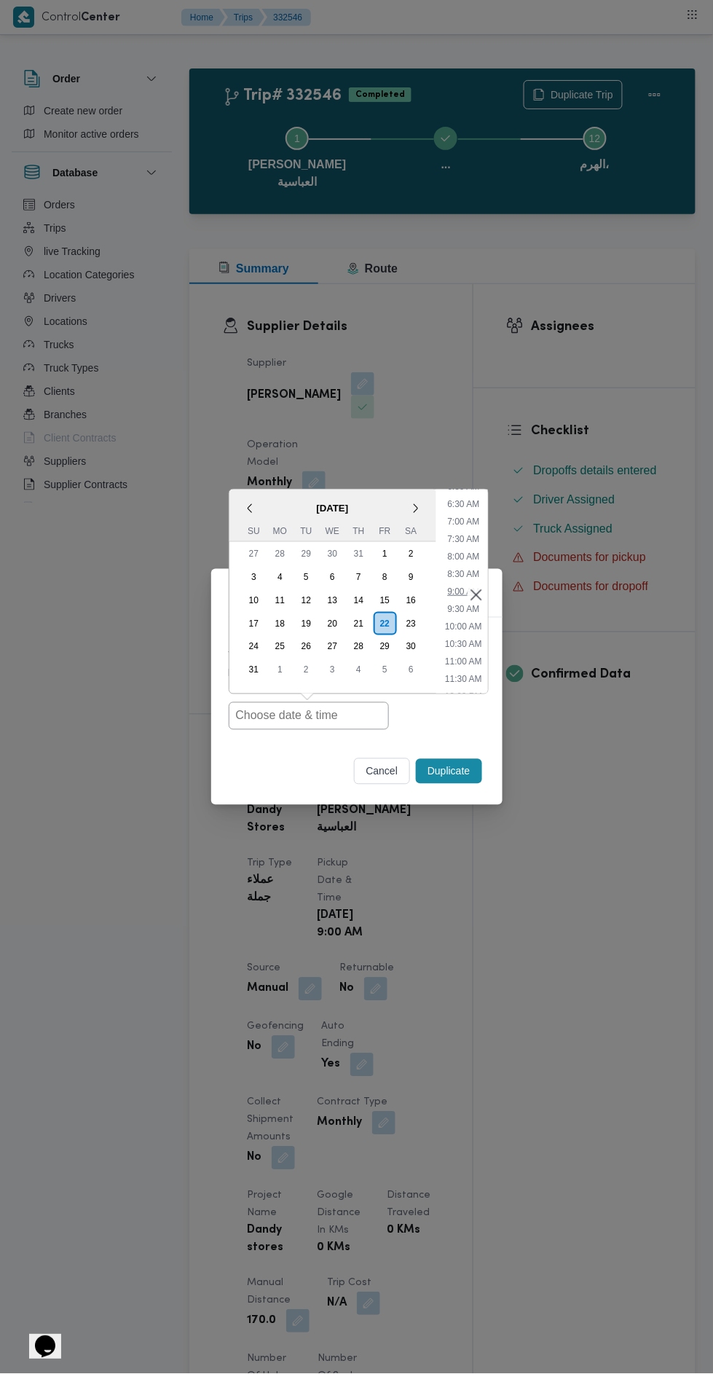
click at [449, 586] on li "9:00 AM" at bounding box center [463, 591] width 44 height 15
type input "[DATE] 9:00AM"
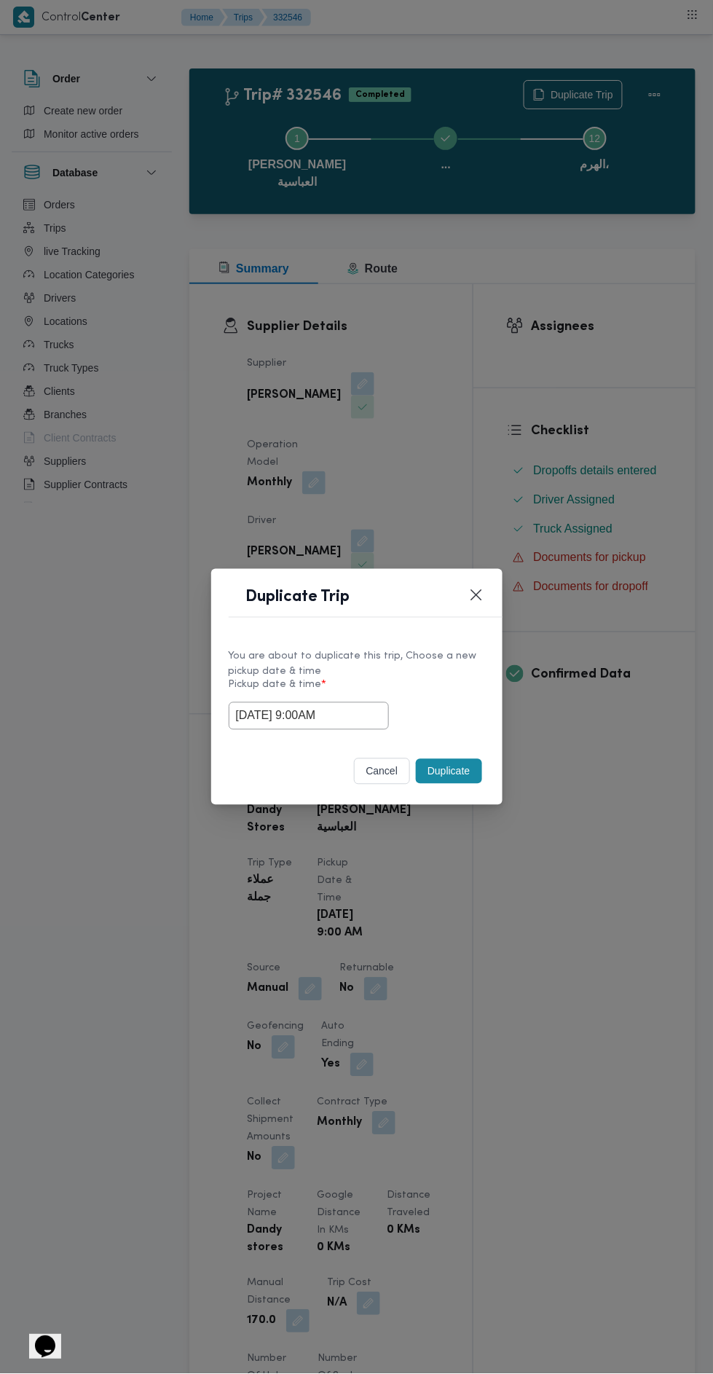
click at [460, 763] on button "Duplicate" at bounding box center [449, 771] width 66 height 25
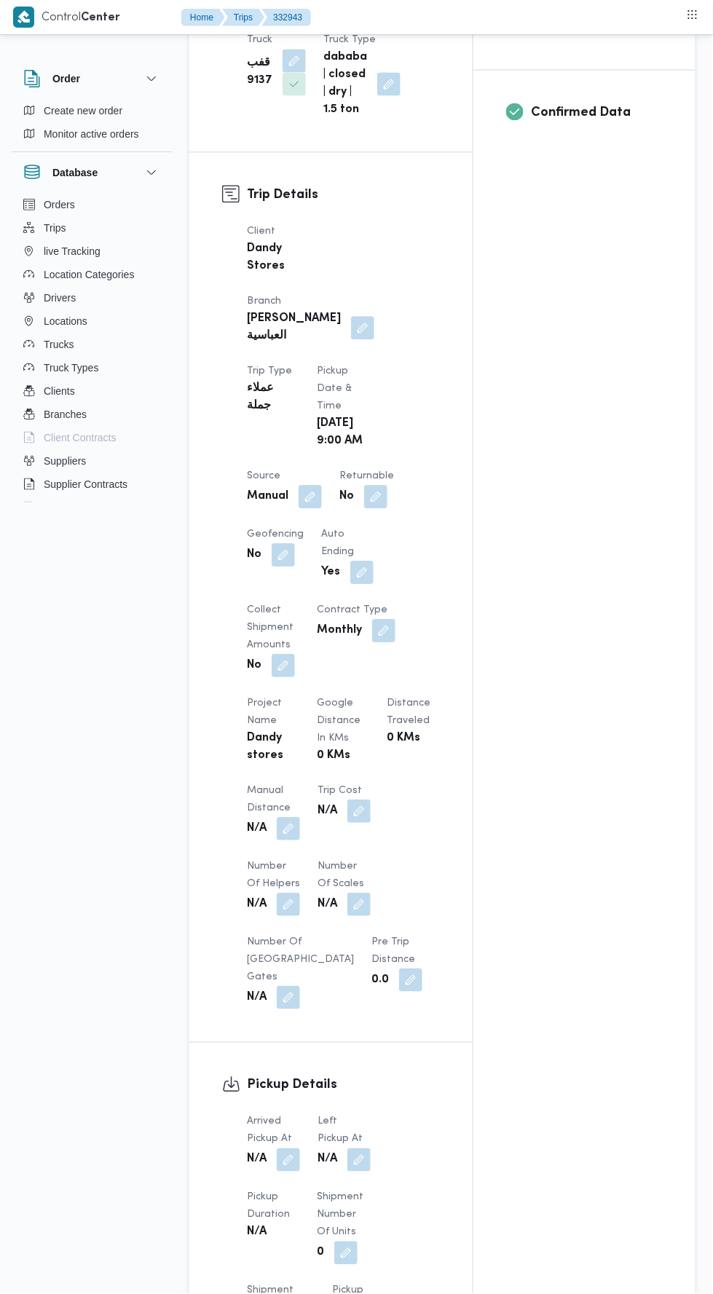
scroll to position [595, 0]
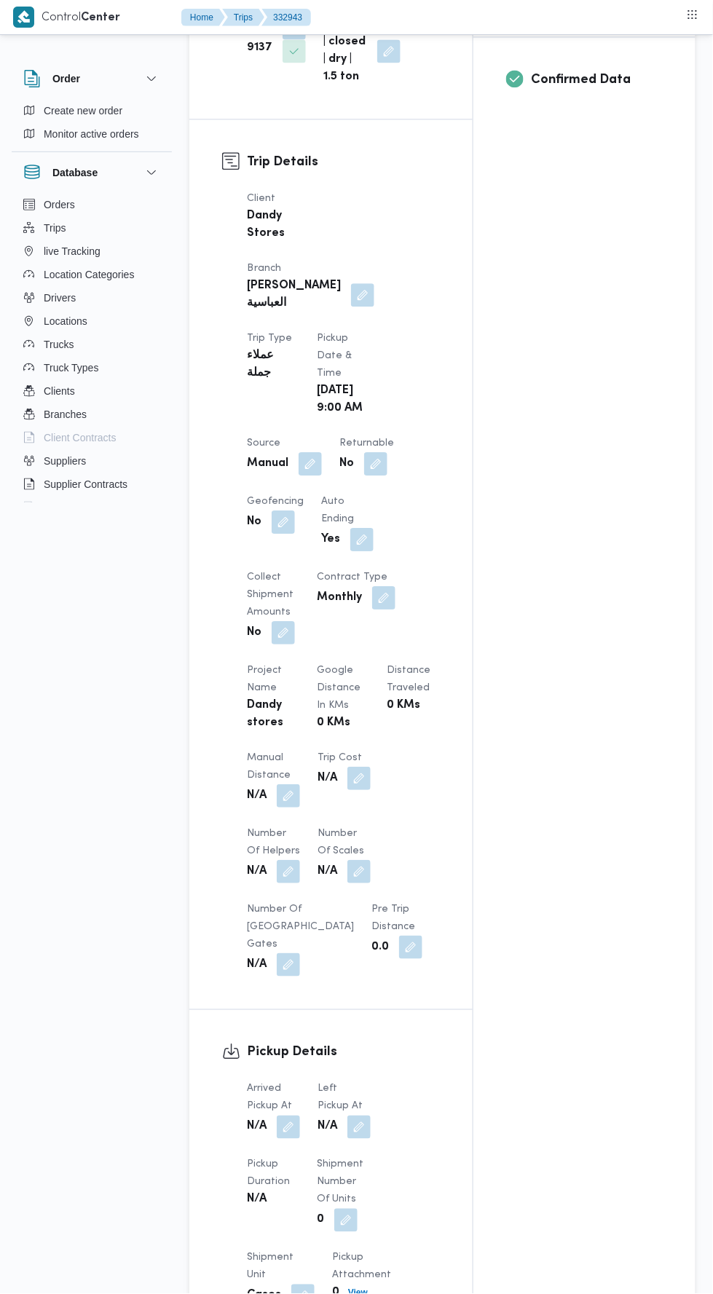
click at [283, 1116] on button "button" at bounding box center [288, 1127] width 23 height 23
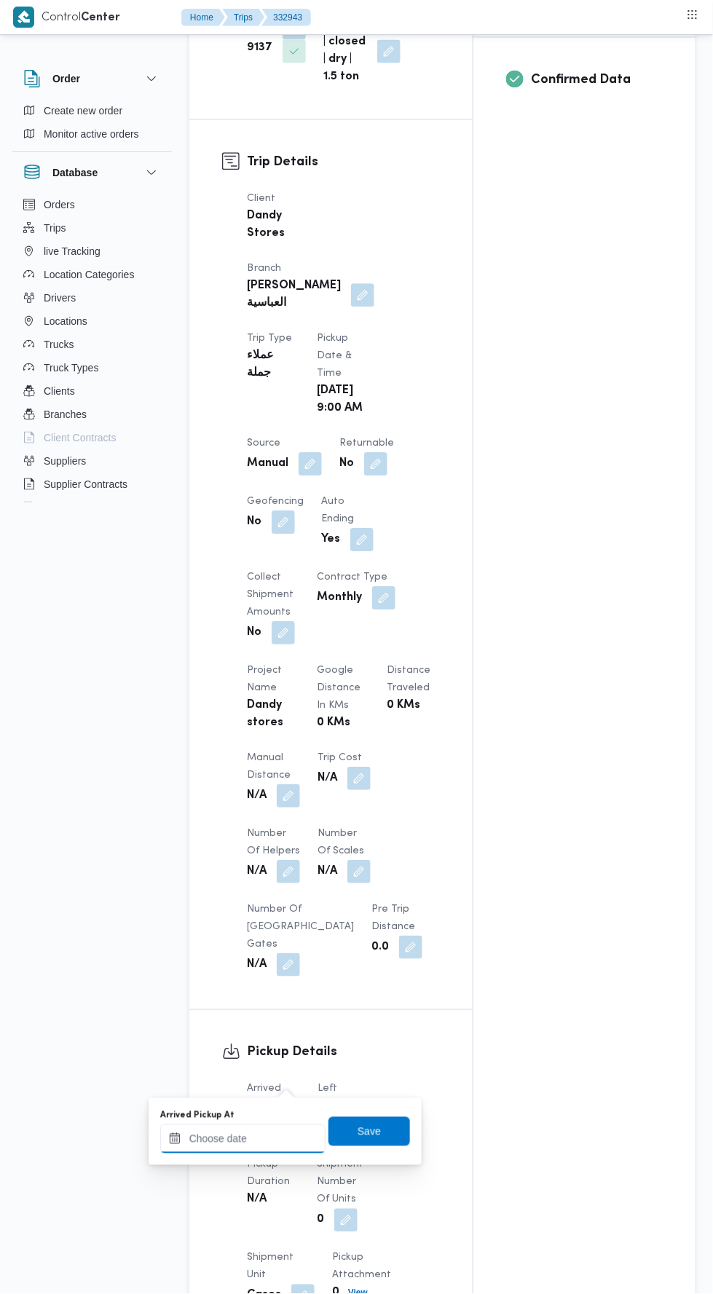
click at [265, 1134] on input "Arrived Pickup At" at bounding box center [242, 1139] width 165 height 29
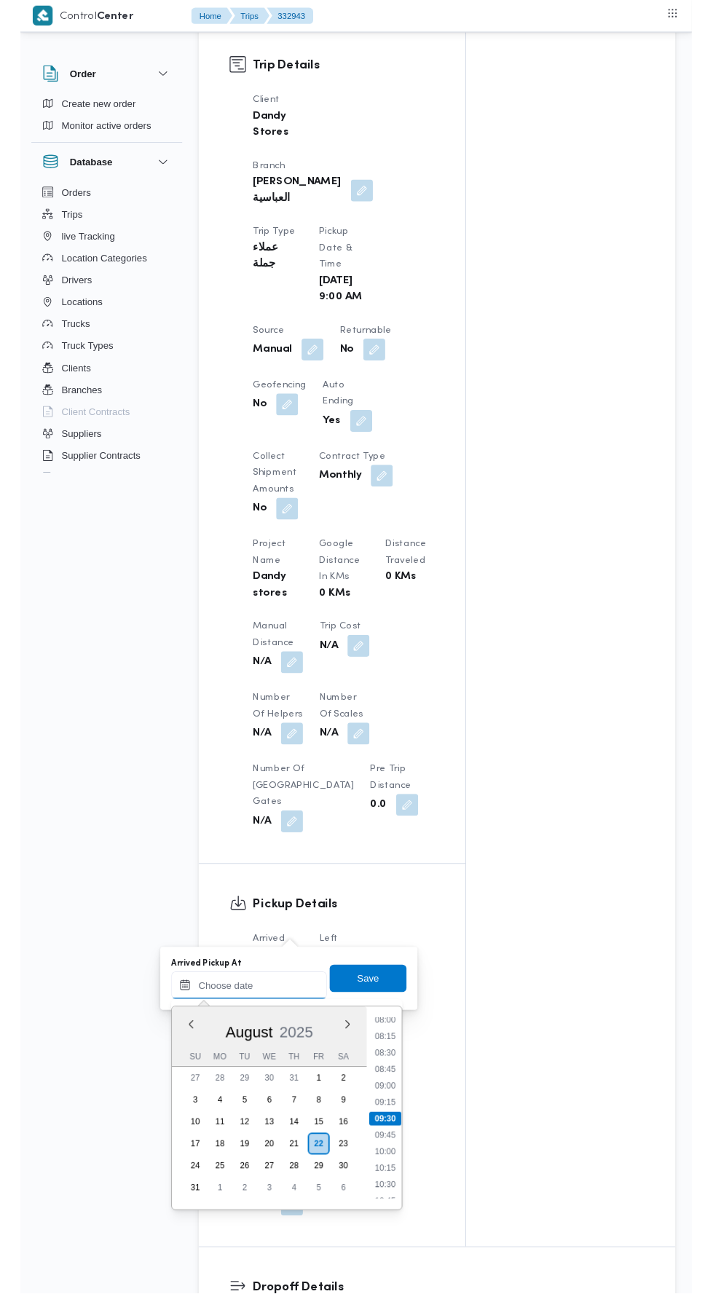
scroll to position [687, 0]
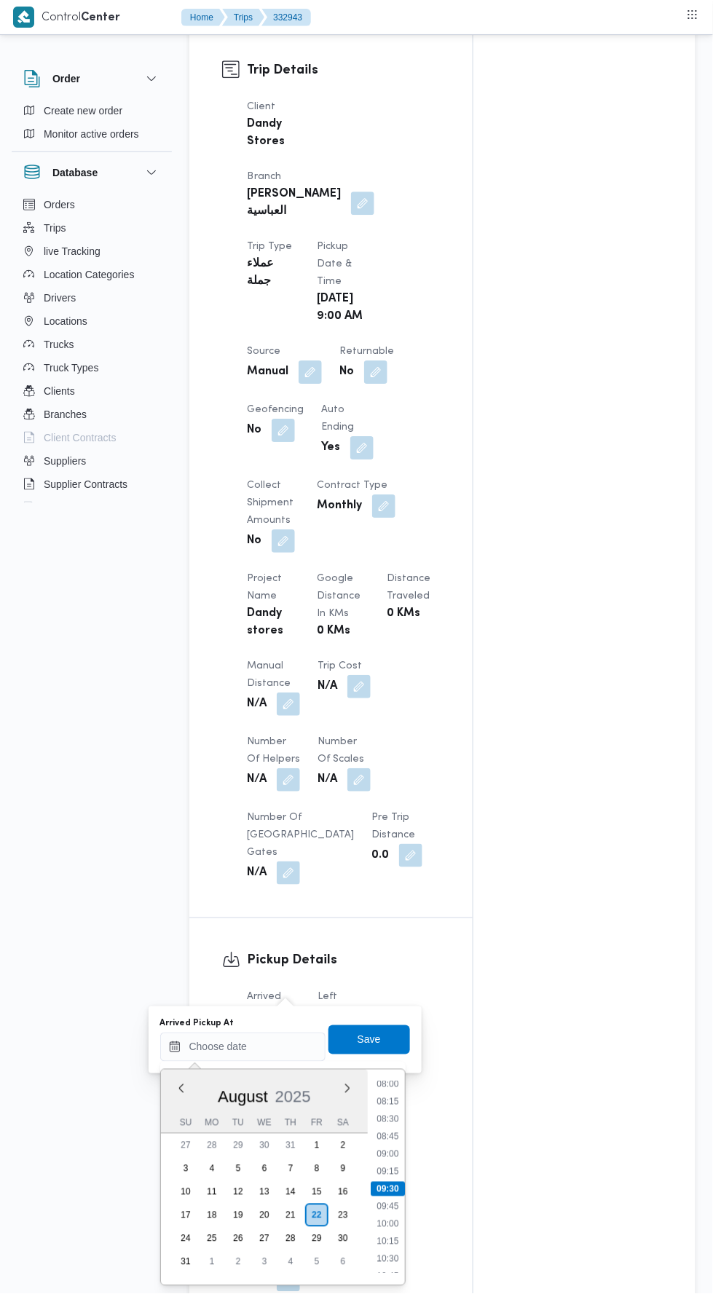
click at [383, 1223] on li "10:00" at bounding box center [388, 1224] width 34 height 15
type input "[DATE] 10:00"
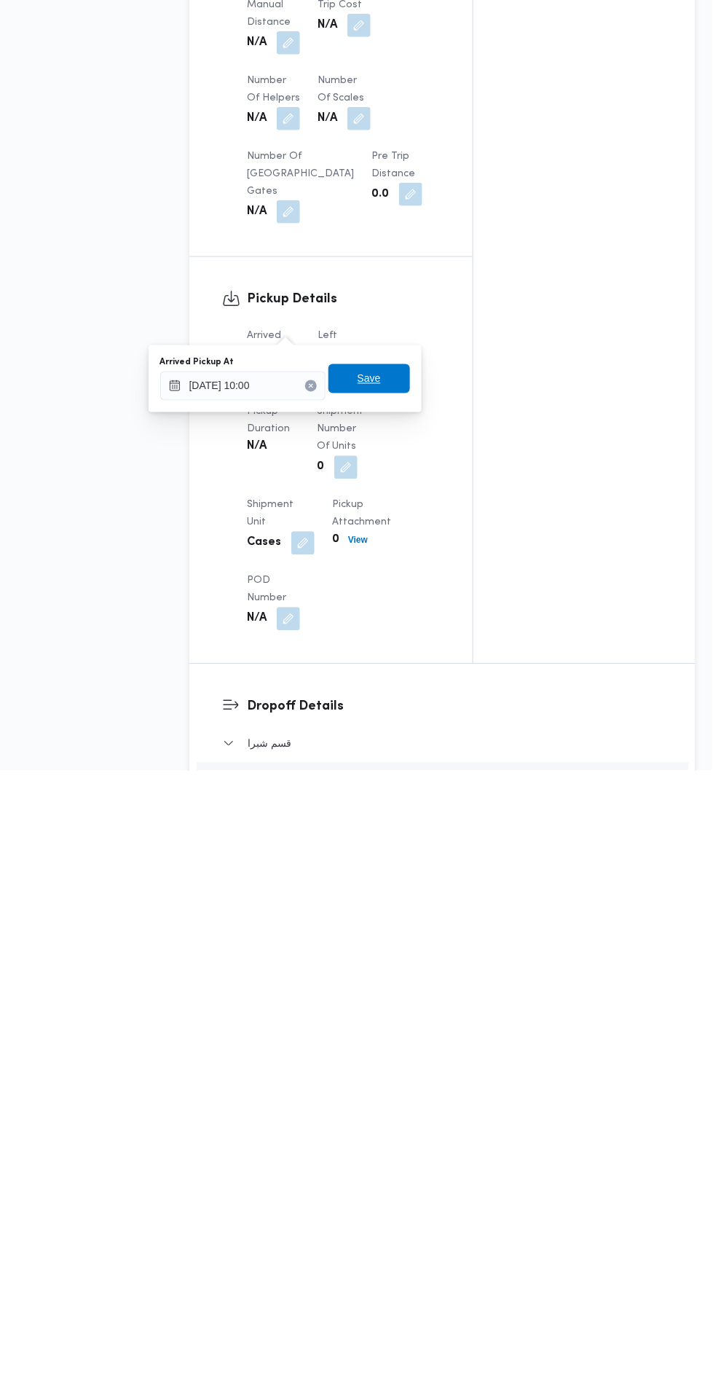
click at [373, 981] on span "Save" at bounding box center [369, 981] width 23 height 17
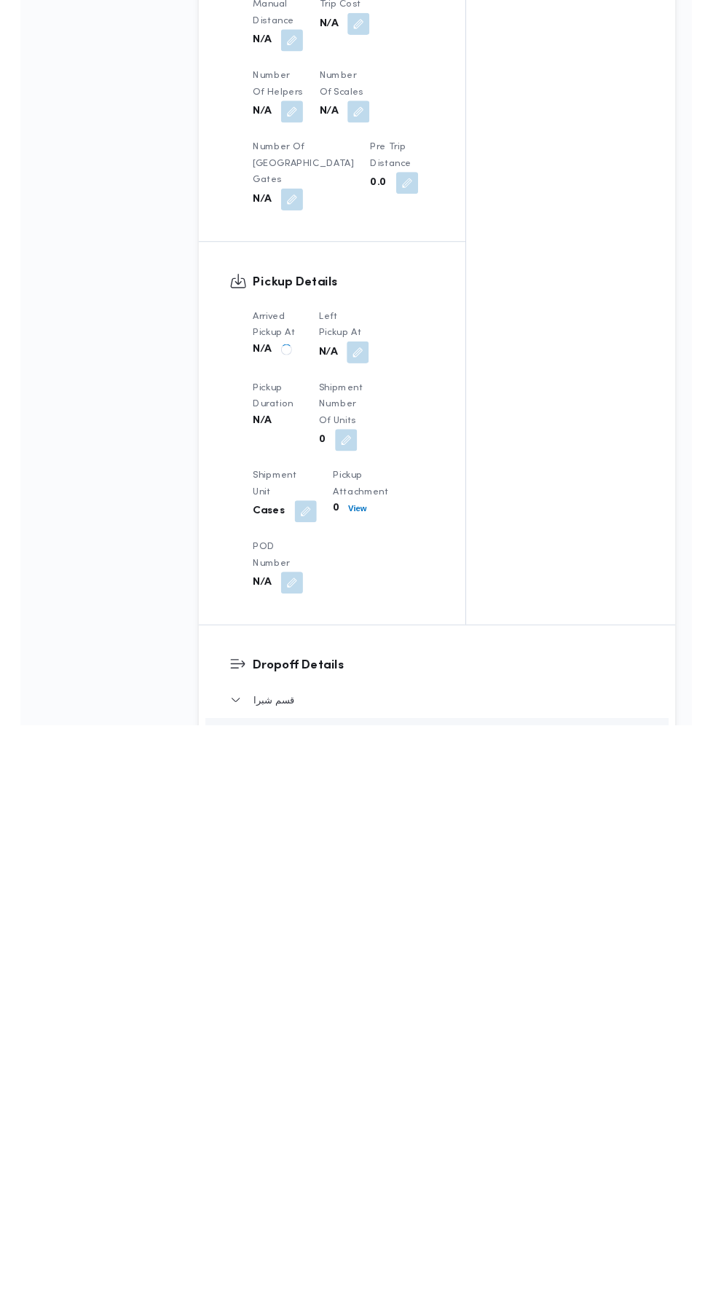
scroll to position [746, 0]
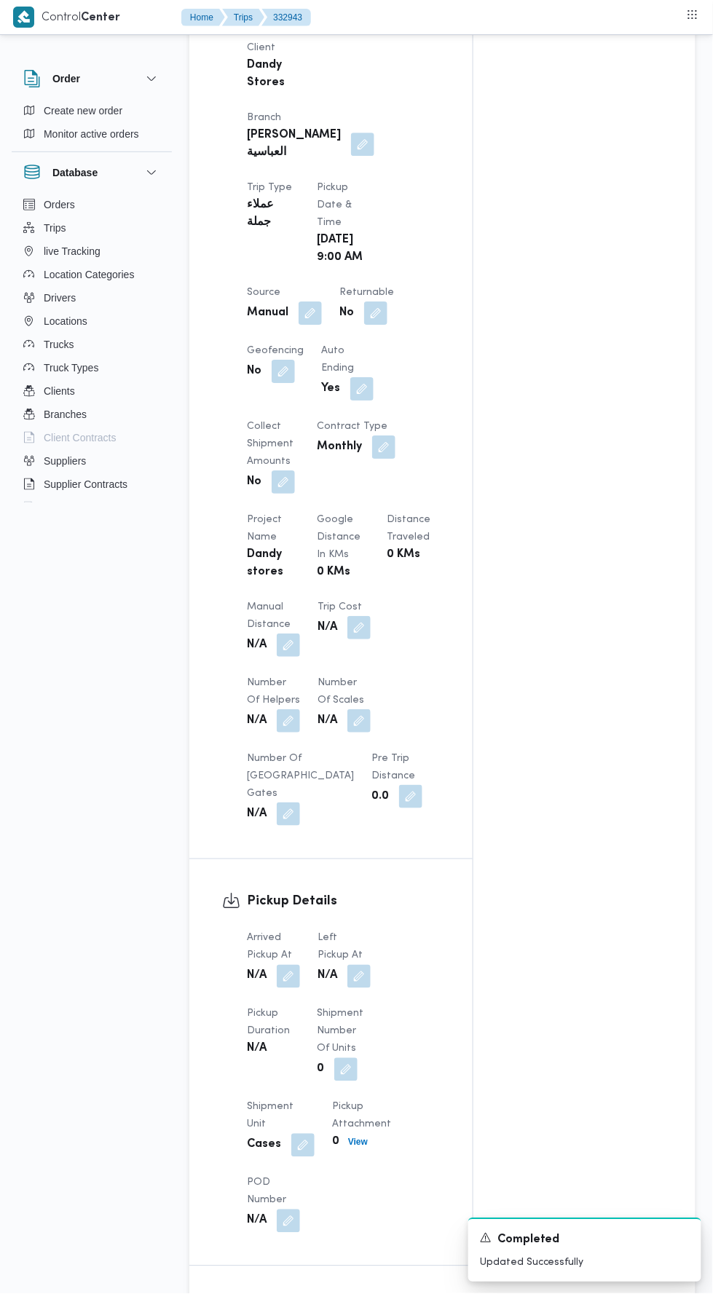
click at [361, 965] on button "button" at bounding box center [358, 976] width 23 height 23
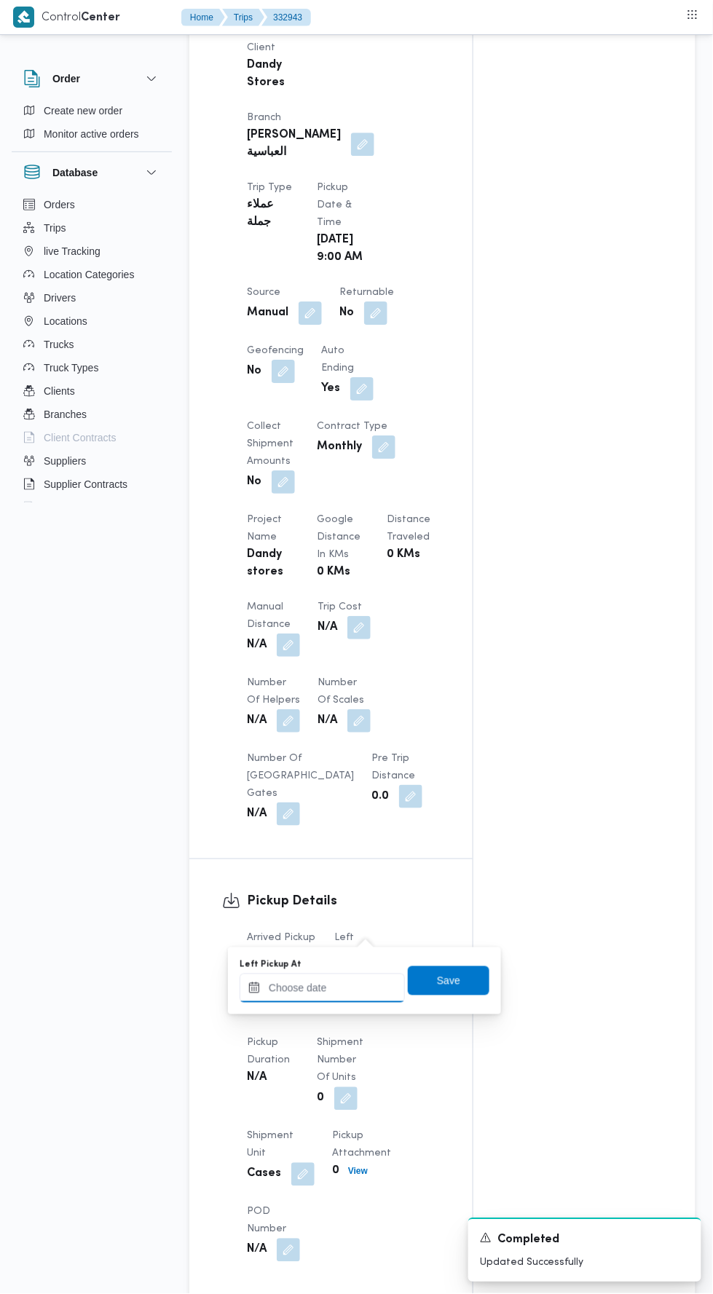
click at [321, 976] on input "Left Pickup At" at bounding box center [322, 988] width 165 height 29
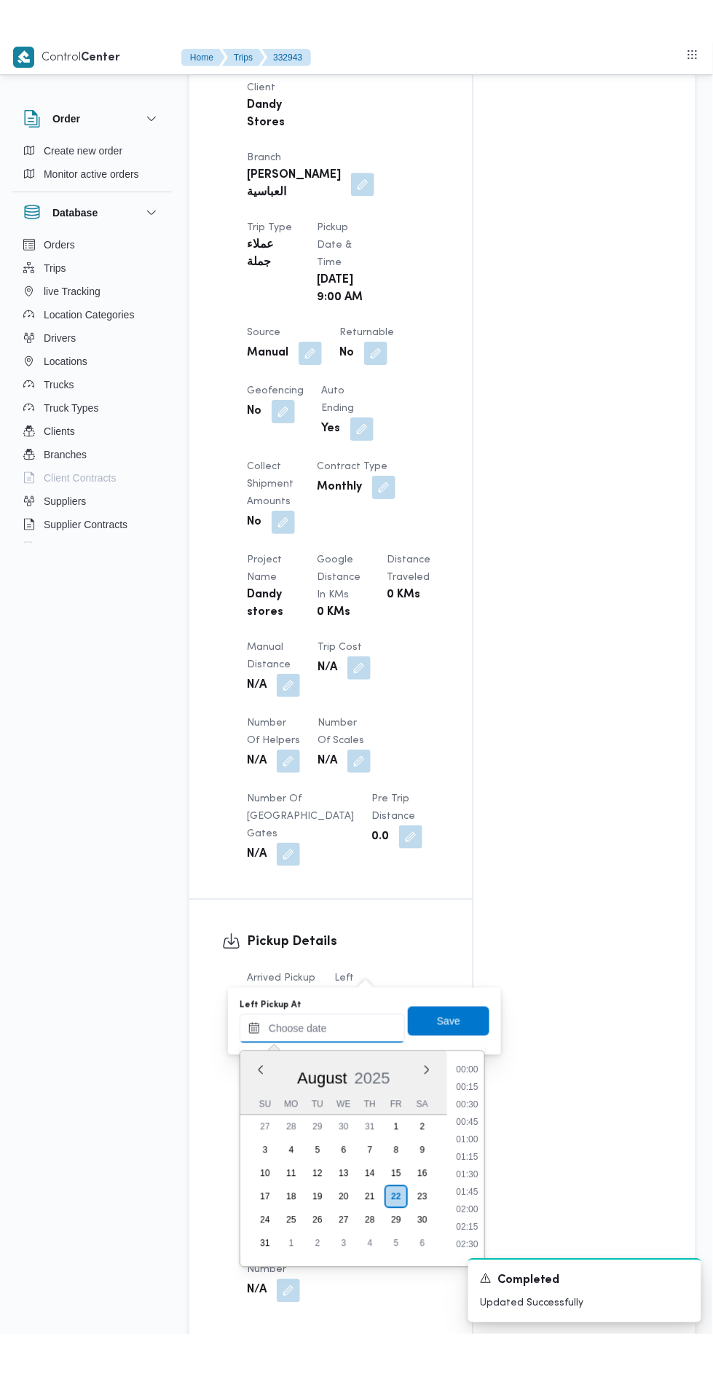
scroll to position [564, 0]
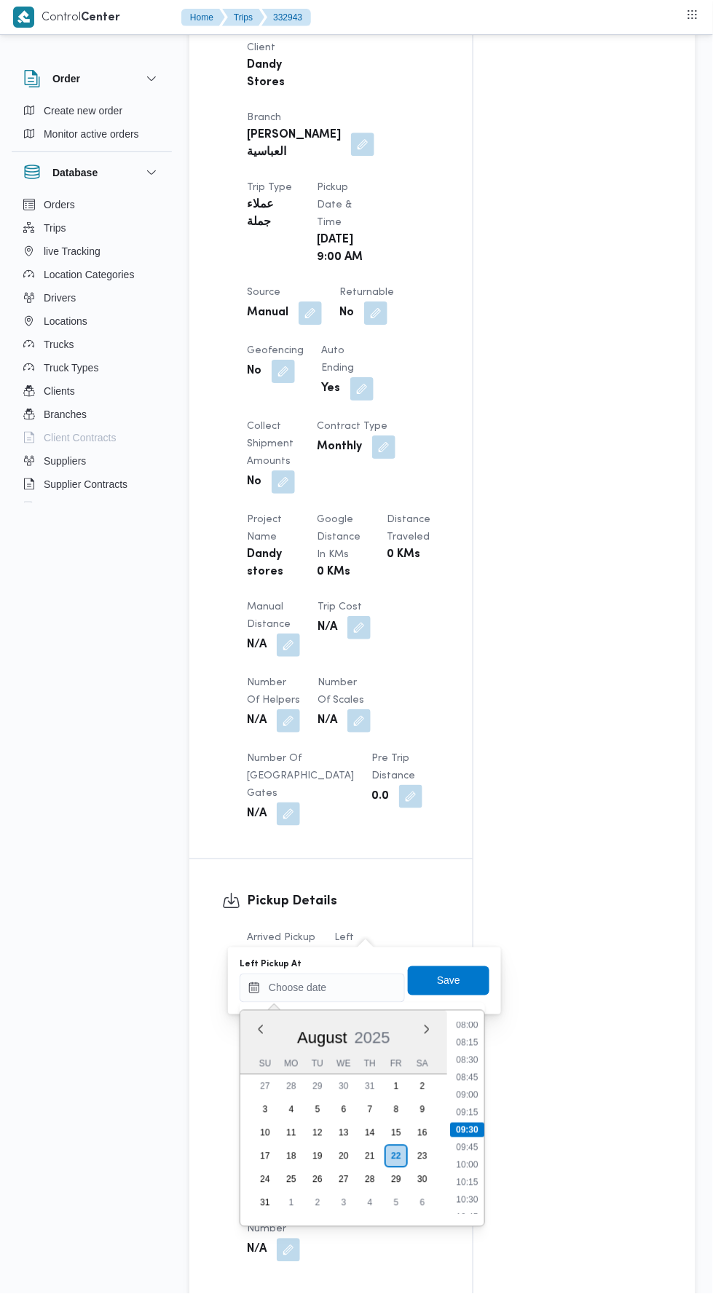
click at [467, 1197] on li "10:30" at bounding box center [467, 1200] width 34 height 15
type input "[DATE] 10:30"
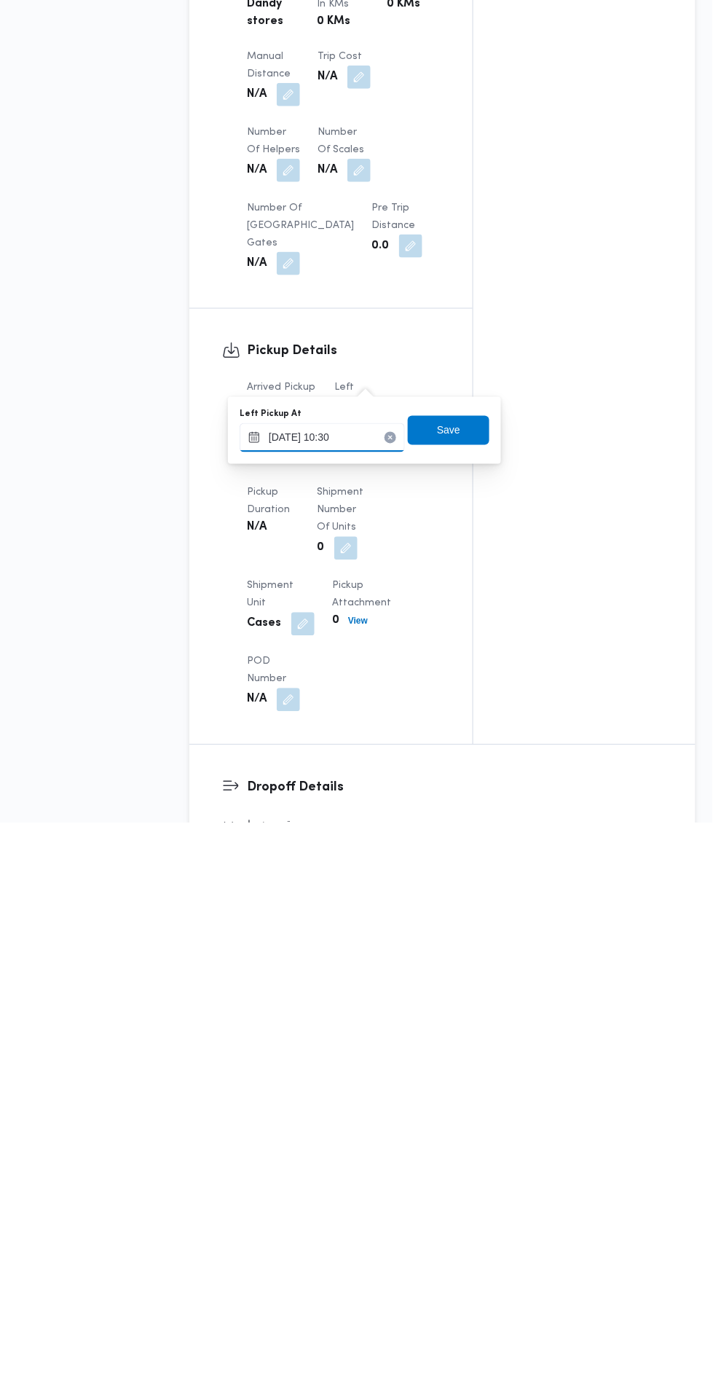
scroll to position [746, 0]
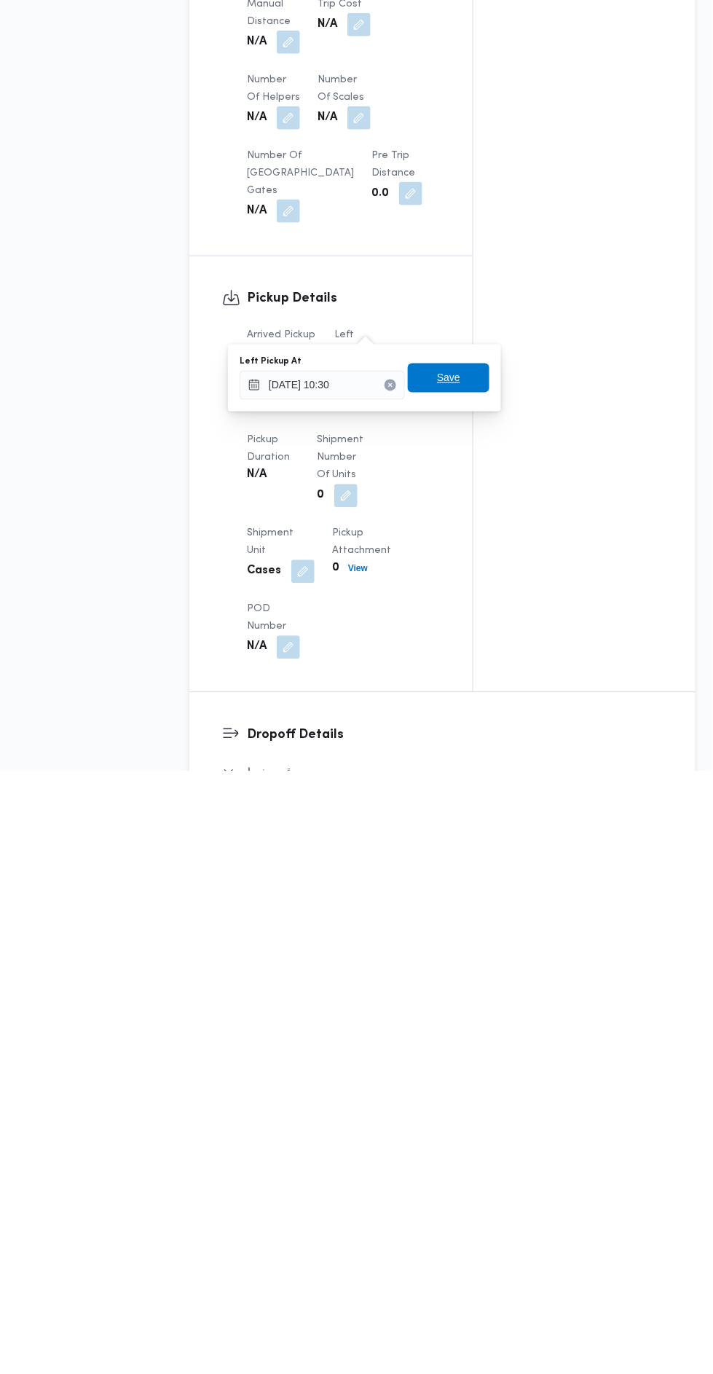
click at [445, 990] on span "Save" at bounding box center [448, 980] width 23 height 17
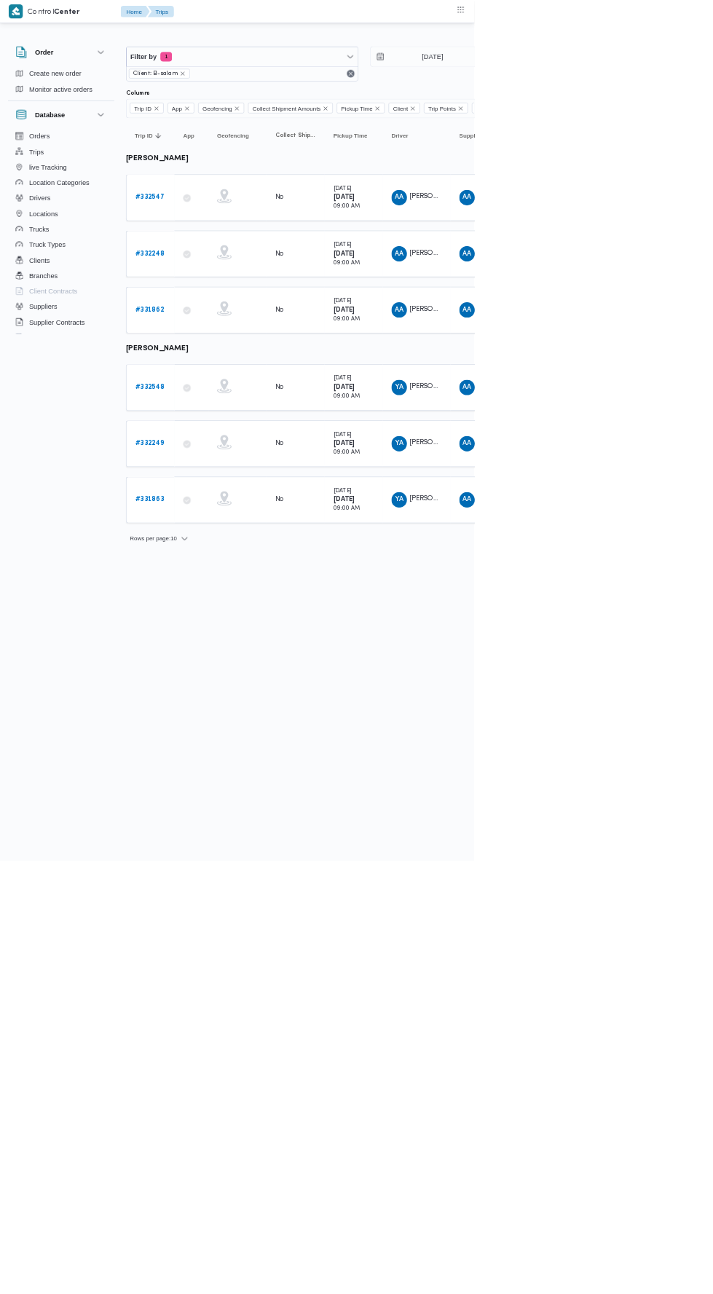
click at [206, 295] on b "# 332547" at bounding box center [225, 296] width 44 height 9
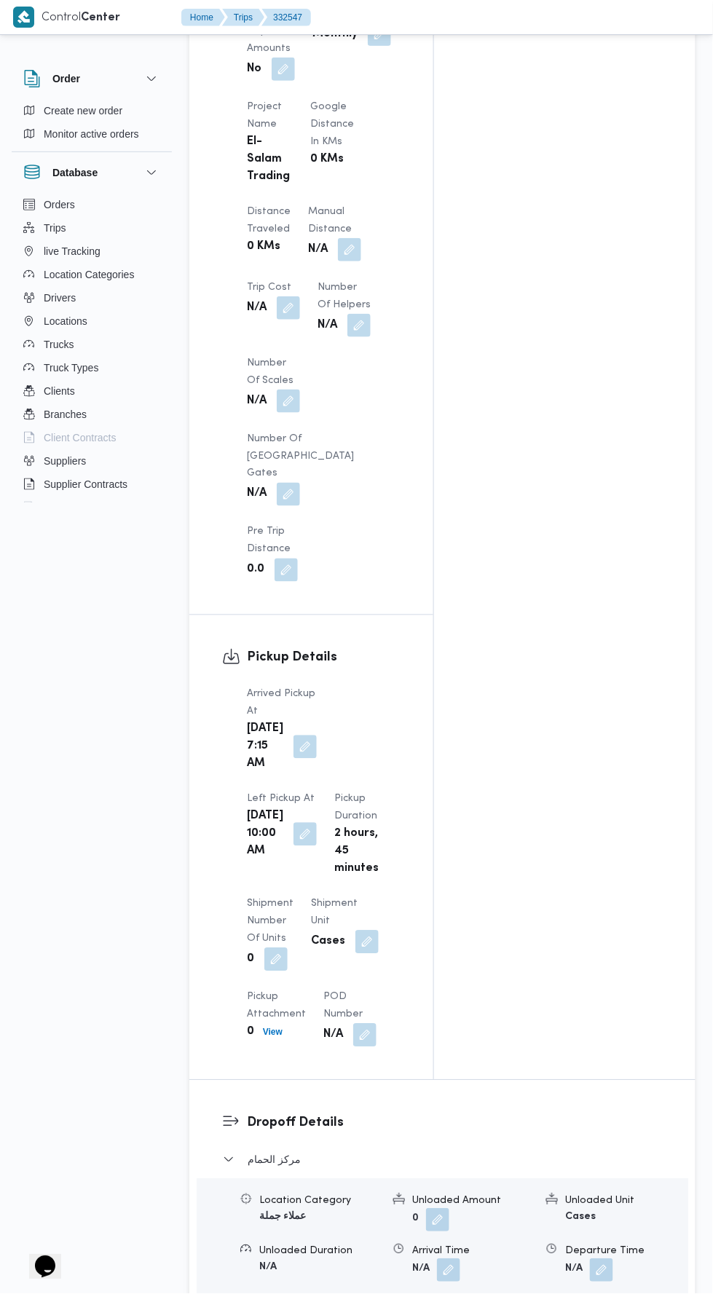
scroll to position [1051, 0]
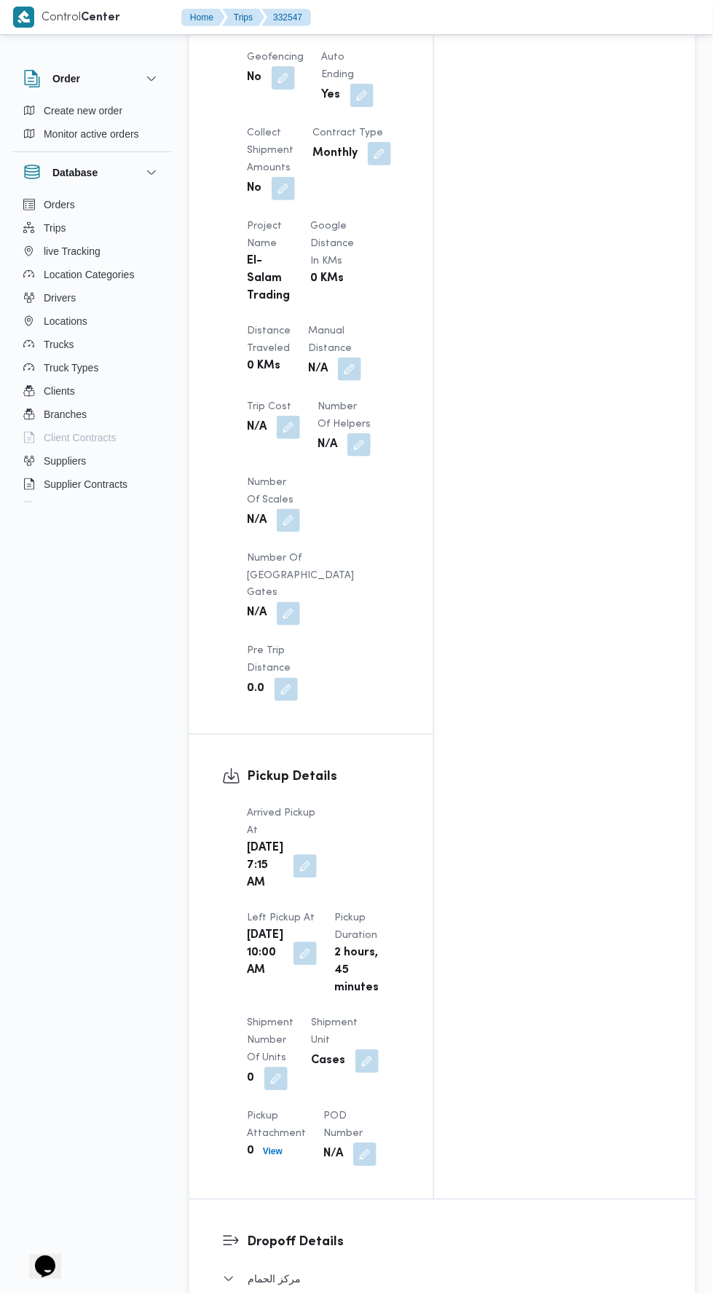
click at [338, 358] on button "button" at bounding box center [349, 369] width 23 height 23
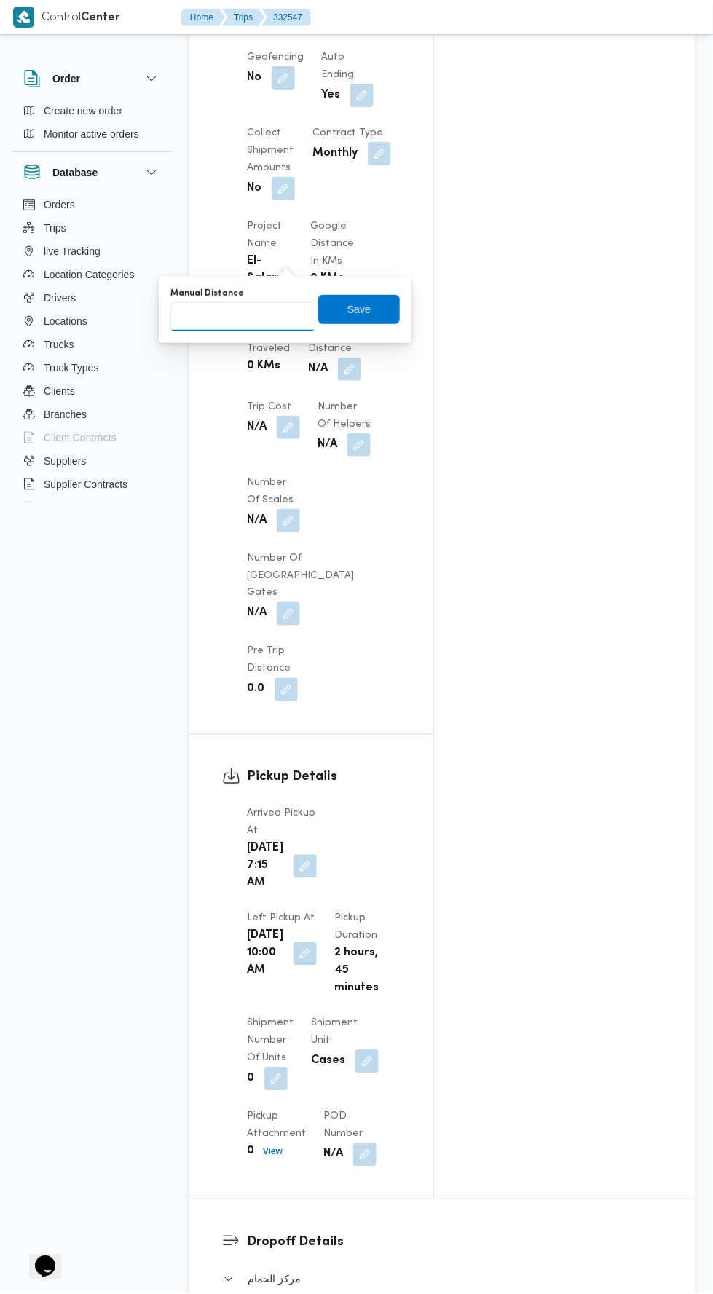
click at [254, 306] on input "Manual Distance" at bounding box center [242, 316] width 145 height 29
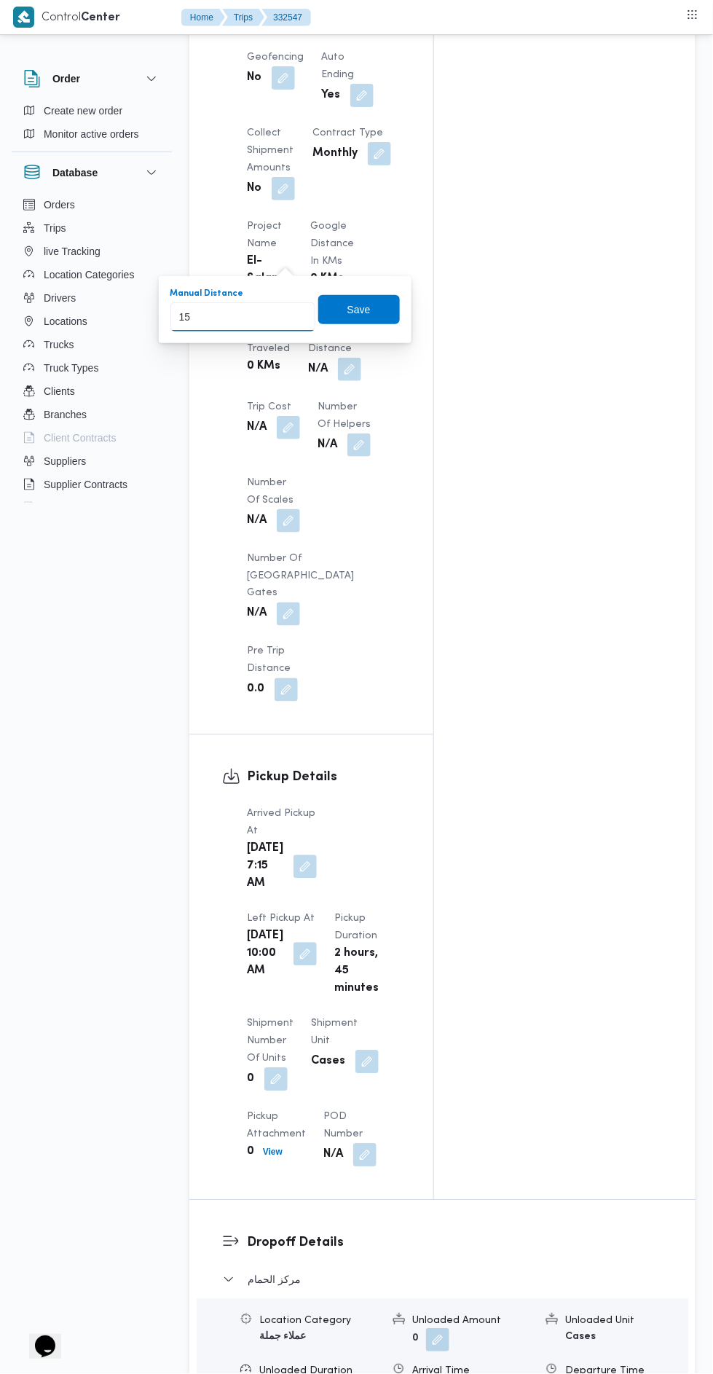
type input "150"
click at [371, 312] on span "Save" at bounding box center [358, 309] width 23 height 17
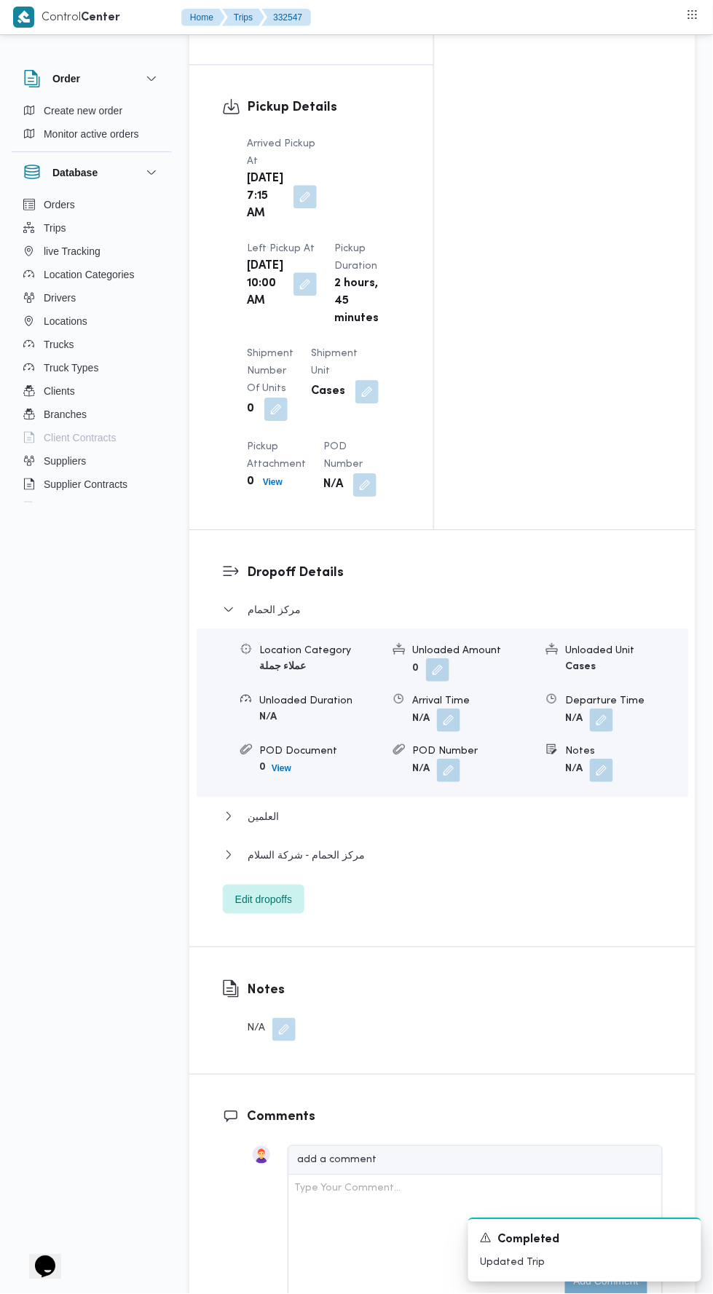
scroll to position [1525, 0]
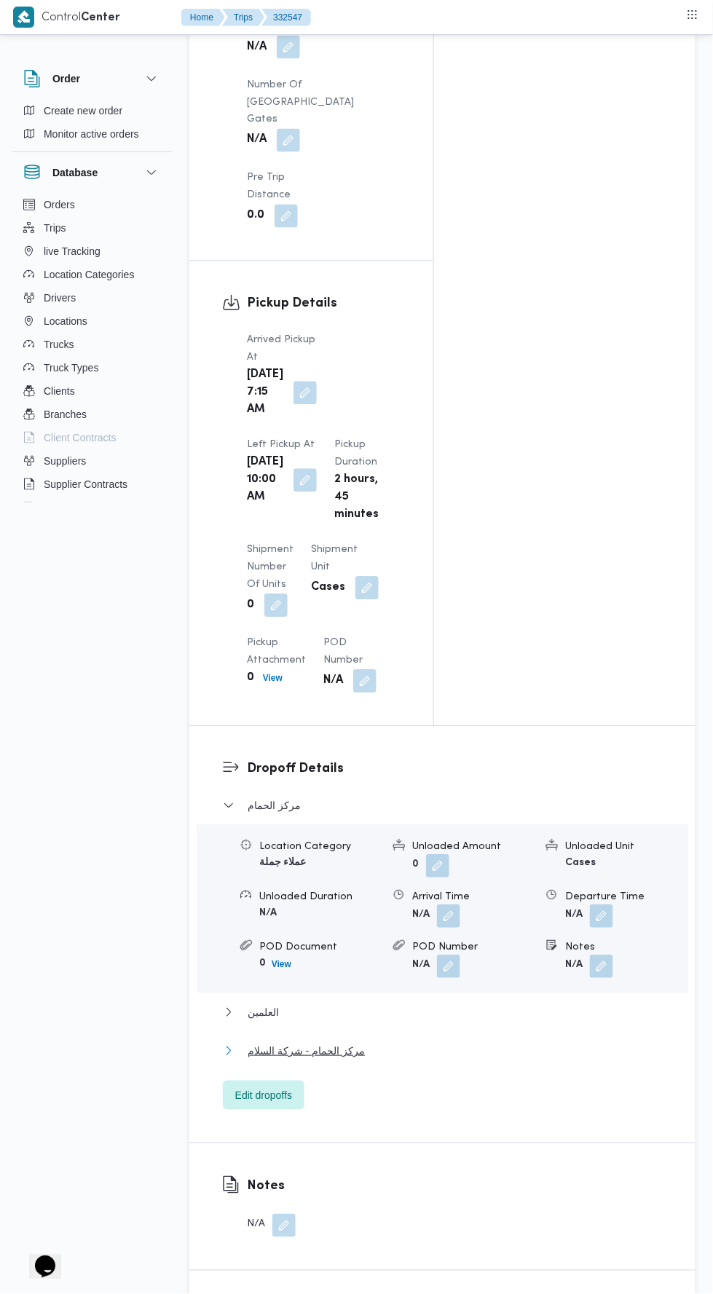
click at [293, 1043] on span "مركز الحمام - شركة السلام" at bounding box center [306, 1051] width 117 height 17
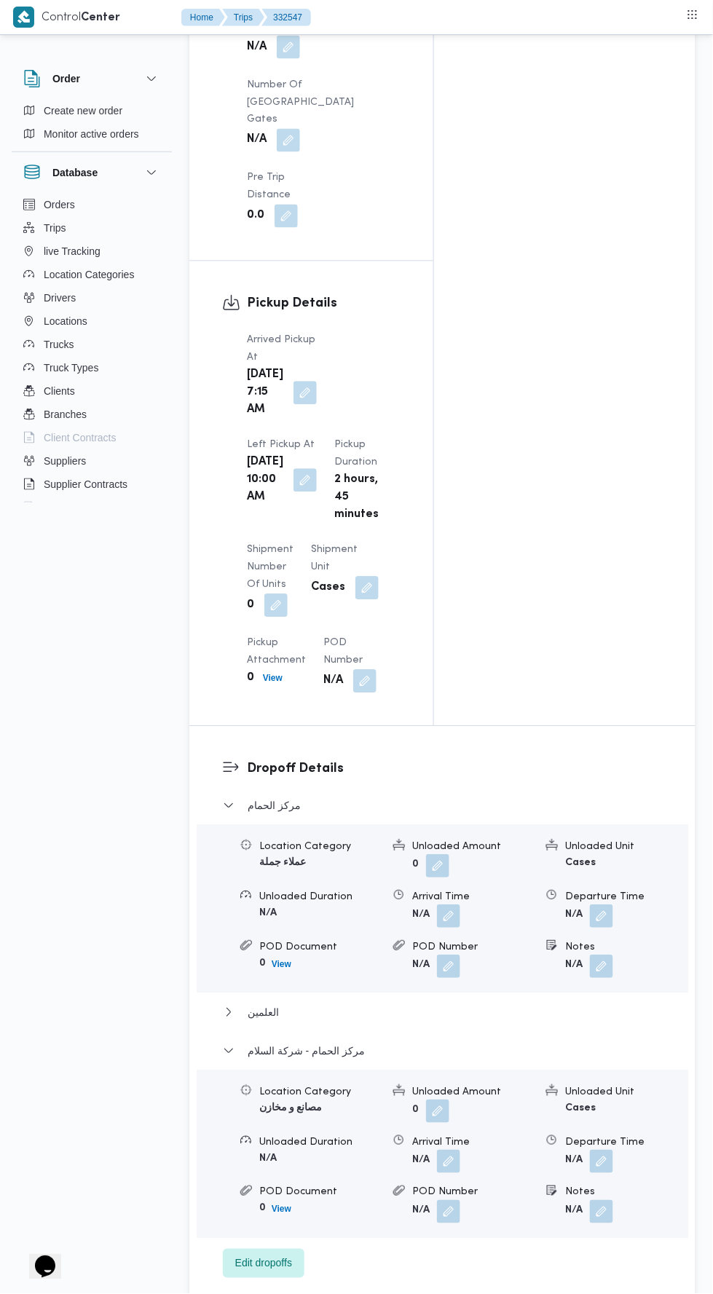
click at [604, 1151] on button "button" at bounding box center [601, 1162] width 23 height 23
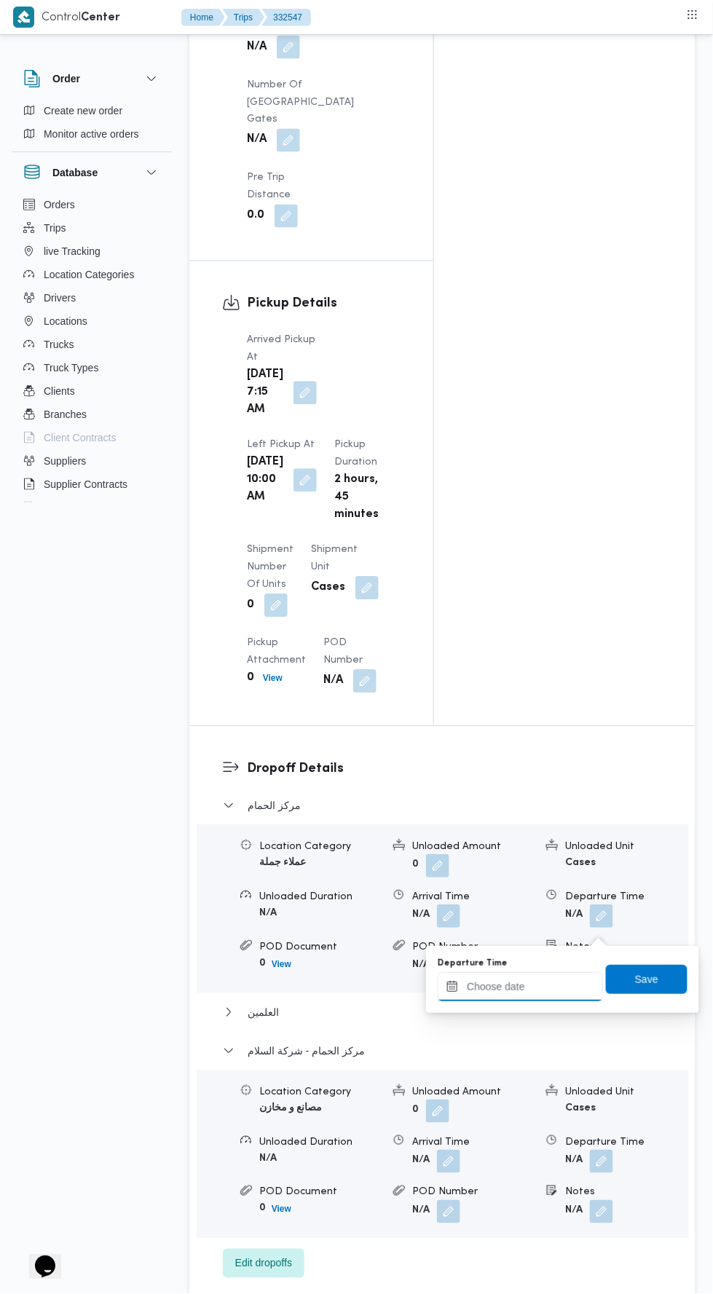
click at [530, 991] on input "Departure Time" at bounding box center [520, 987] width 165 height 29
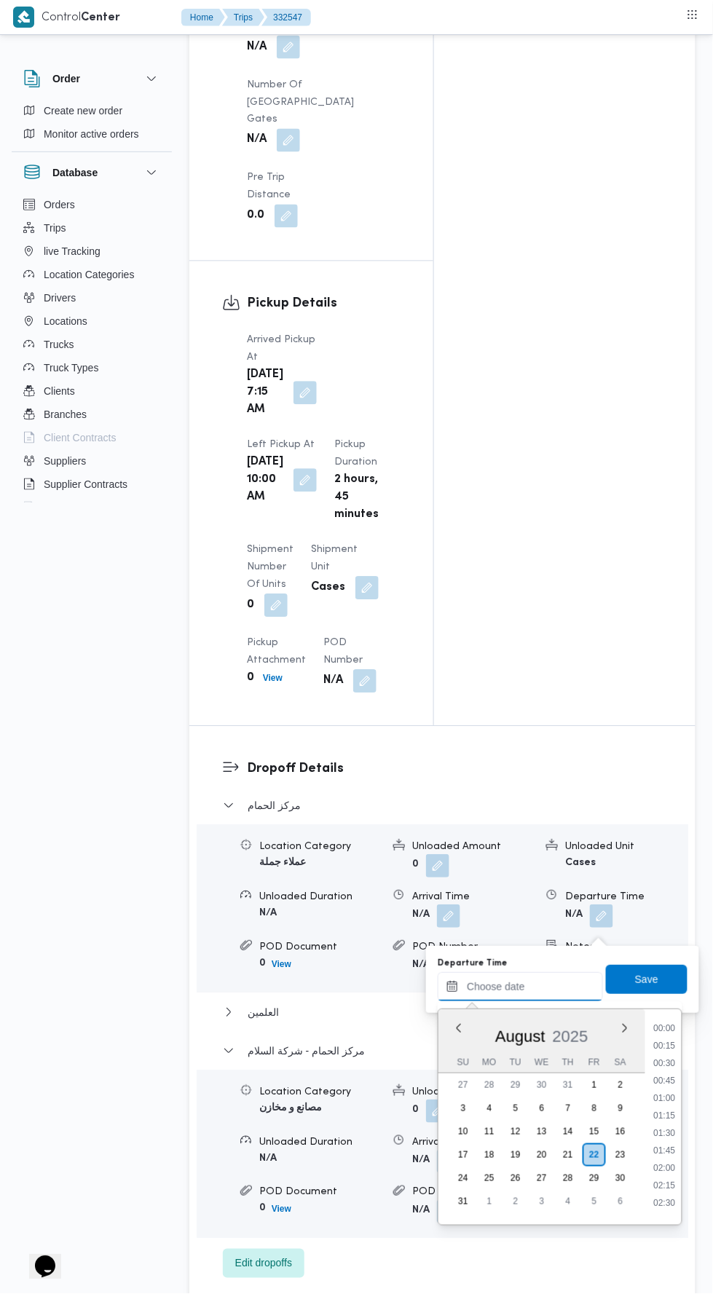
scroll to position [546, 0]
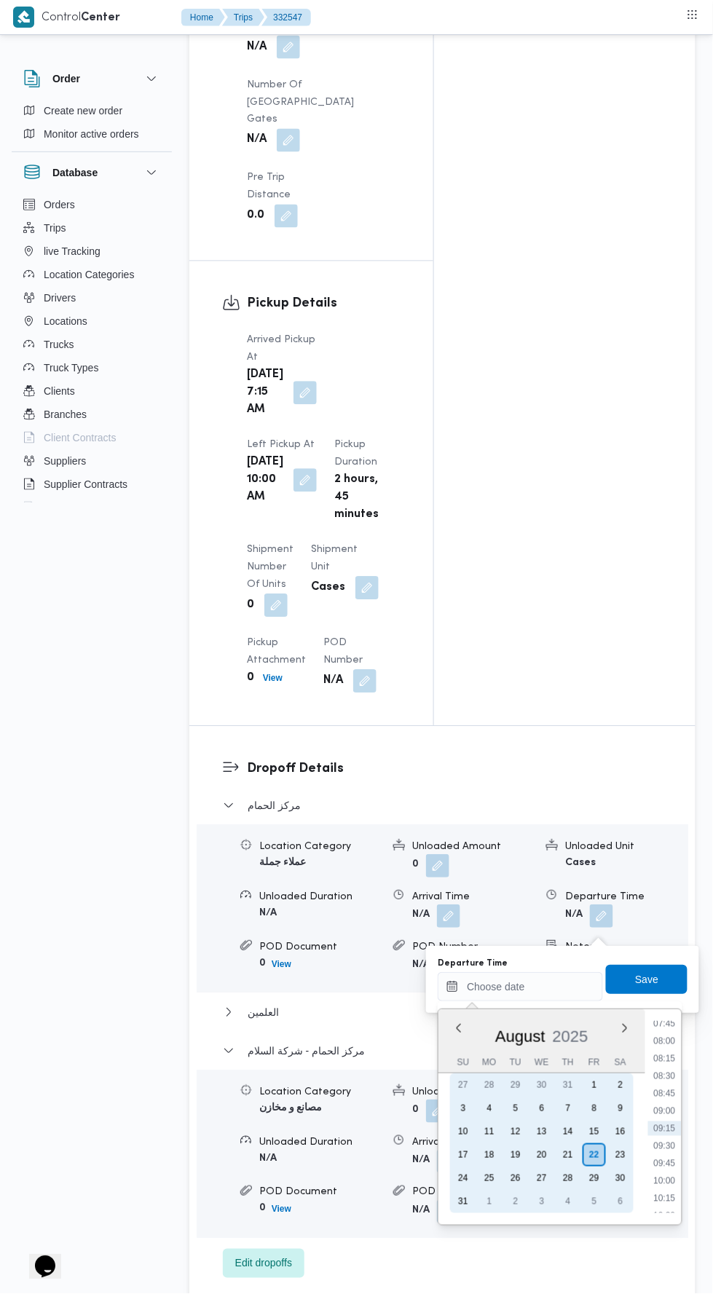
click at [567, 1155] on div "21" at bounding box center [568, 1155] width 23 height 23
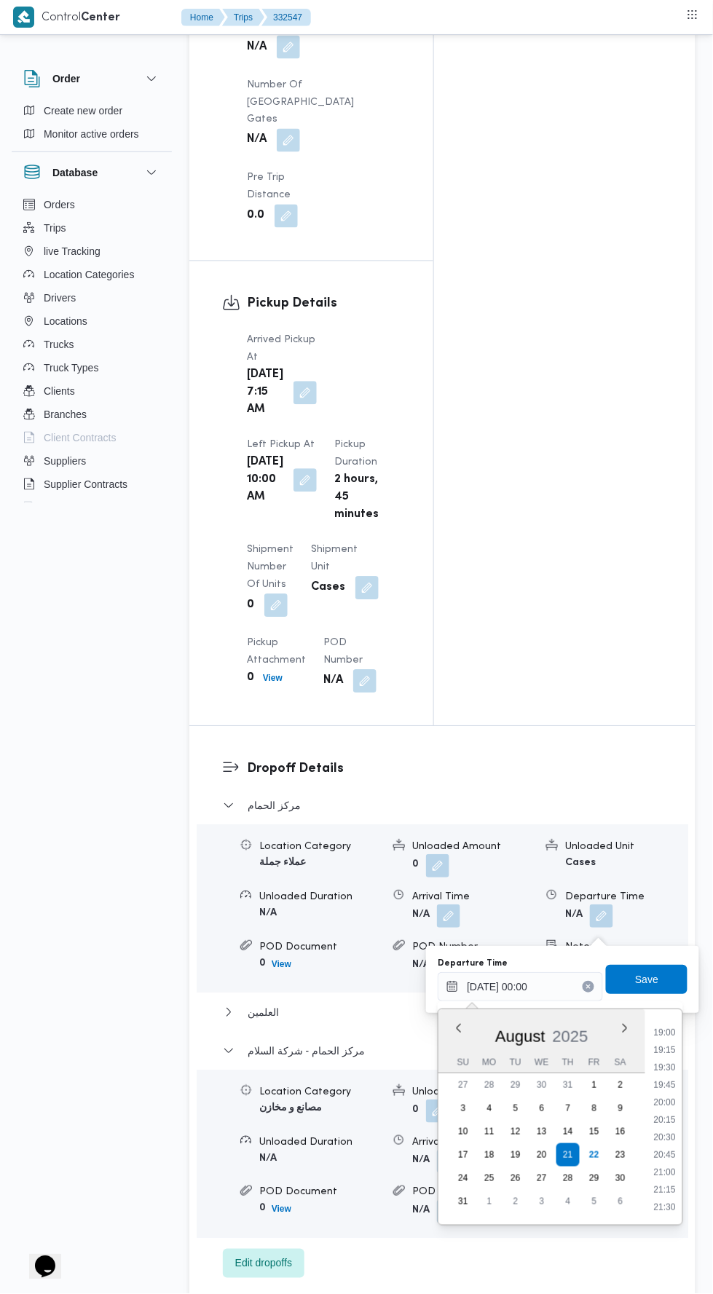
click at [666, 1154] on li "20:45" at bounding box center [666, 1156] width 34 height 15
type input "21/08/2025 20:45"
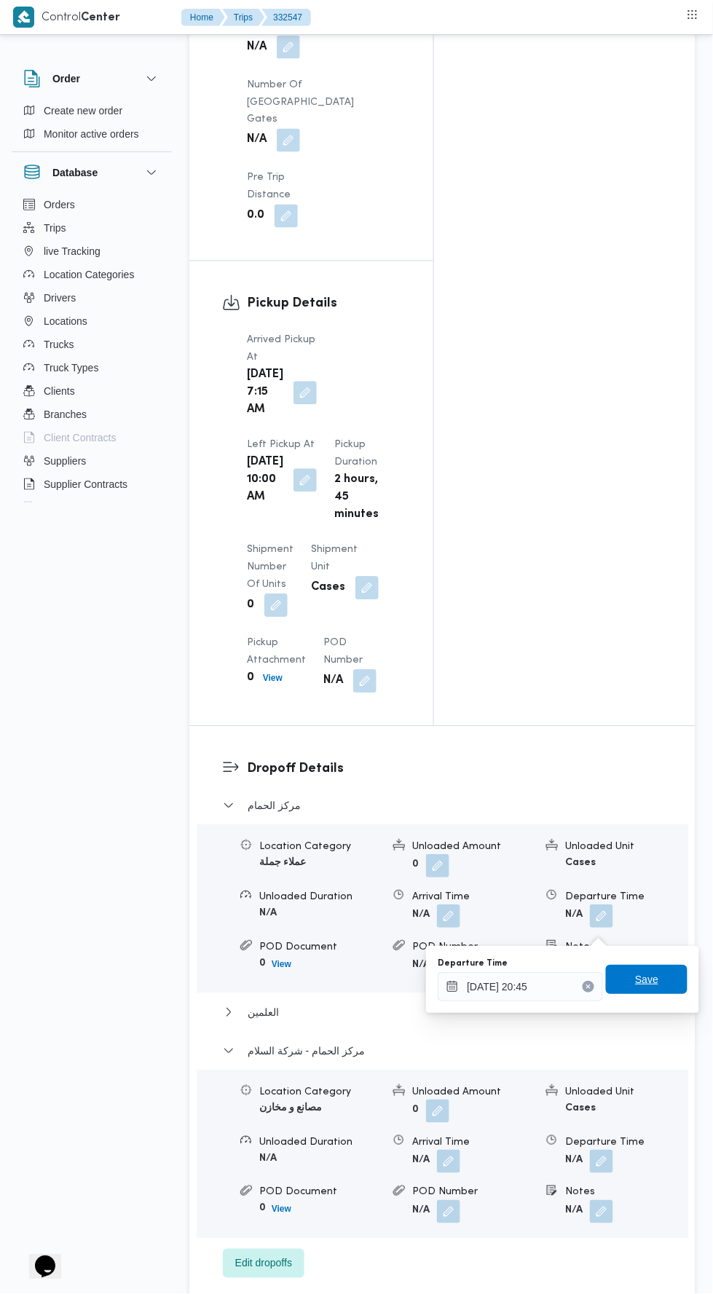
click at [634, 978] on span "Save" at bounding box center [647, 980] width 82 height 29
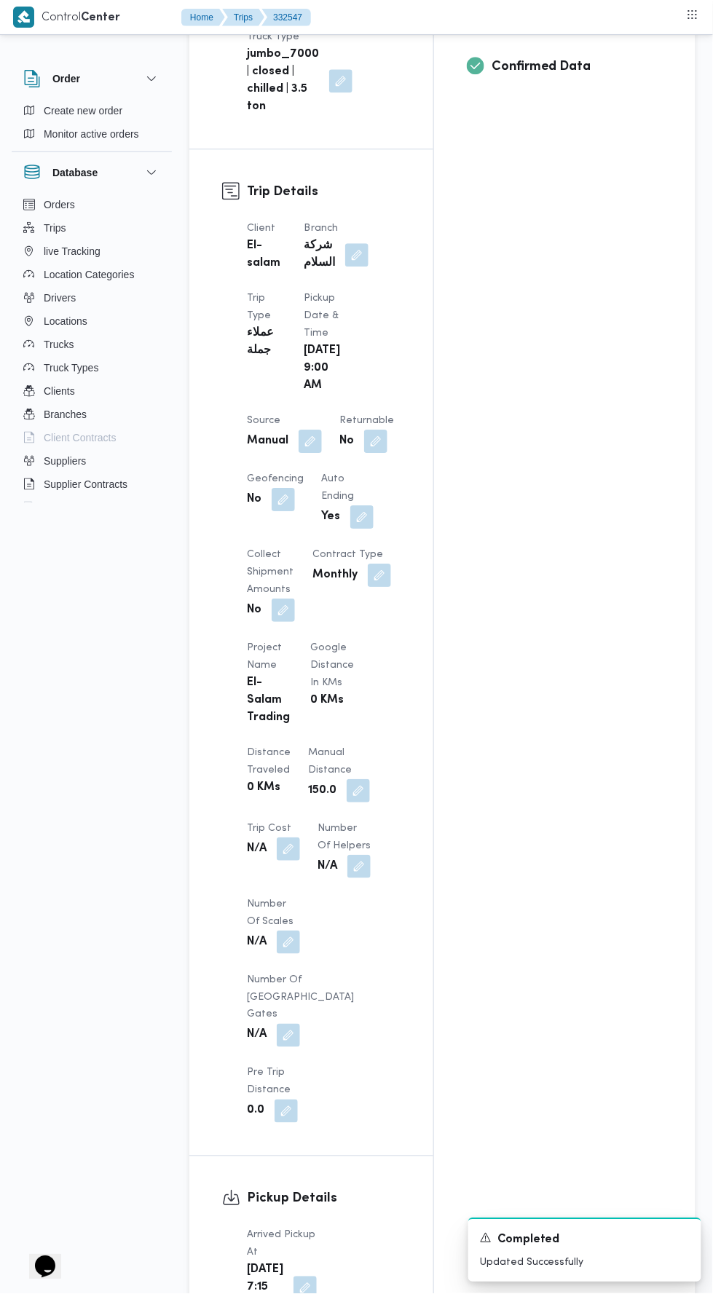
scroll to position [0, 0]
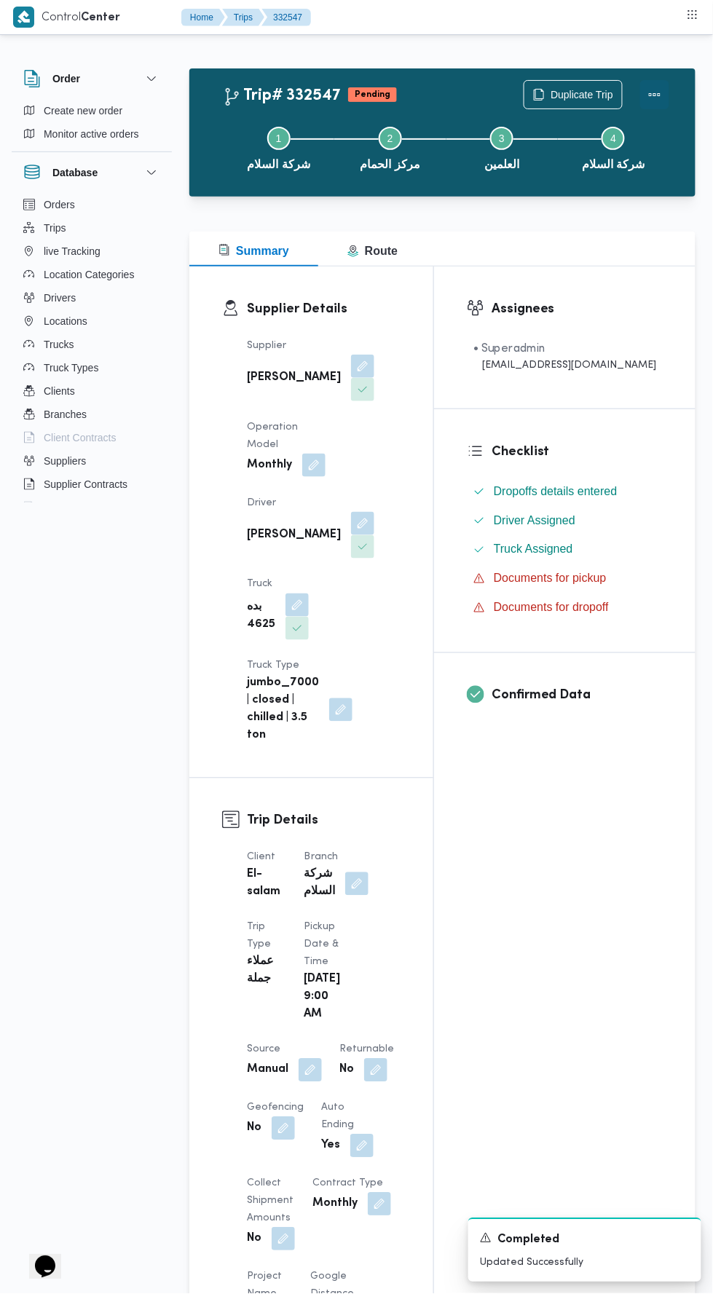
click at [660, 87] on button "Actions" at bounding box center [654, 94] width 29 height 29
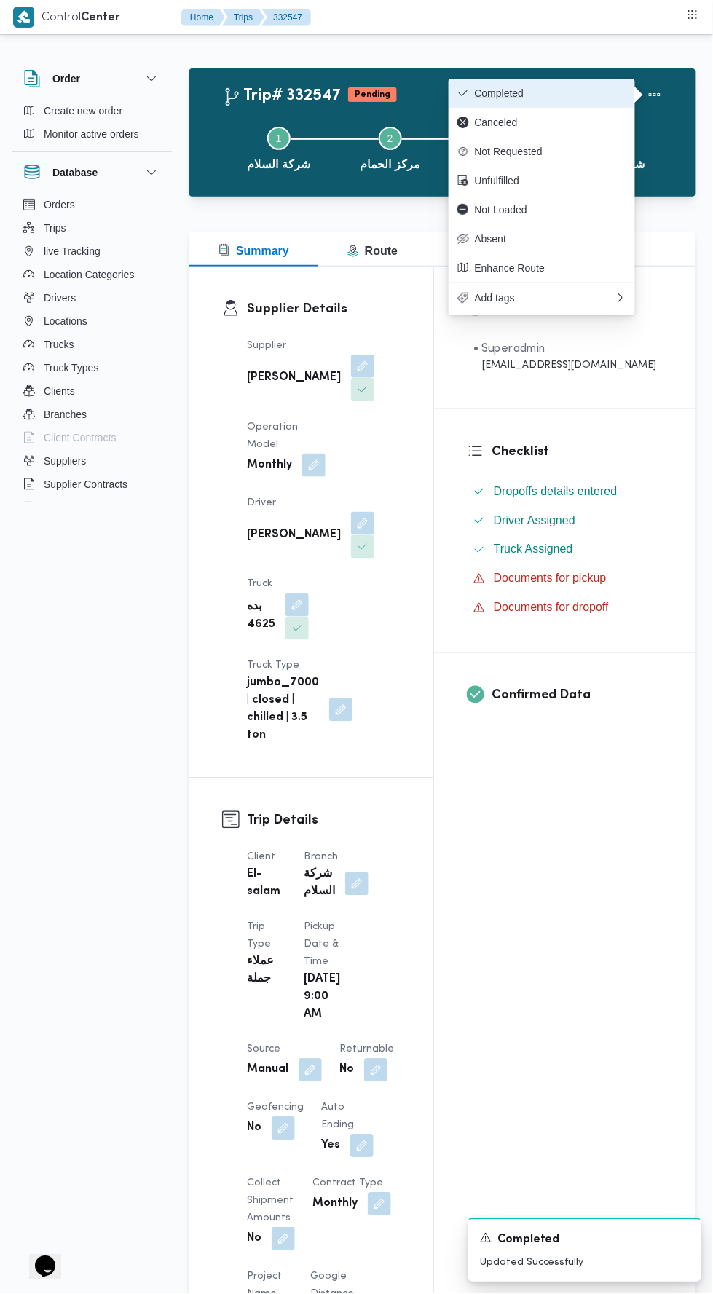
click at [503, 95] on span "Completed" at bounding box center [551, 93] width 152 height 12
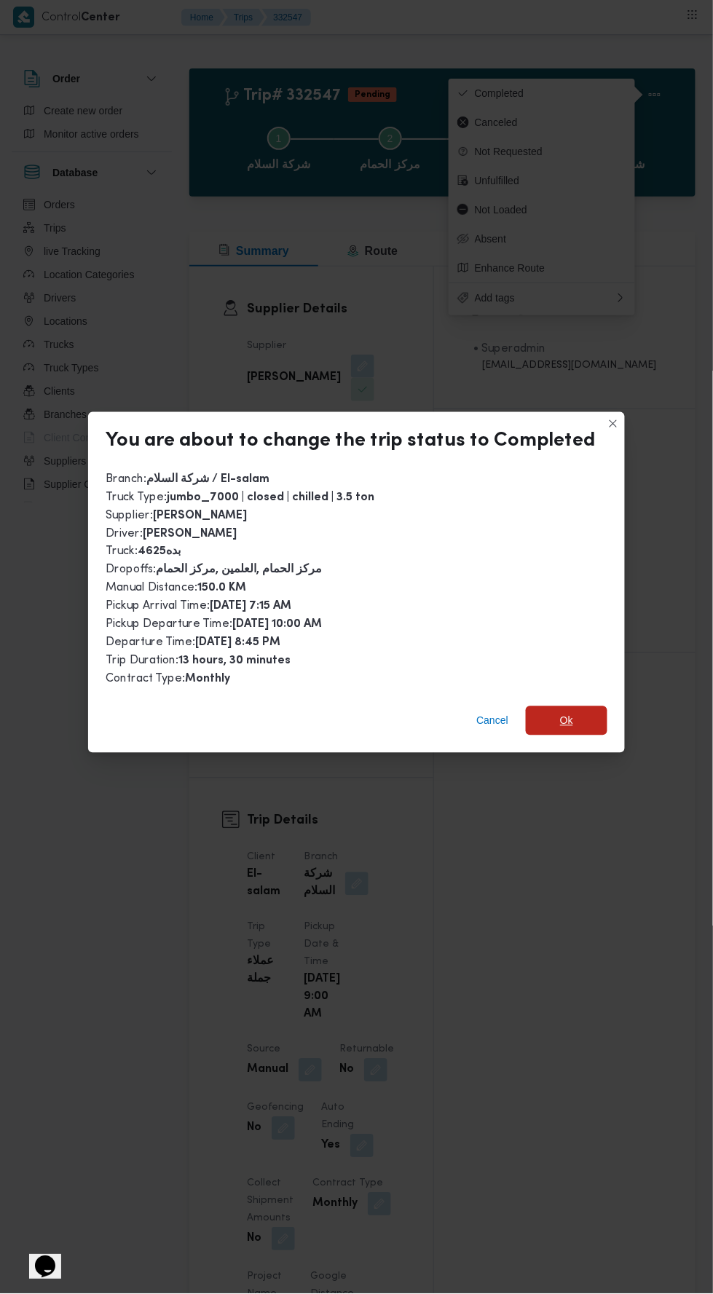
click at [563, 712] on span "Ok" at bounding box center [566, 720] width 13 height 17
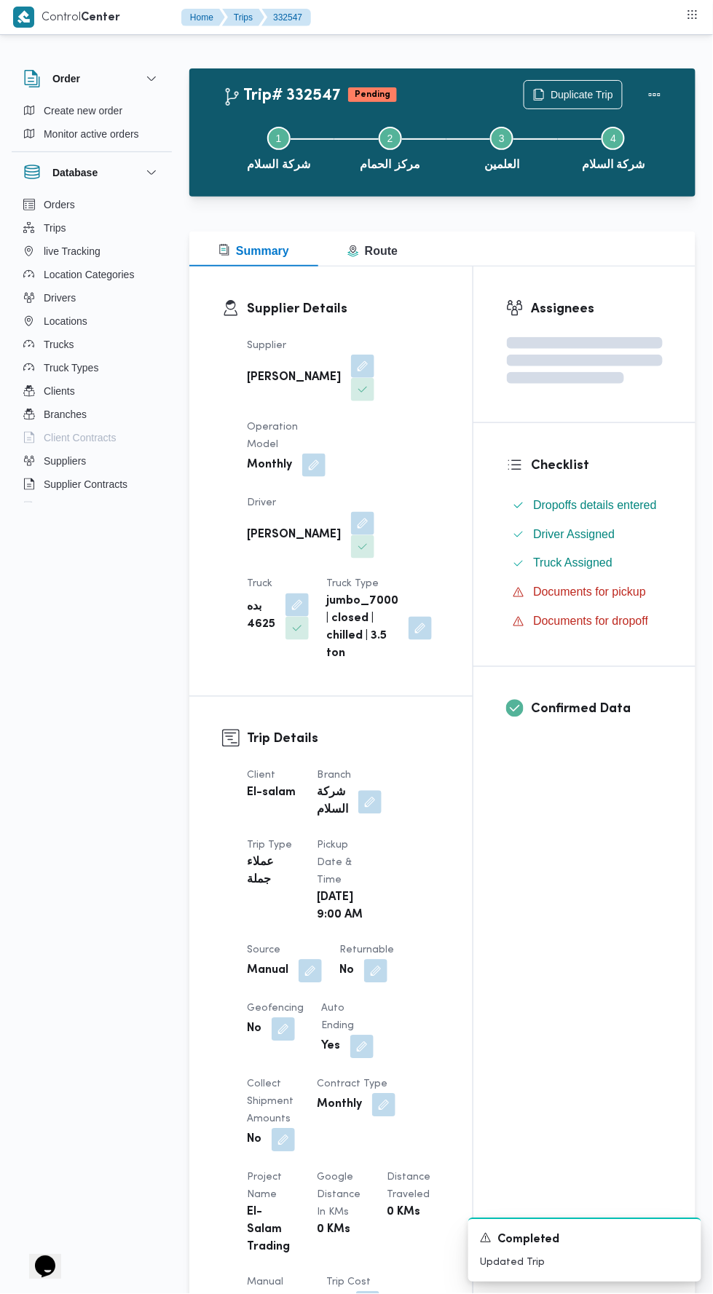
click at [497, 941] on div "Assignees Checklist Dropoffs details entered Driver Assigned Truck Assigned Doc…" at bounding box center [584, 1125] width 222 height 1716
